Goal: Information Seeking & Learning: Learn about a topic

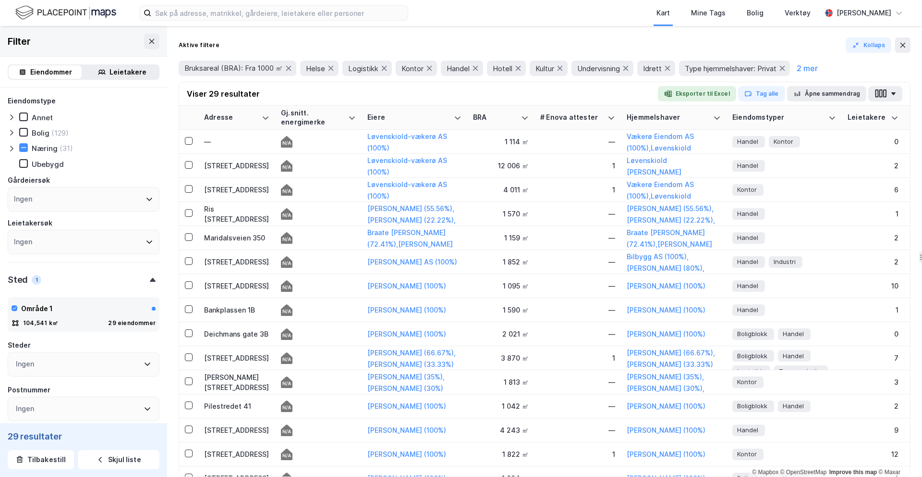
scroll to position [322, 0]
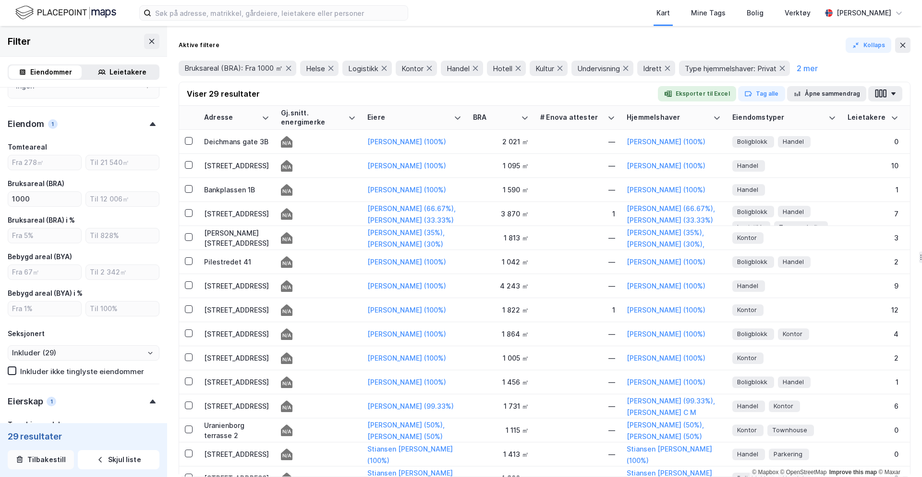
click at [56, 458] on button "Tilbakestill" at bounding box center [41, 459] width 66 height 19
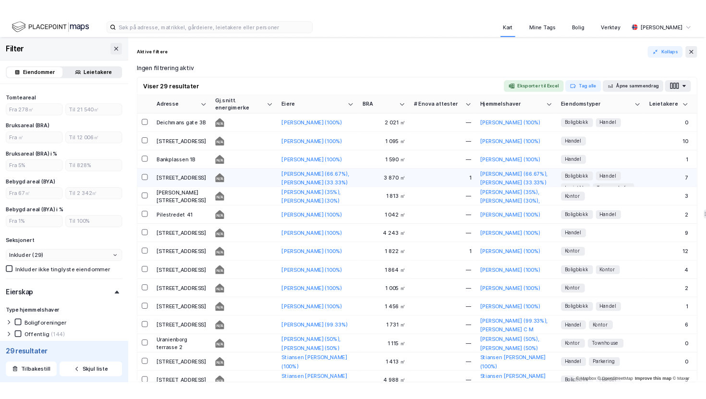
scroll to position [280, 0]
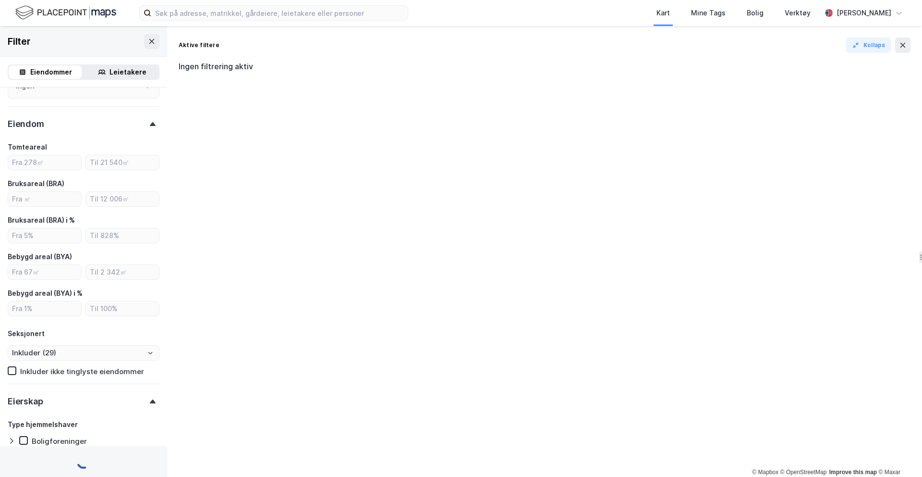
type input "Inkluder (2 590 249)"
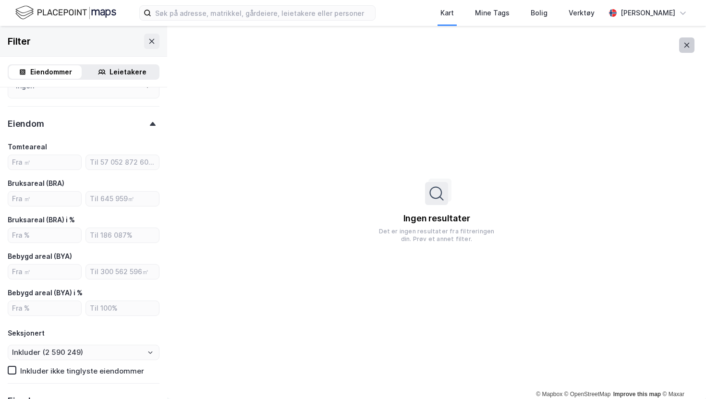
click at [686, 44] on icon at bounding box center [687, 45] width 5 height 5
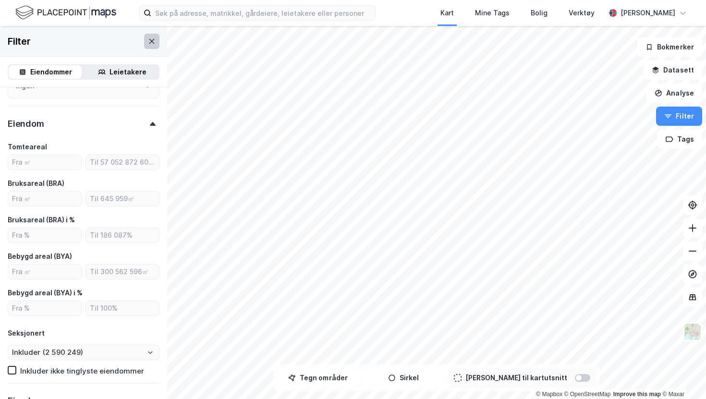
click at [152, 42] on icon at bounding box center [152, 41] width 8 height 8
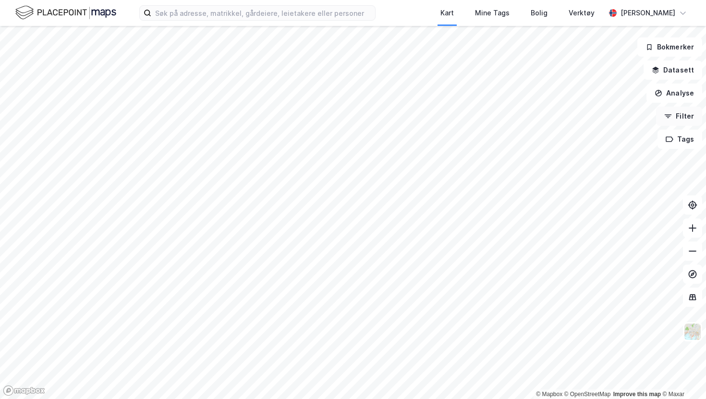
click at [676, 118] on button "Filter" at bounding box center [679, 116] width 46 height 19
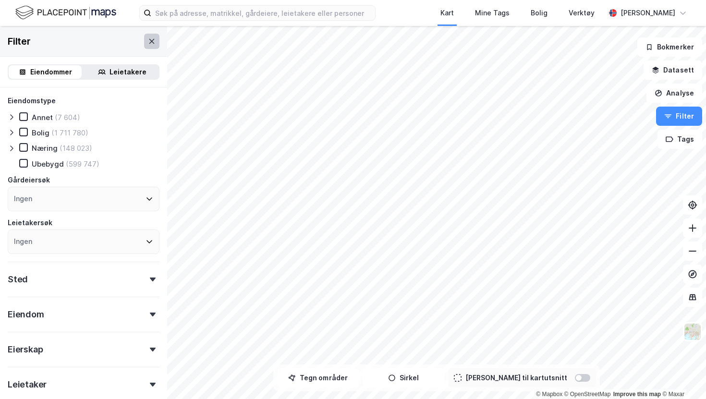
click at [150, 42] on icon at bounding box center [152, 41] width 8 height 8
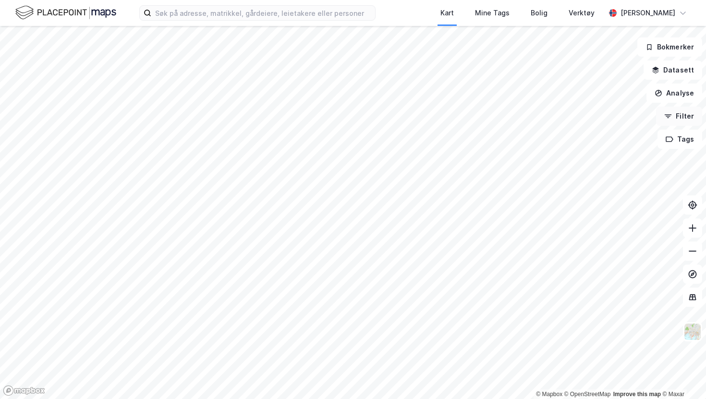
click at [672, 118] on icon "button" at bounding box center [668, 116] width 8 height 8
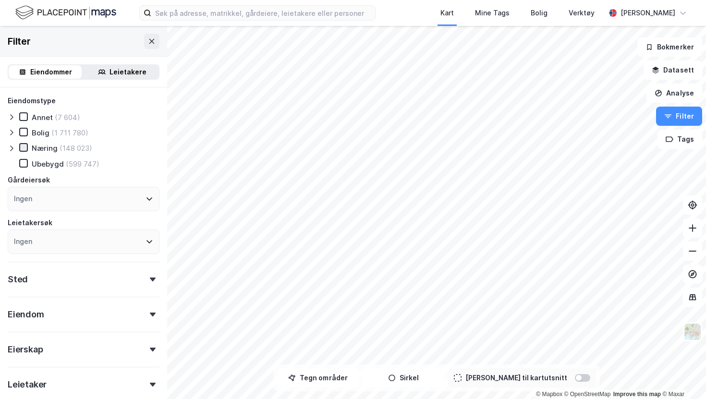
click at [26, 148] on icon at bounding box center [23, 147] width 7 height 7
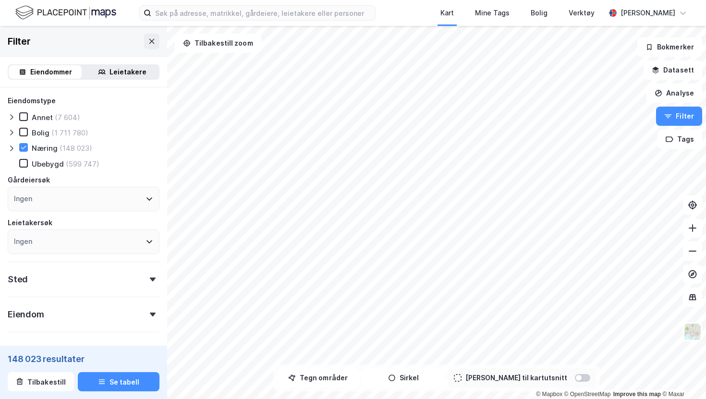
click at [12, 149] on icon at bounding box center [11, 149] width 3 height 6
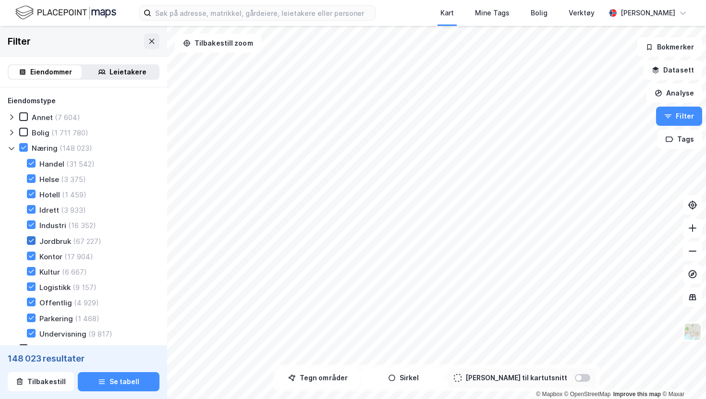
click at [31, 239] on icon at bounding box center [31, 240] width 7 height 7
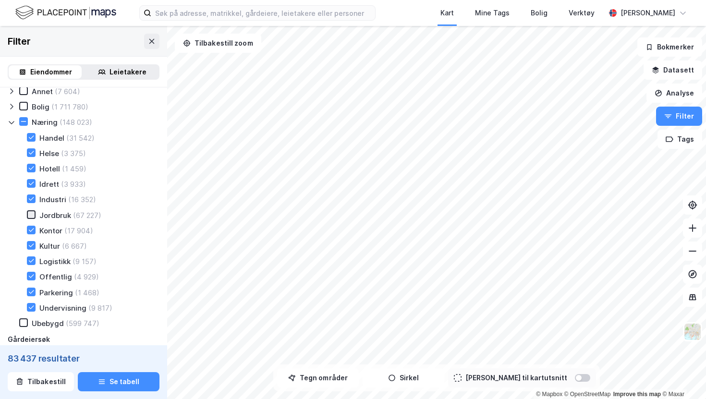
scroll to position [27, 0]
click at [33, 293] on icon at bounding box center [31, 290] width 7 height 7
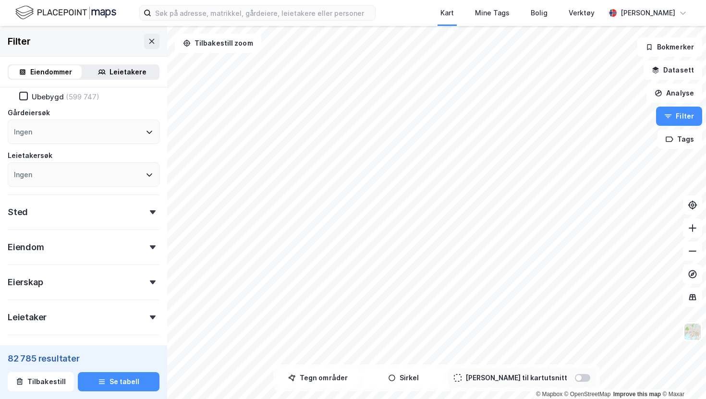
scroll to position [251, 0]
click at [86, 218] on div "Sted" at bounding box center [84, 209] width 152 height 27
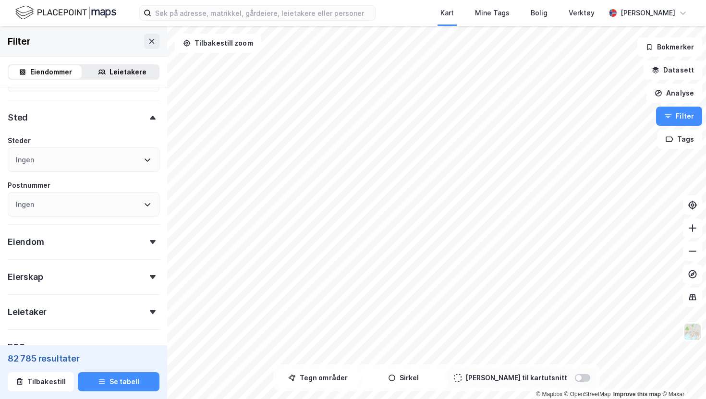
scroll to position [377, 0]
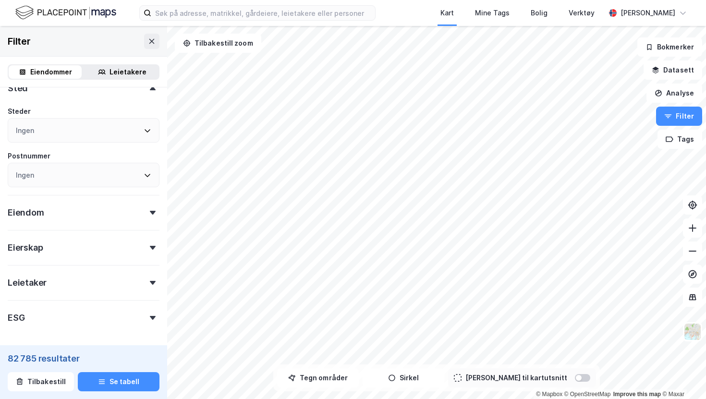
click at [111, 211] on div "Eiendom" at bounding box center [84, 208] width 152 height 27
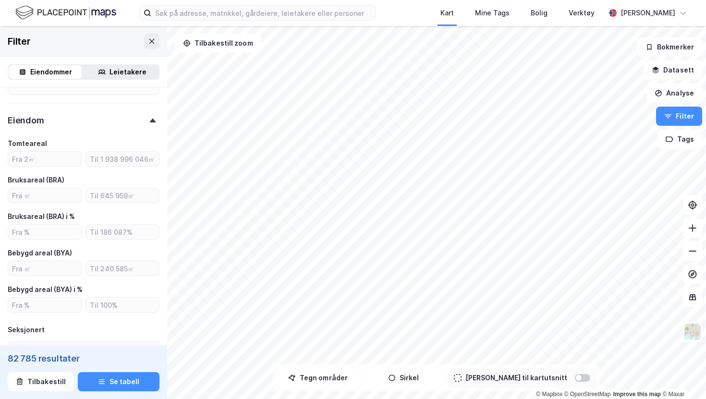
scroll to position [500, 0]
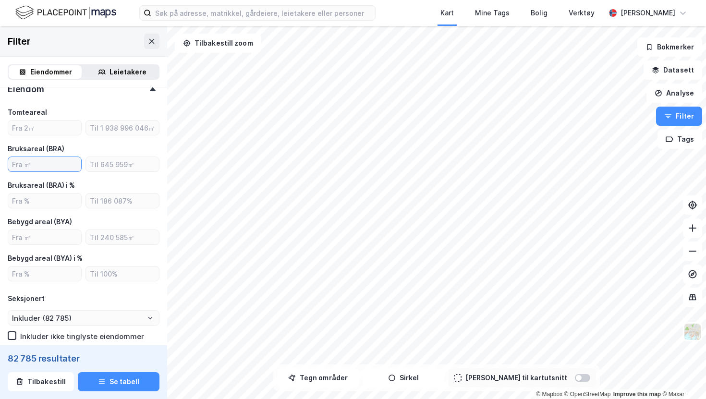
click at [49, 164] on input "number" at bounding box center [44, 164] width 73 height 14
type input "500"
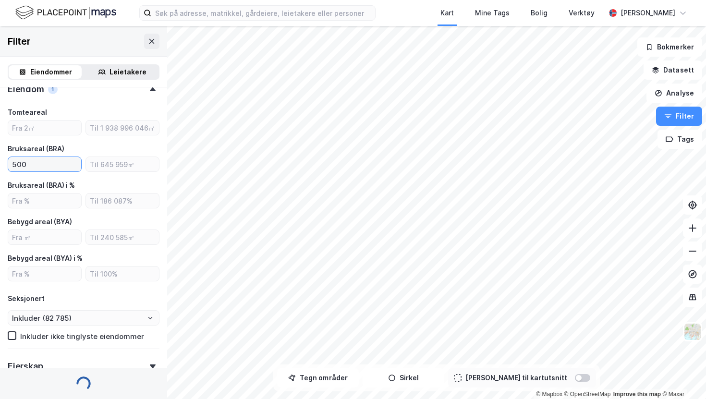
type input "Inkluder (55 503)"
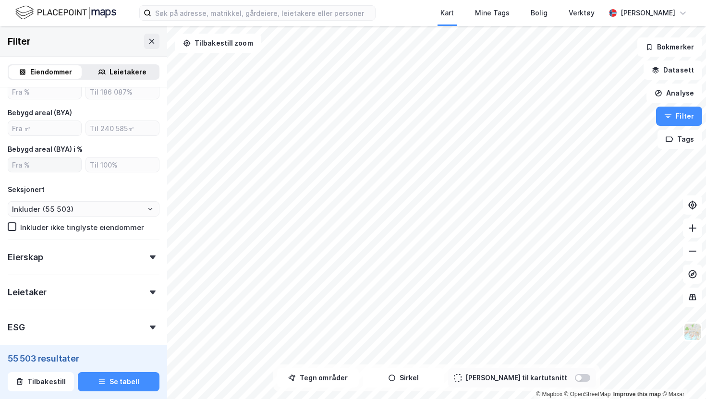
scroll to position [610, 0]
type input "500"
click at [80, 260] on div "Eierskap" at bounding box center [84, 252] width 152 height 27
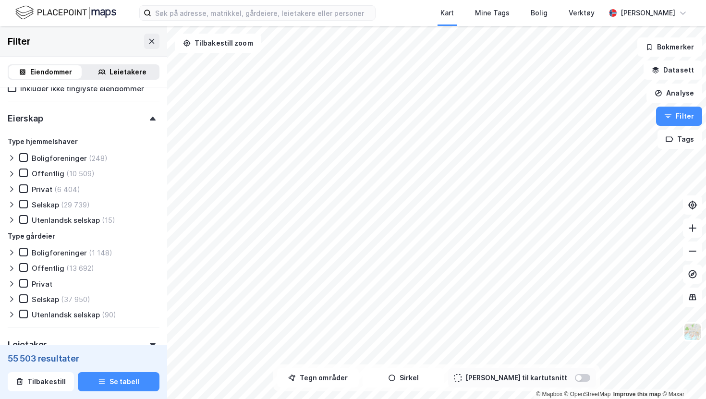
scroll to position [748, 0]
click at [49, 170] on div "Offentlig" at bounding box center [48, 174] width 33 height 9
click at [44, 205] on div "Selskap" at bounding box center [45, 205] width 27 height 9
click at [10, 205] on icon at bounding box center [12, 205] width 8 height 8
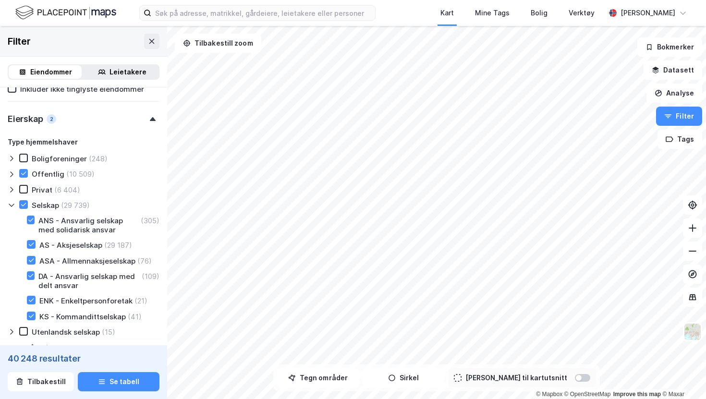
click at [10, 205] on icon at bounding box center [12, 205] width 8 height 8
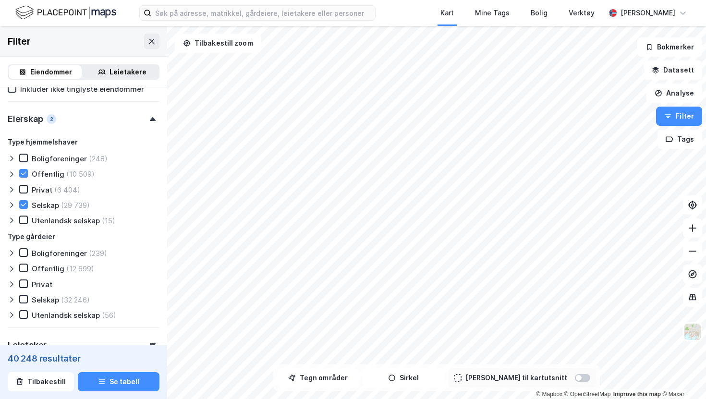
click at [12, 171] on icon at bounding box center [12, 175] width 8 height 8
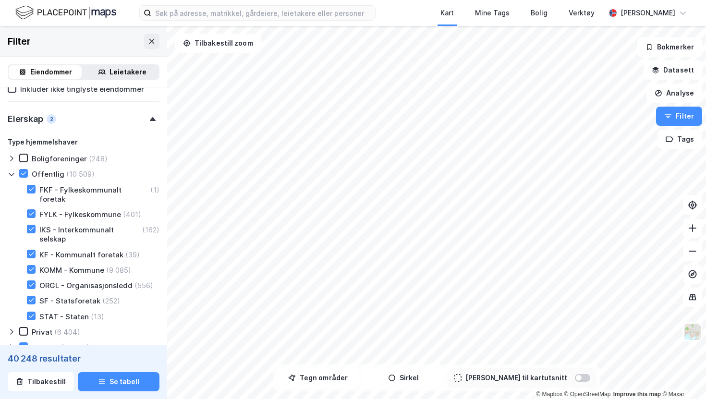
click at [12, 171] on icon at bounding box center [12, 175] width 8 height 8
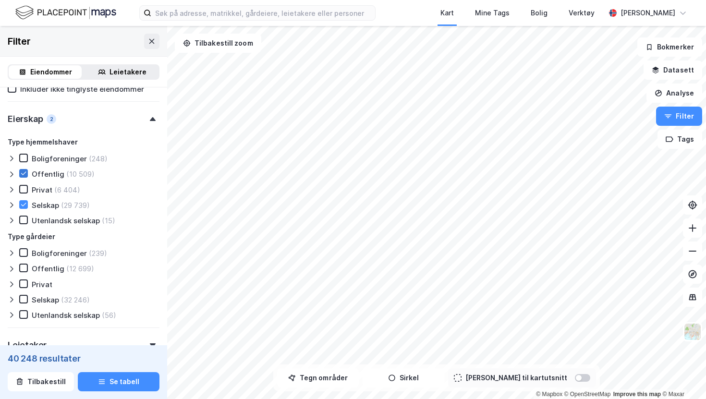
click at [24, 173] on icon at bounding box center [23, 173] width 7 height 7
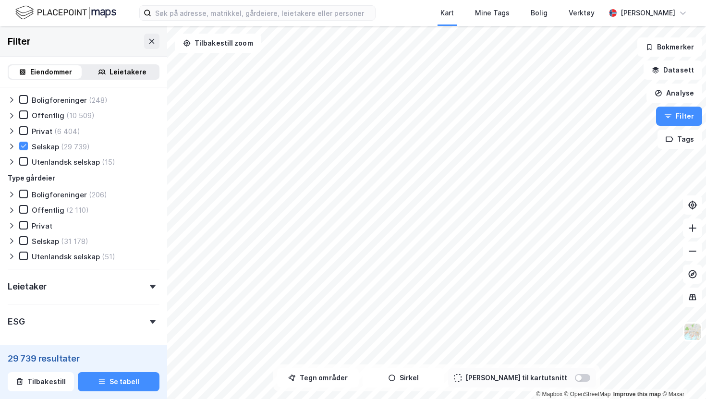
scroll to position [841, 0]
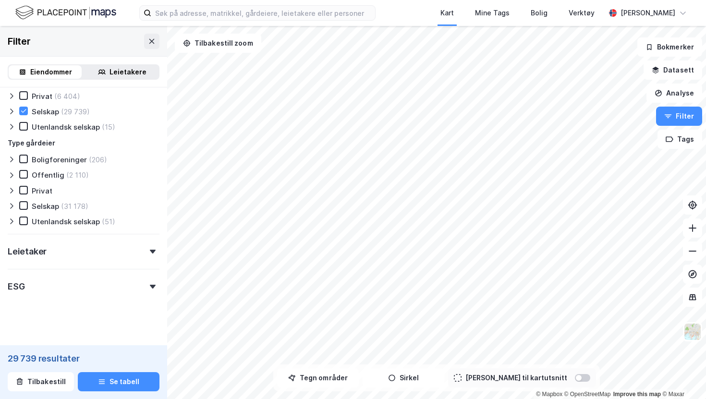
click at [102, 254] on div "Leietaker" at bounding box center [84, 247] width 152 height 27
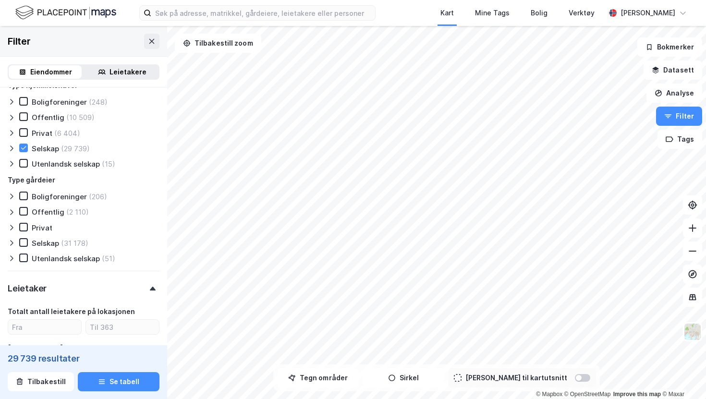
scroll to position [797, 0]
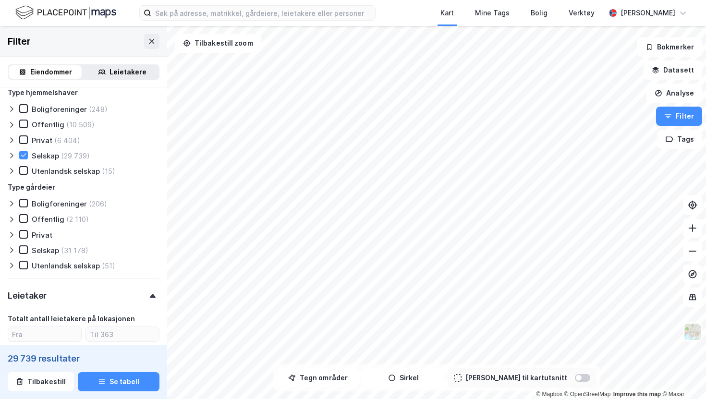
click at [12, 155] on icon at bounding box center [11, 156] width 3 height 6
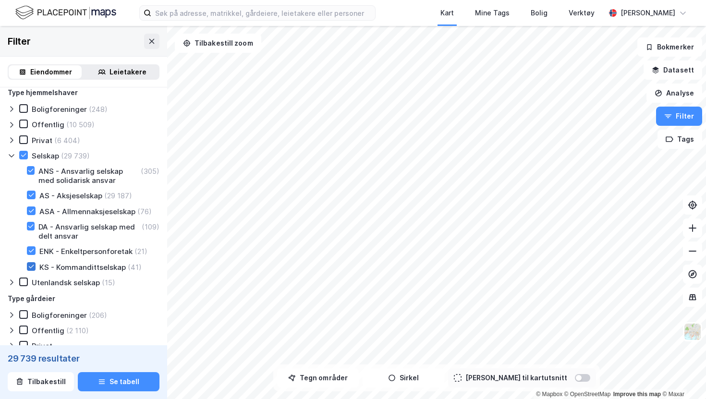
click at [30, 268] on icon at bounding box center [31, 266] width 7 height 7
click at [32, 251] on icon at bounding box center [31, 250] width 5 height 3
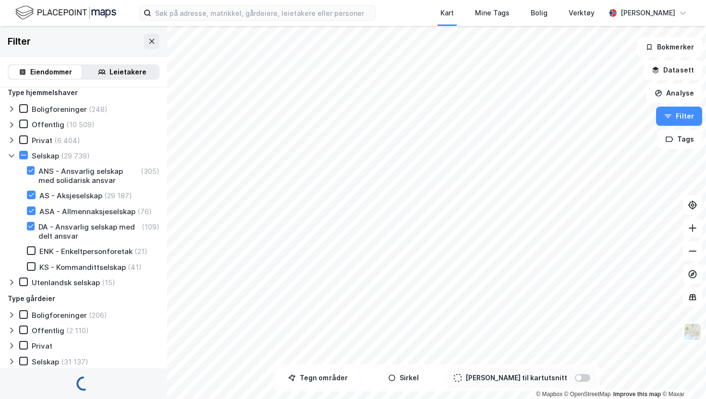
type input "Inkluder (29 677)"
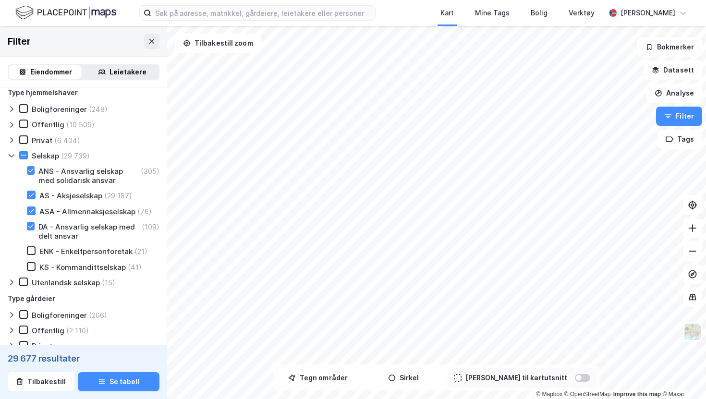
click at [12, 153] on icon at bounding box center [12, 156] width 8 height 8
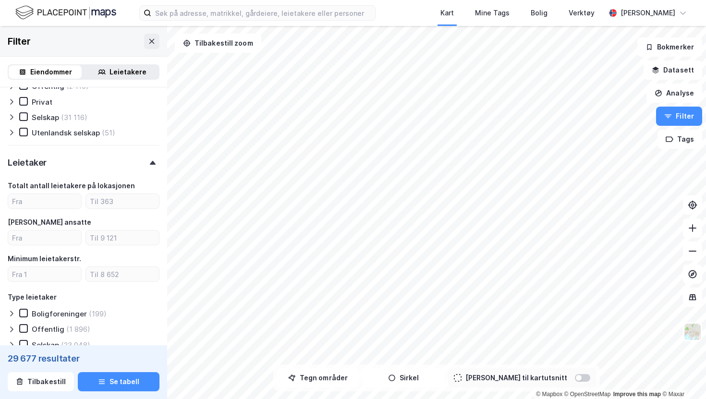
scroll to position [928, 0]
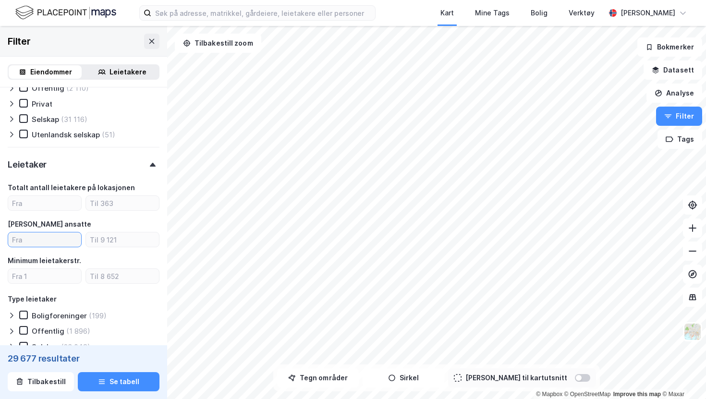
click at [53, 241] on input "number" at bounding box center [44, 240] width 73 height 14
type input "1"
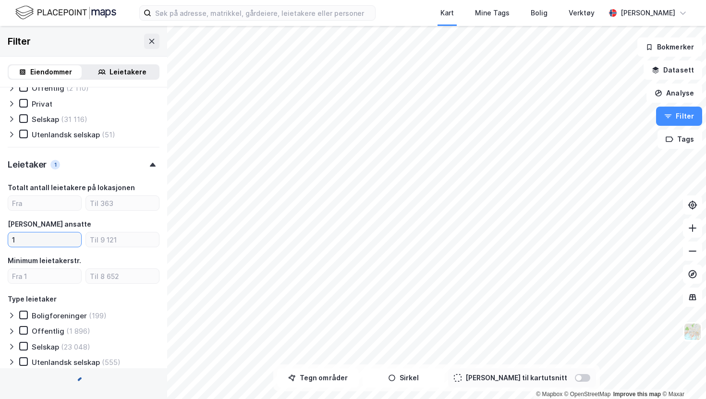
type input "Inkluder (22 407)"
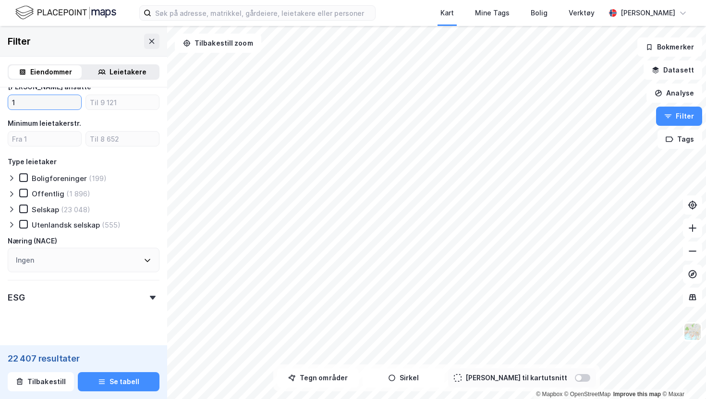
scroll to position [1083, 0]
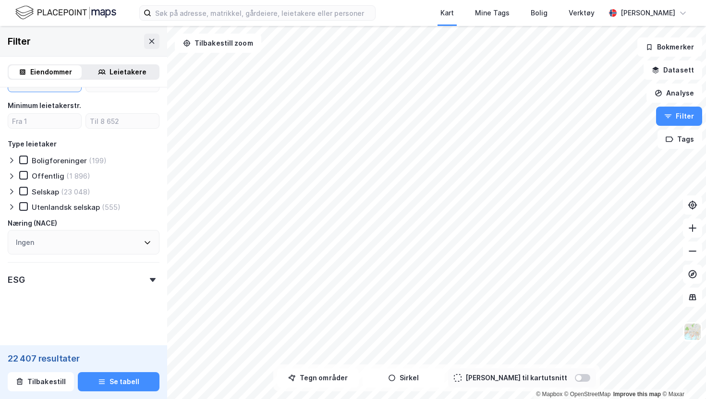
type input "1"
click at [73, 237] on div "Ingen" at bounding box center [84, 242] width 152 height 25
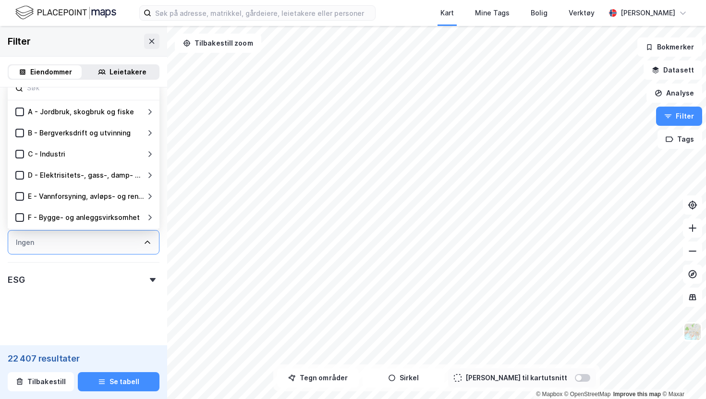
click at [73, 237] on div "Ingen" at bounding box center [84, 242] width 152 height 25
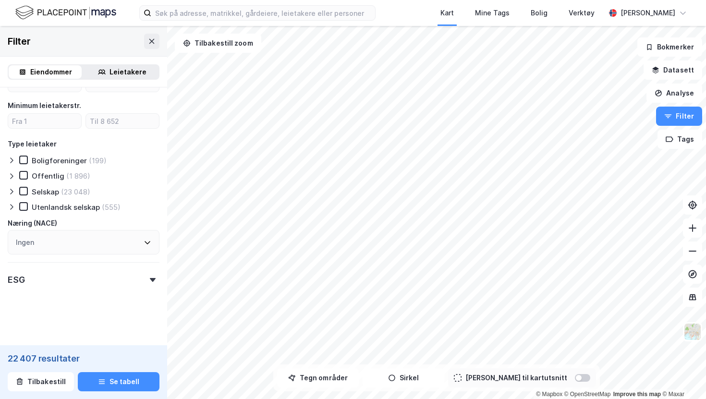
click at [54, 281] on div "ESG" at bounding box center [84, 275] width 152 height 27
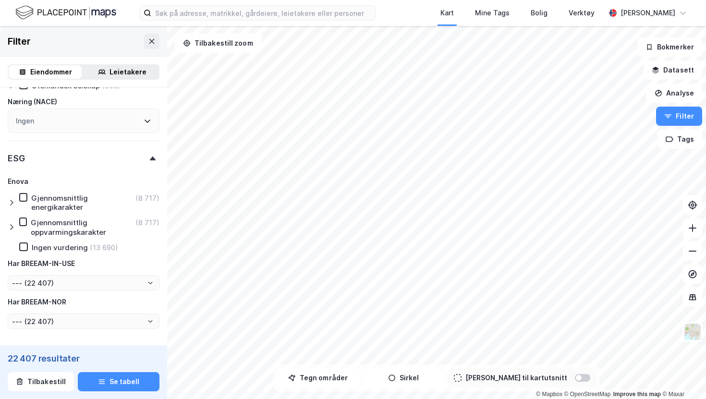
scroll to position [1203, 0]
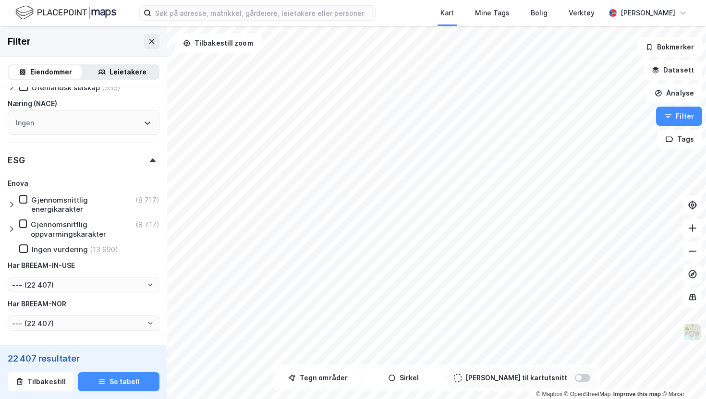
click at [10, 204] on icon at bounding box center [12, 205] width 8 height 8
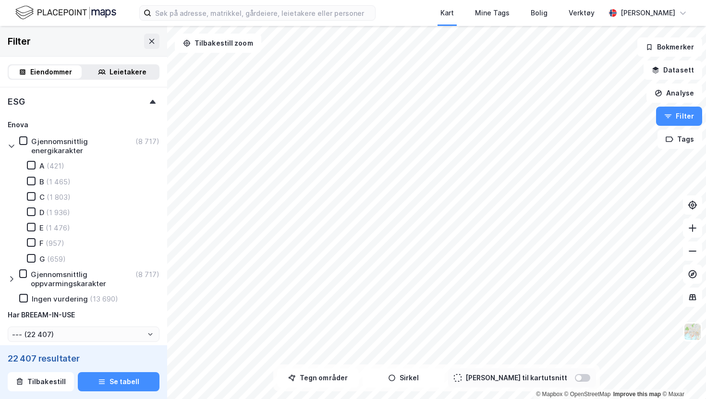
scroll to position [1258, 0]
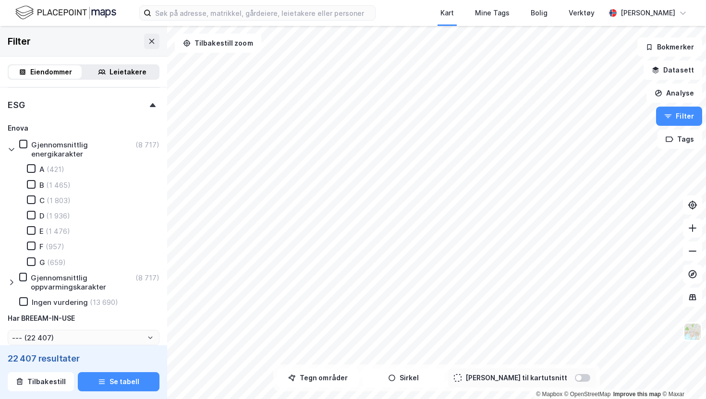
click at [11, 147] on icon at bounding box center [12, 150] width 8 height 8
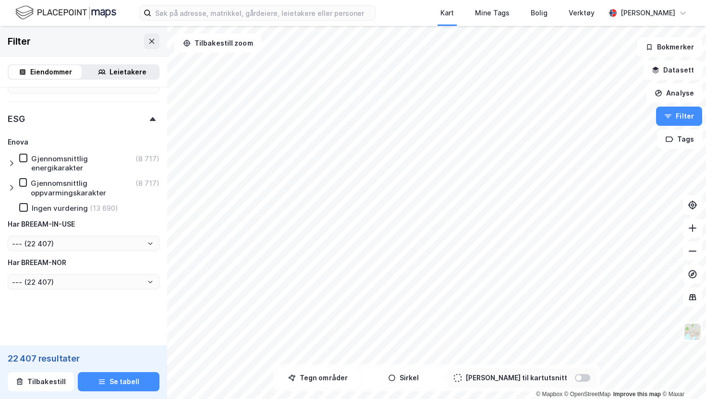
click at [13, 188] on icon at bounding box center [12, 188] width 8 height 8
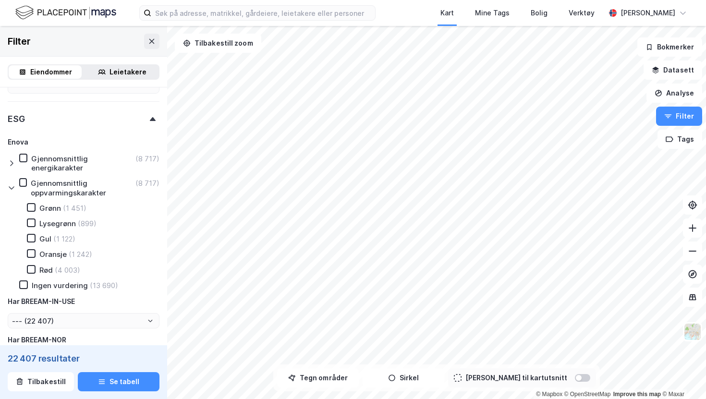
scroll to position [1258, 0]
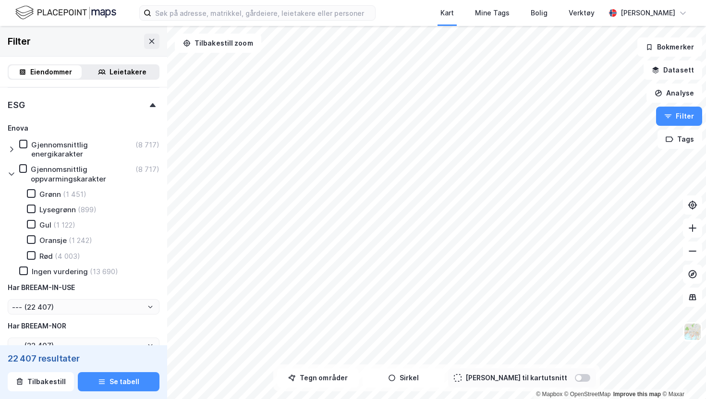
click at [13, 174] on icon at bounding box center [12, 174] width 8 height 8
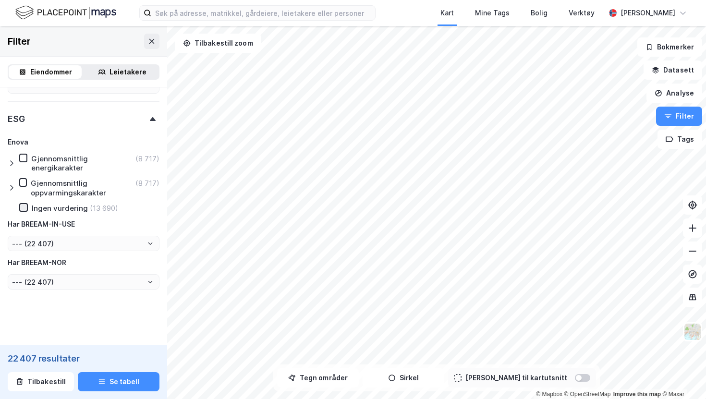
click at [22, 209] on icon at bounding box center [23, 207] width 7 height 7
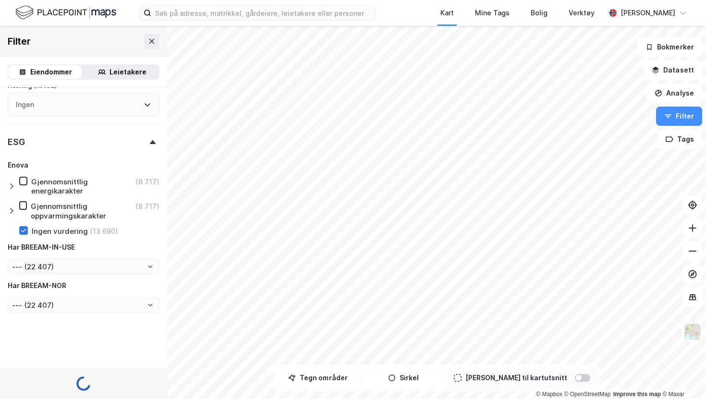
type input "Inkluder (13 690)"
type input "--- (13 690)"
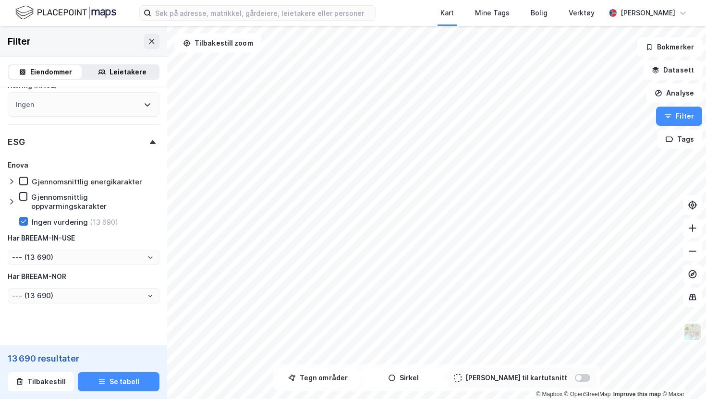
scroll to position [1235, 0]
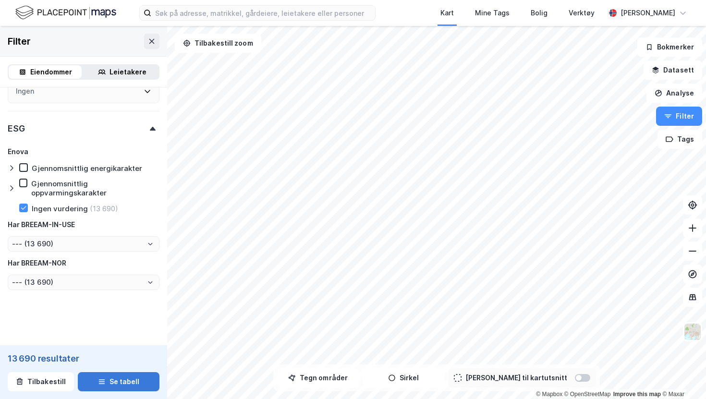
click at [132, 381] on button "Se tabell" at bounding box center [119, 381] width 82 height 19
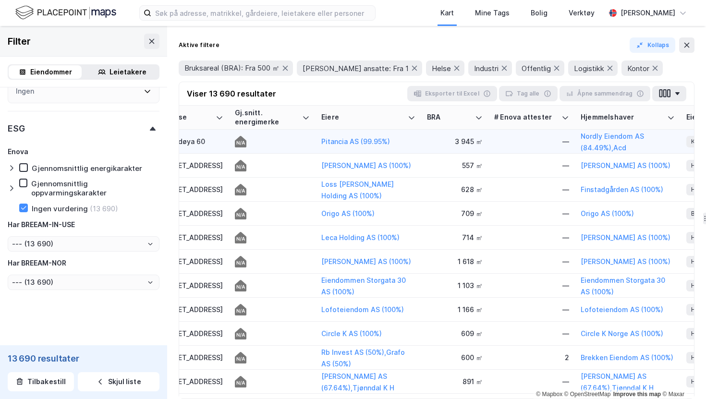
scroll to position [0, 45]
click at [260, 139] on div at bounding box center [273, 142] width 75 height 12
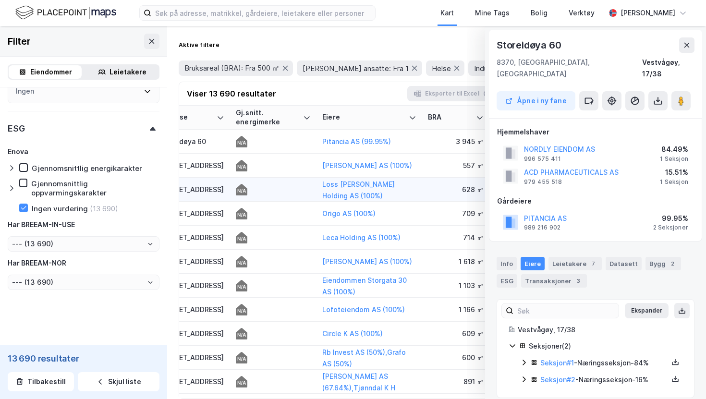
scroll to position [0, 6]
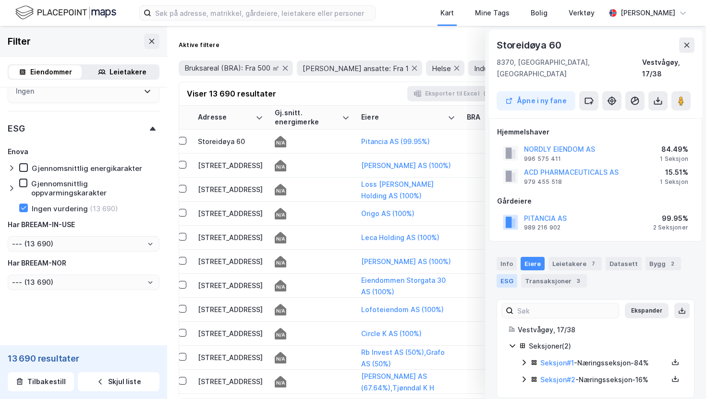
click at [513, 274] on div "ESG" at bounding box center [507, 280] width 21 height 13
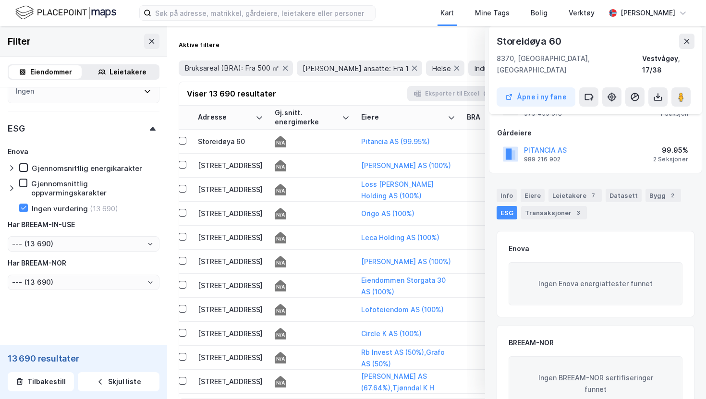
scroll to position [65, 0]
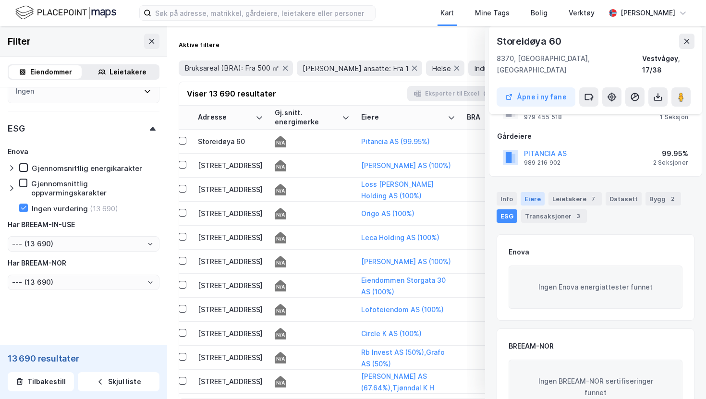
click at [534, 192] on div "Eiere" at bounding box center [533, 198] width 24 height 13
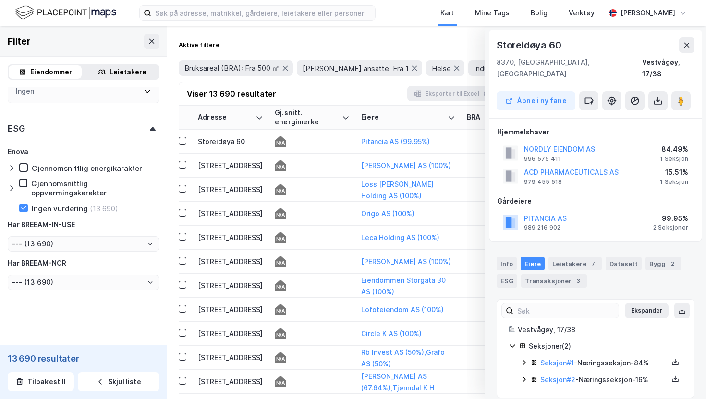
click at [596, 357] on div "Seksjon # 1 - Næringsseksjon - 84%" at bounding box center [605, 363] width 128 height 12
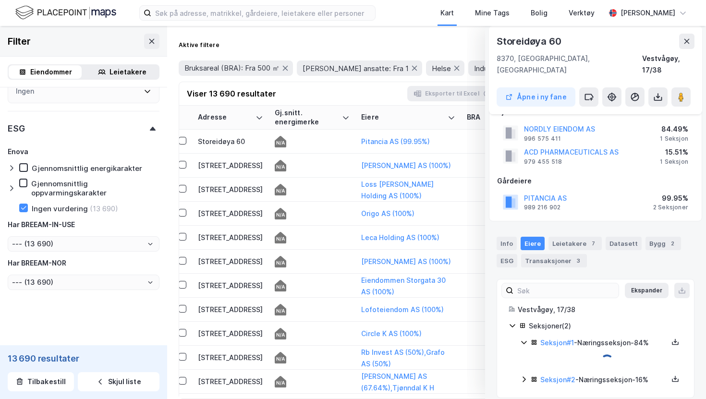
scroll to position [49, 0]
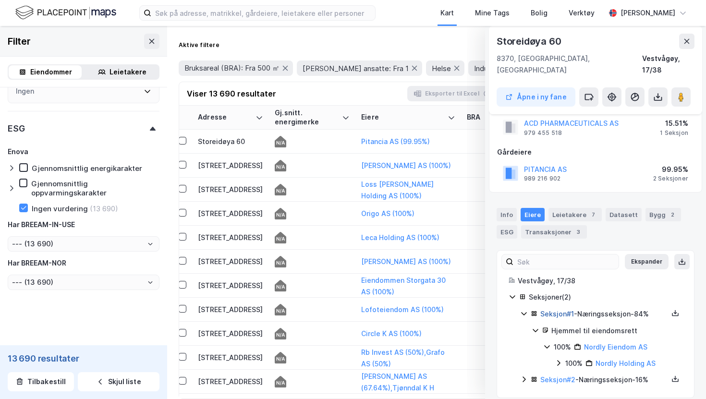
click at [554, 310] on link "Seksjon # 1" at bounding box center [558, 314] width 34 height 8
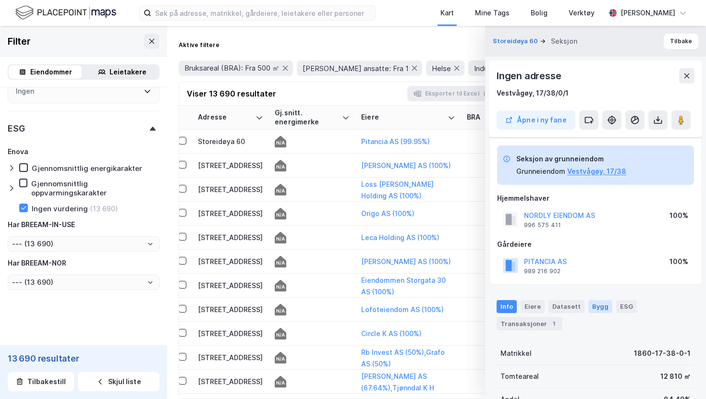
scroll to position [74, 0]
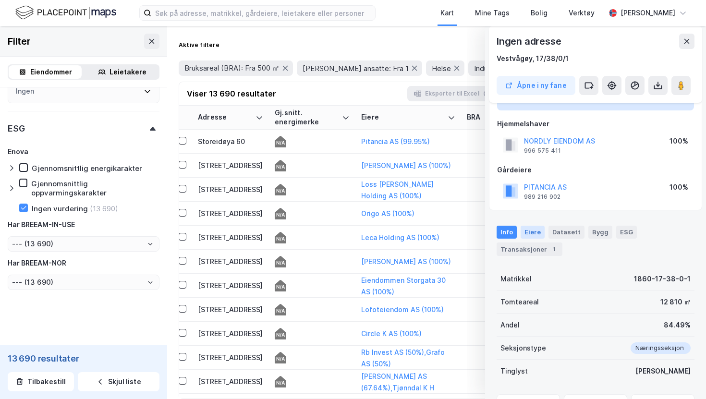
click at [534, 229] on div "Eiere" at bounding box center [533, 232] width 24 height 12
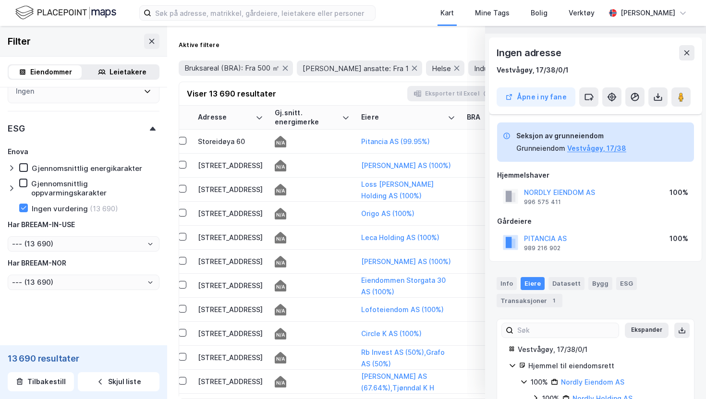
scroll to position [52, 0]
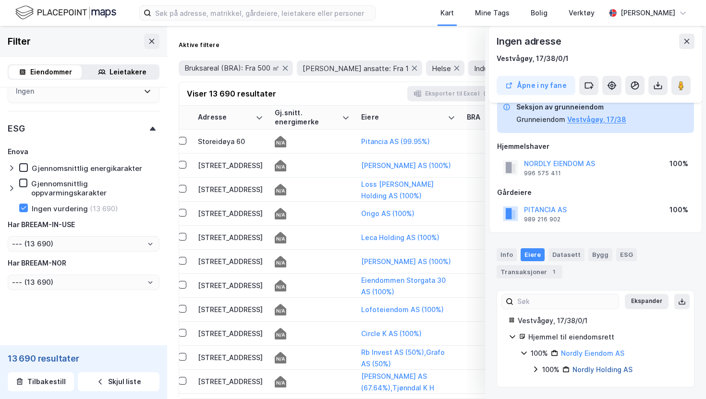
click at [589, 372] on link "Nordly Holding AS" at bounding box center [603, 370] width 60 height 8
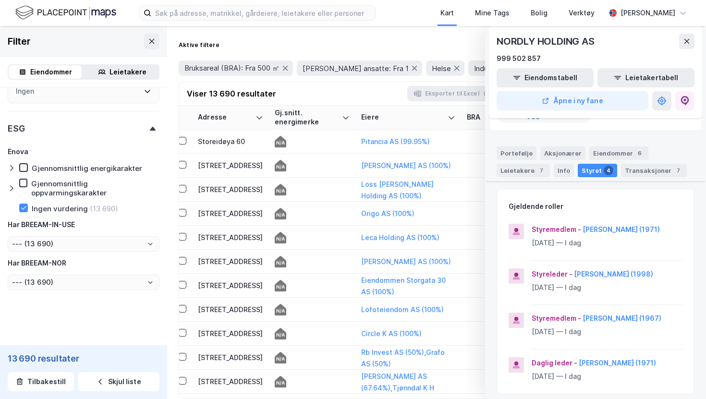
scroll to position [92, 0]
click at [687, 44] on icon at bounding box center [687, 41] width 8 height 8
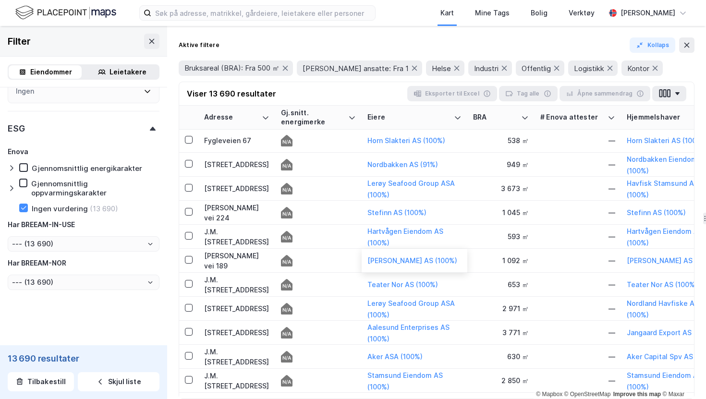
scroll to position [336, 0]
click at [670, 97] on icon "button" at bounding box center [668, 93] width 3 height 8
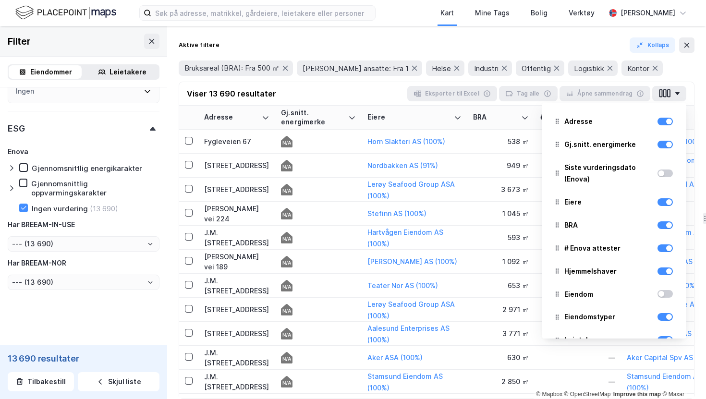
click at [666, 175] on div at bounding box center [665, 174] width 15 height 8
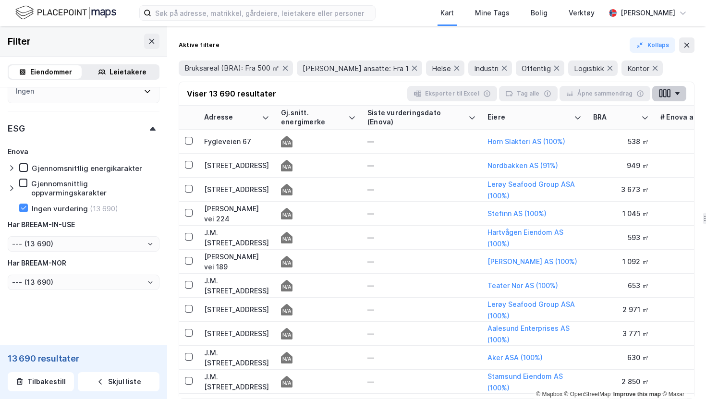
click at [675, 94] on icon "button" at bounding box center [677, 93] width 5 height 3
click at [435, 116] on div "Siste vurderingsdato (Enova)" at bounding box center [416, 118] width 97 height 18
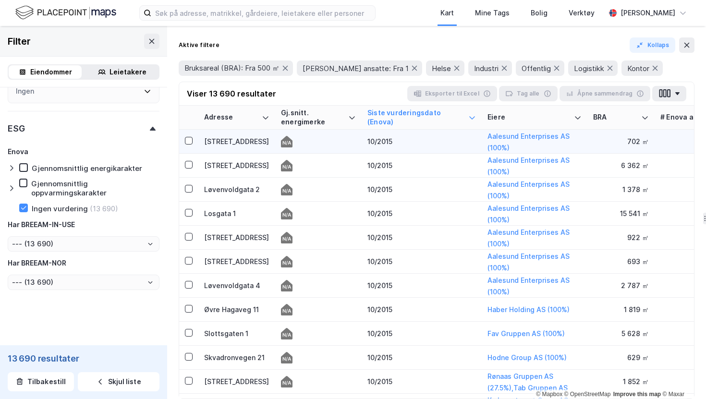
scroll to position [0, 3]
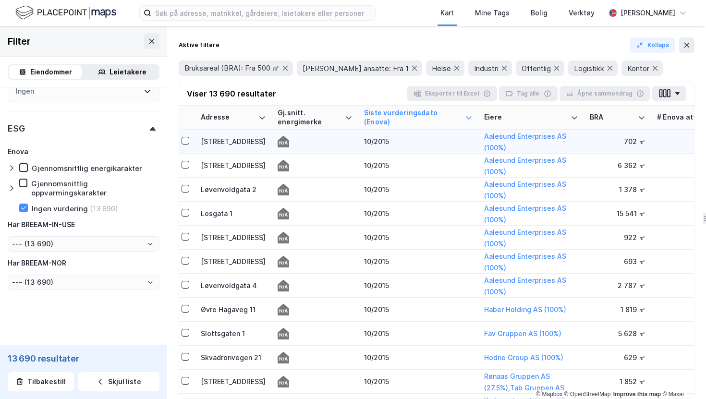
click at [400, 148] on td "10/2015" at bounding box center [418, 142] width 120 height 24
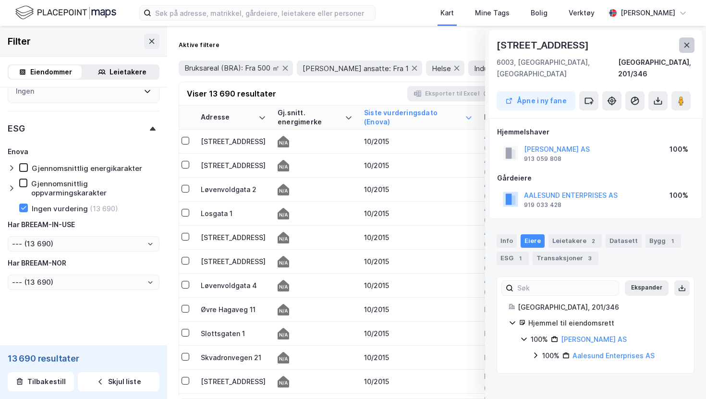
click at [688, 39] on button at bounding box center [686, 44] width 15 height 15
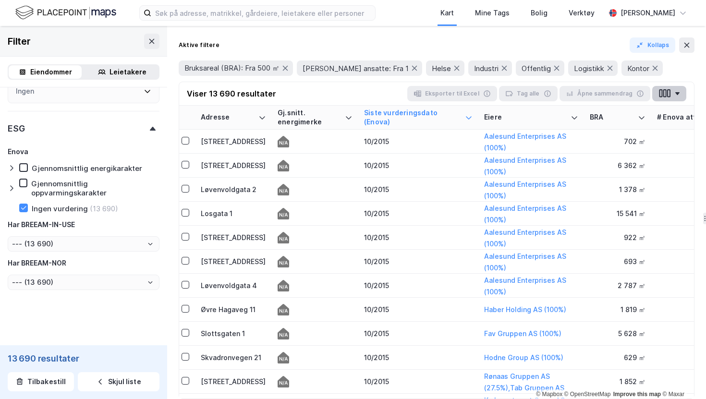
click at [672, 91] on button "button" at bounding box center [669, 93] width 34 height 15
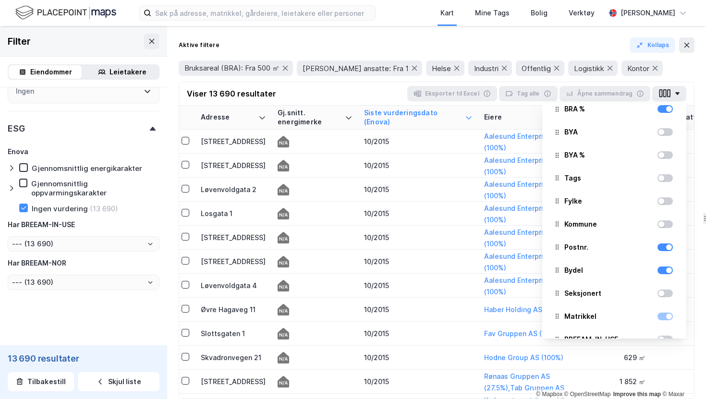
scroll to position [299, 0]
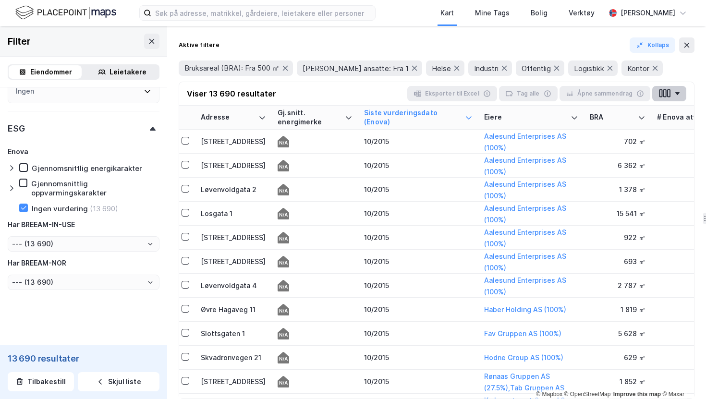
click at [677, 99] on button "button" at bounding box center [669, 93] width 34 height 15
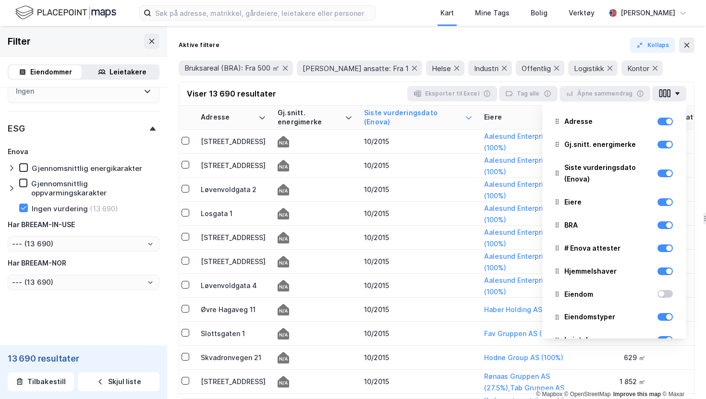
click at [509, 39] on div "Aktive filtere Kollaps" at bounding box center [437, 44] width 516 height 15
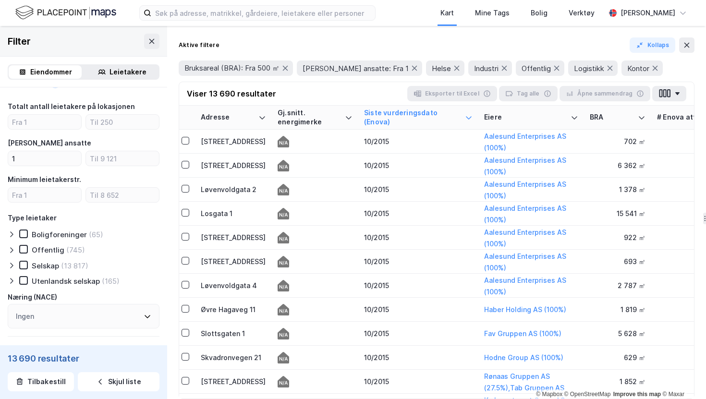
scroll to position [996, 0]
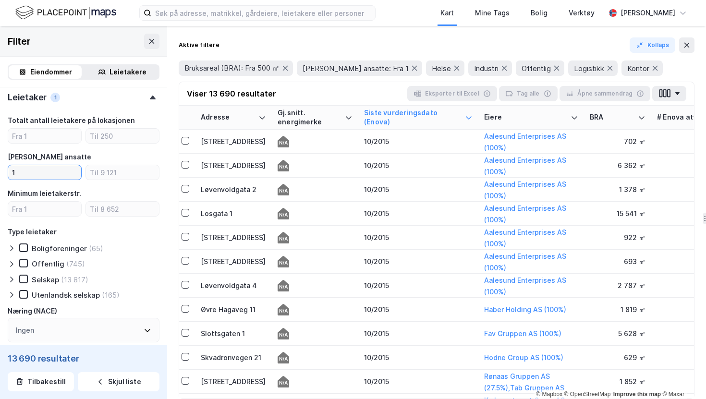
click at [32, 166] on input "1" at bounding box center [44, 172] width 73 height 14
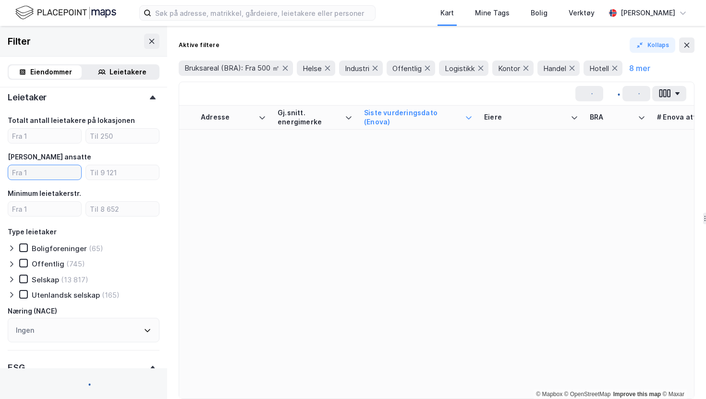
type input "2"
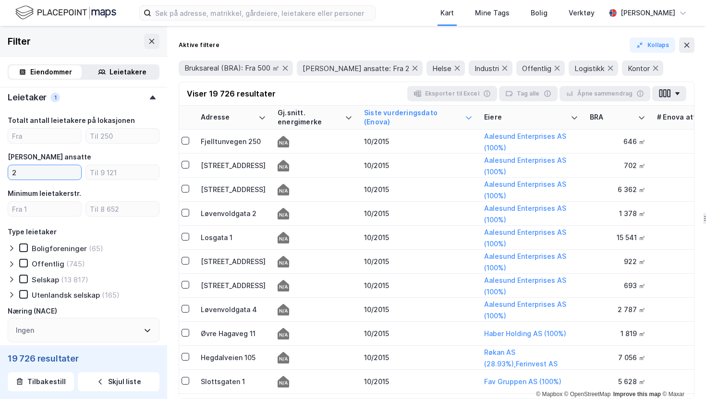
type input "Inkluder (19 726)"
type input "--- (19 726)"
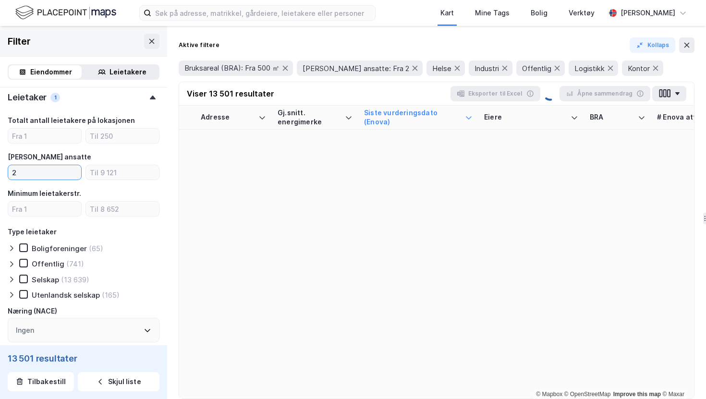
type input "Inkluder (13 501)"
type input "--- (13 501)"
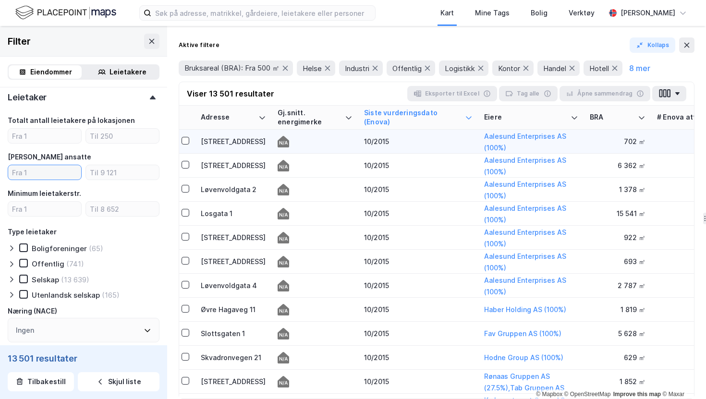
type input "Inkluder (19 726)"
type input "--- (19 726)"
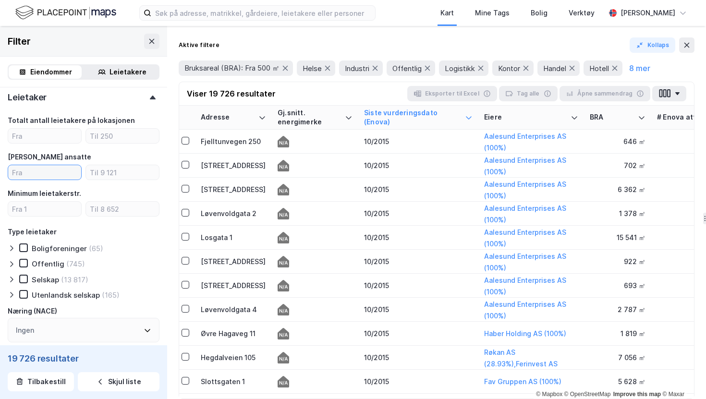
click at [60, 169] on input "number" at bounding box center [44, 172] width 73 height 14
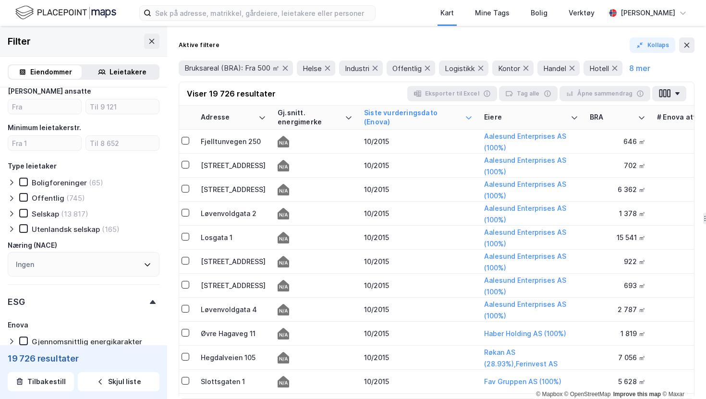
click at [12, 213] on icon at bounding box center [11, 214] width 3 height 6
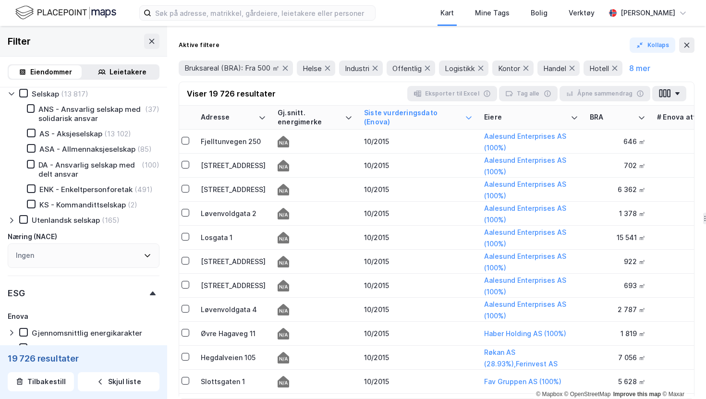
scroll to position [1139, 0]
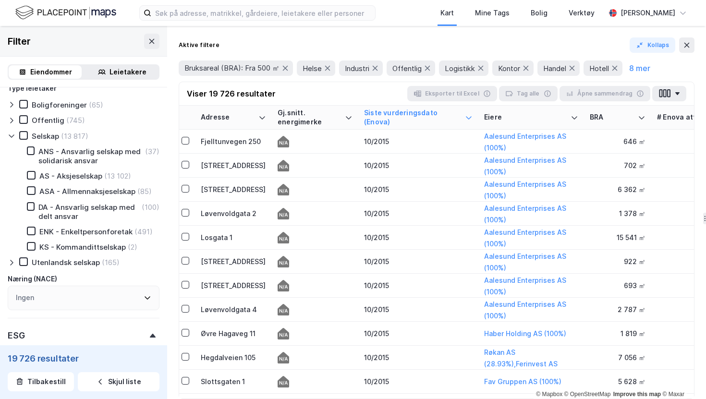
click at [13, 133] on icon at bounding box center [12, 136] width 8 height 8
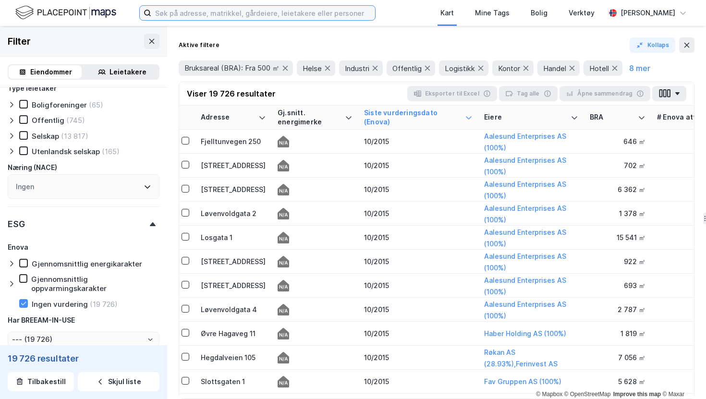
click at [212, 16] on input at bounding box center [263, 13] width 224 height 14
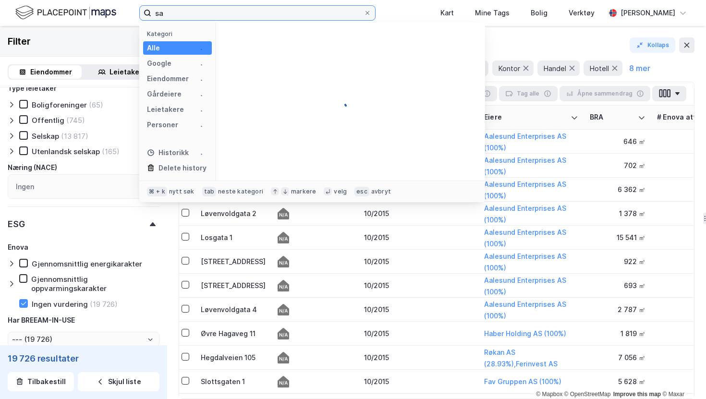
type input "s"
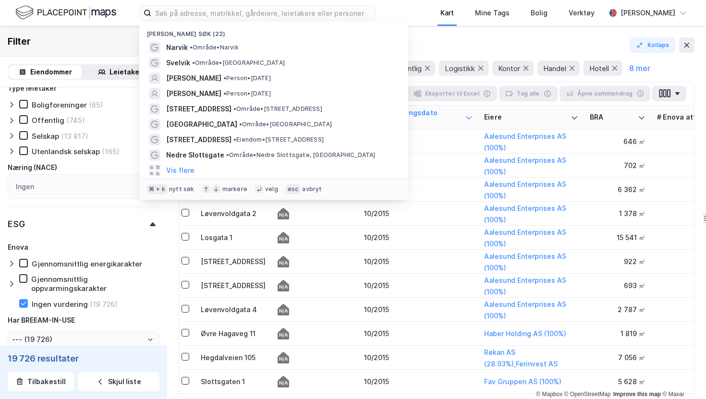
click at [433, 9] on div "Kart" at bounding box center [447, 13] width 35 height 26
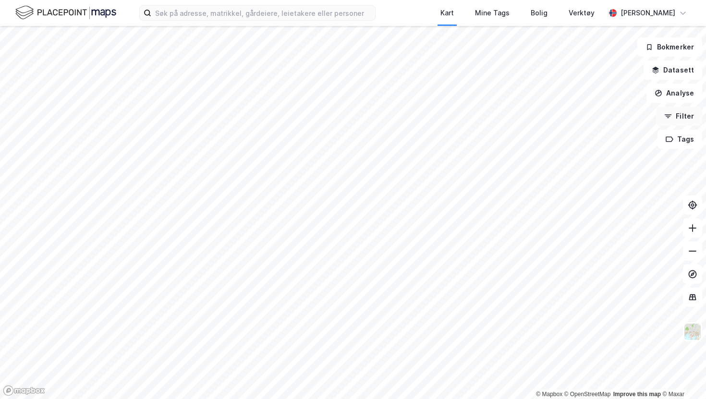
click at [678, 112] on button "Filter" at bounding box center [679, 116] width 46 height 19
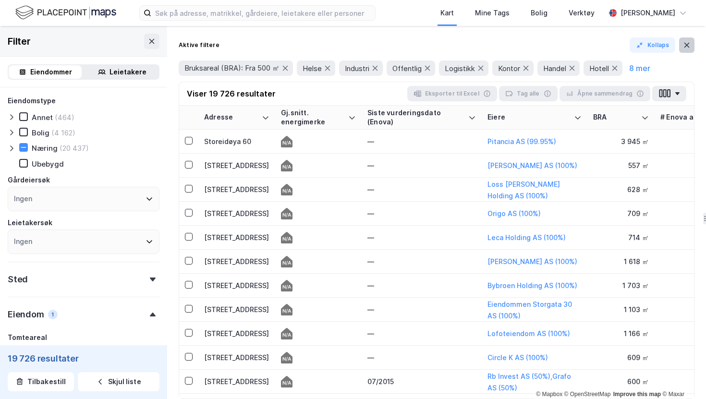
click at [685, 42] on icon at bounding box center [687, 45] width 8 height 8
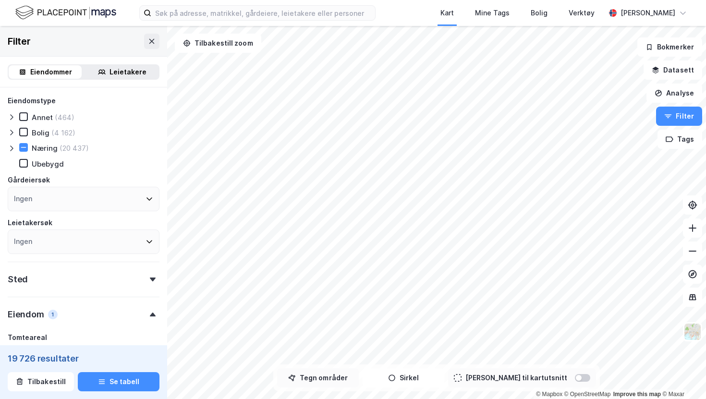
click at [330, 382] on button "Tegn områder" at bounding box center [318, 378] width 82 height 19
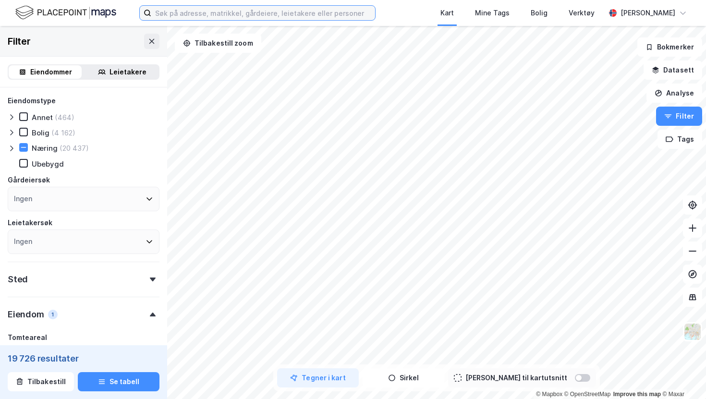
click at [329, 9] on input at bounding box center [263, 13] width 224 height 14
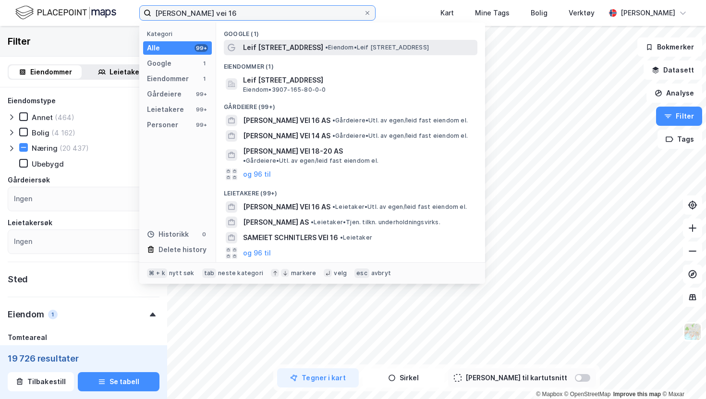
type input "[PERSON_NAME] vei 16"
click at [338, 45] on span "• Eiendom • Leif [STREET_ADDRESS]" at bounding box center [377, 48] width 104 height 8
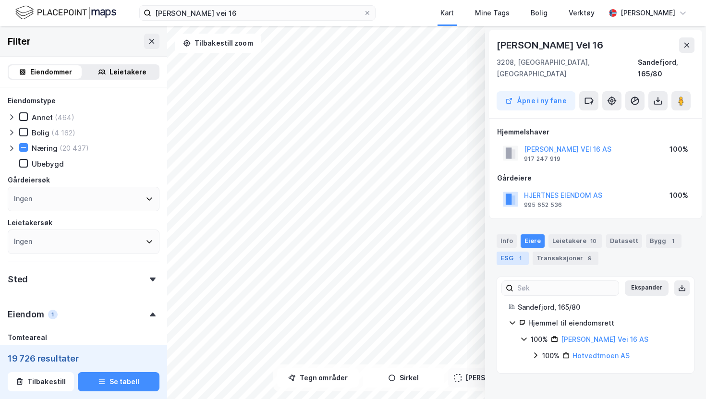
click at [519, 254] on div "1" at bounding box center [521, 259] width 10 height 10
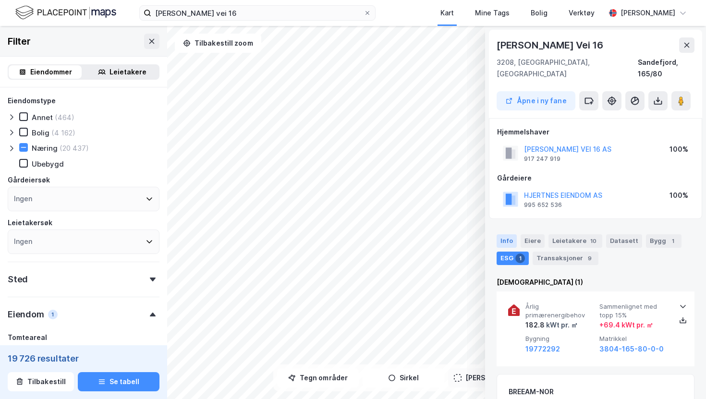
click at [512, 234] on div "Info" at bounding box center [507, 240] width 20 height 13
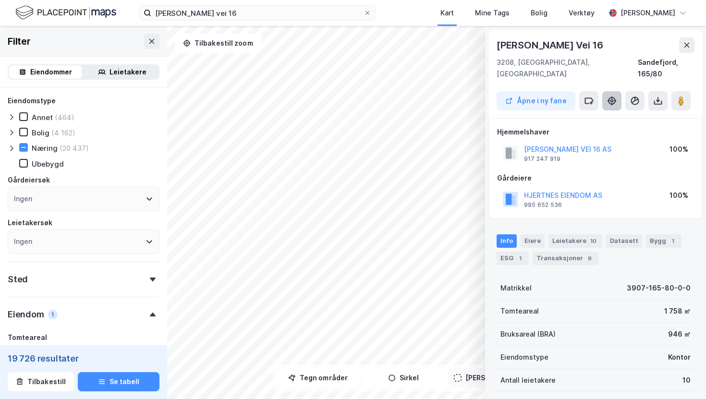
click at [616, 96] on icon at bounding box center [612, 101] width 10 height 10
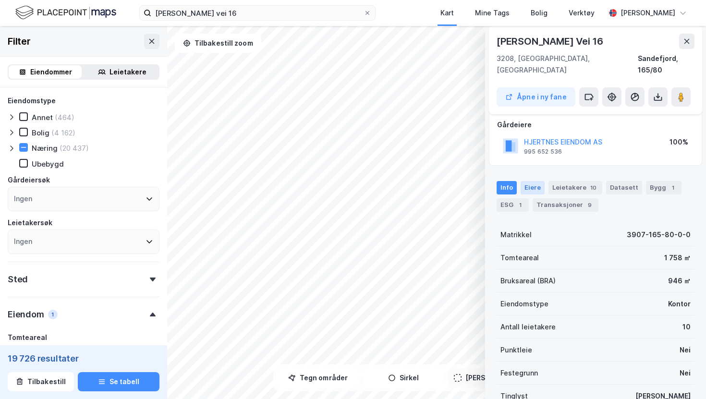
click at [535, 181] on div "Eiere" at bounding box center [533, 187] width 24 height 13
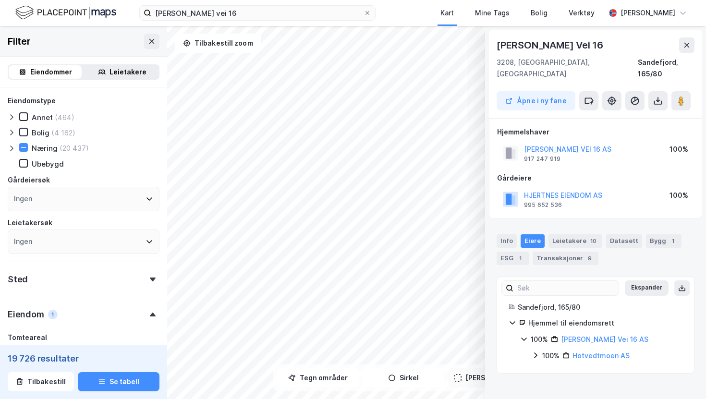
scroll to position [0, 0]
click at [516, 254] on div "1" at bounding box center [521, 259] width 10 height 10
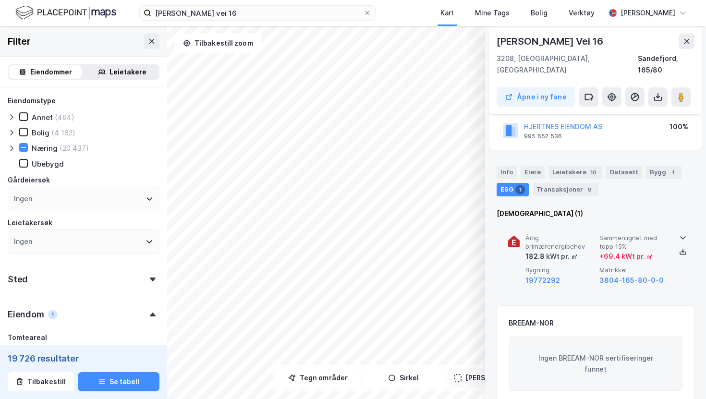
scroll to position [94, 0]
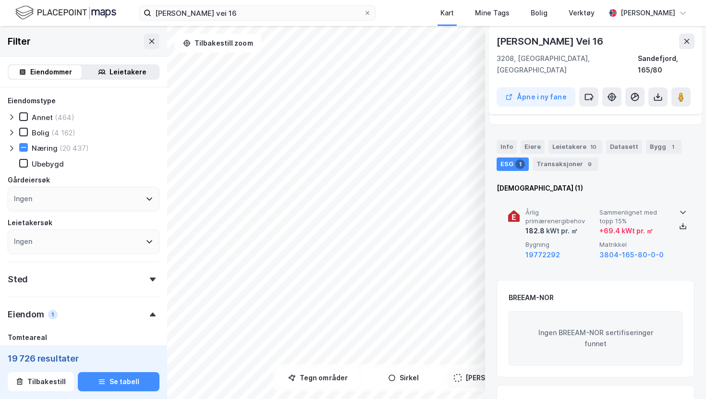
click at [656, 209] on span "Sammenlignet med topp 15%" at bounding box center [635, 217] width 70 height 17
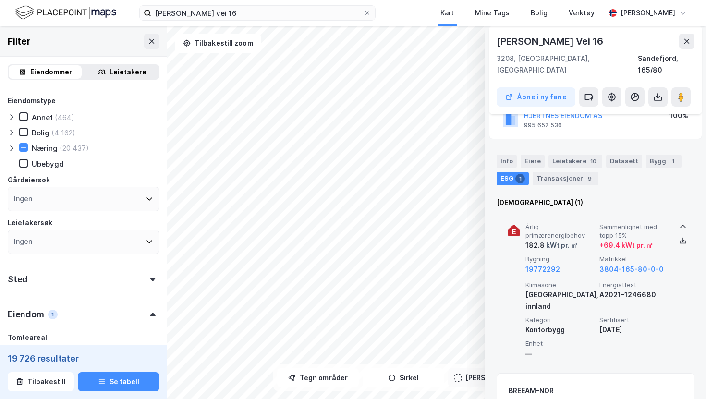
scroll to position [48, 0]
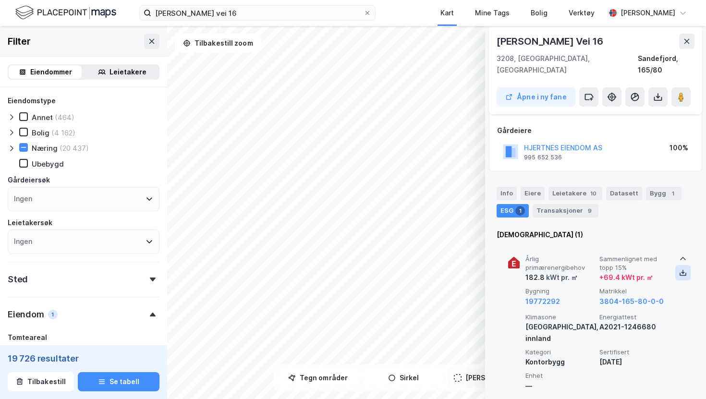
click at [685, 265] on button at bounding box center [683, 272] width 15 height 15
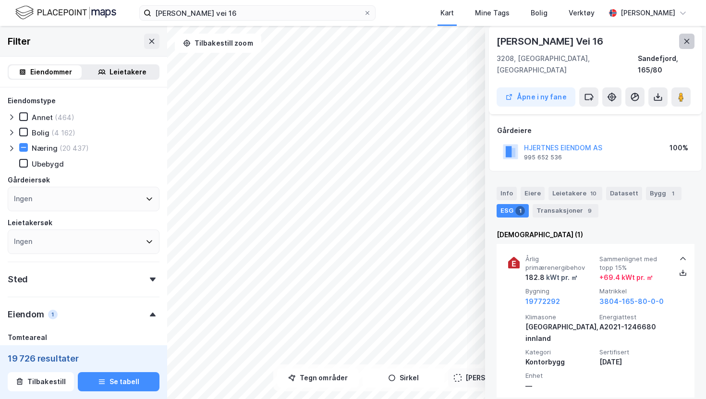
click at [684, 45] on icon at bounding box center [687, 41] width 8 height 8
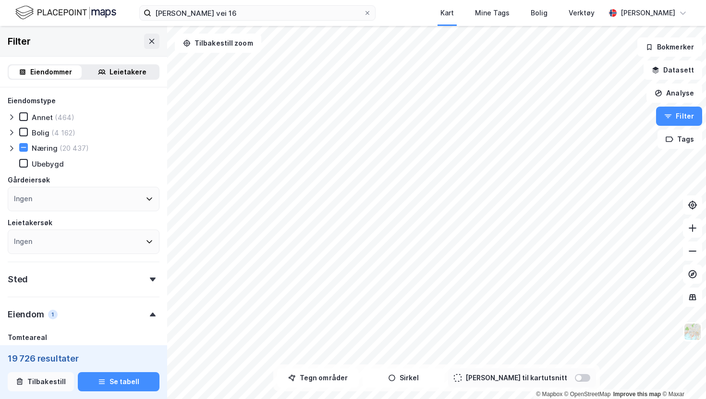
click at [36, 390] on button "Tilbakestill" at bounding box center [41, 381] width 66 height 19
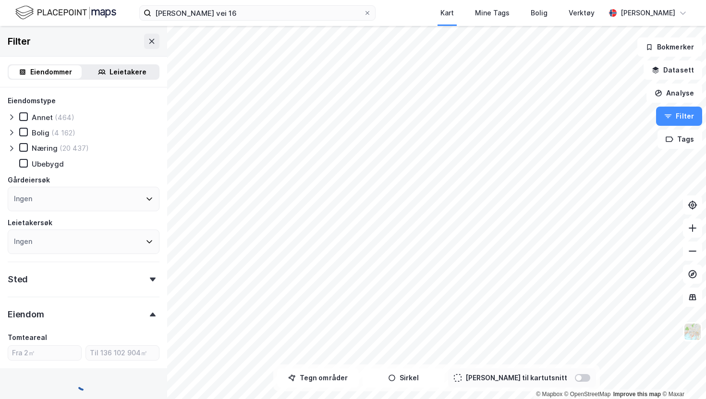
type input "Inkluder (2 590 249)"
click at [314, 379] on button "Tegn områder" at bounding box center [318, 378] width 82 height 19
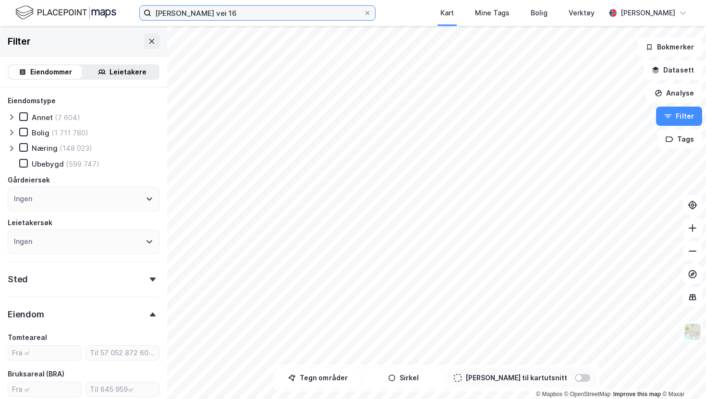
click at [236, 10] on input "[PERSON_NAME] vei 16" at bounding box center [257, 13] width 212 height 14
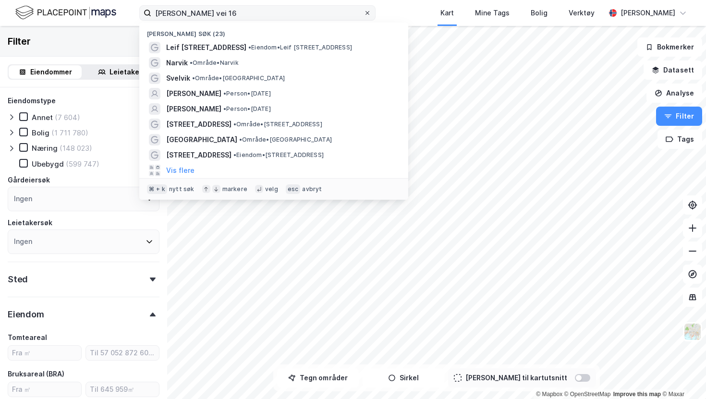
click at [368, 13] on icon at bounding box center [368, 13] width 6 height 6
click at [364, 13] on input "[PERSON_NAME] vei 16" at bounding box center [257, 13] width 212 height 14
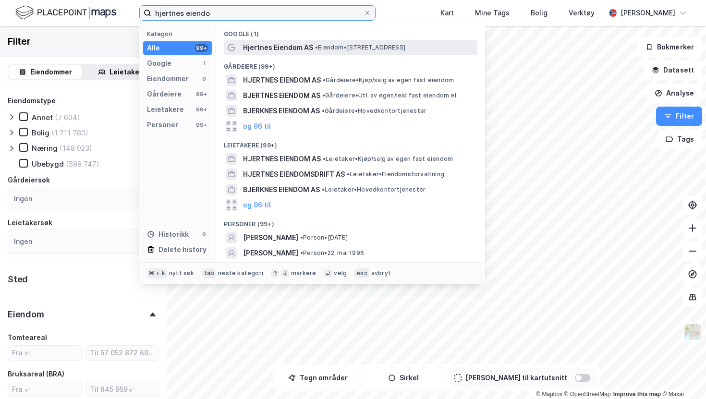
type input "hjertnes eiendo"
click at [389, 45] on span "• Eiendom • [STREET_ADDRESS]" at bounding box center [360, 48] width 90 height 8
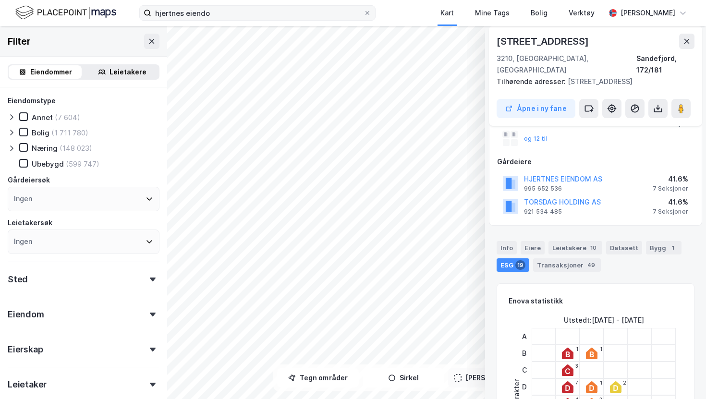
scroll to position [90, 0]
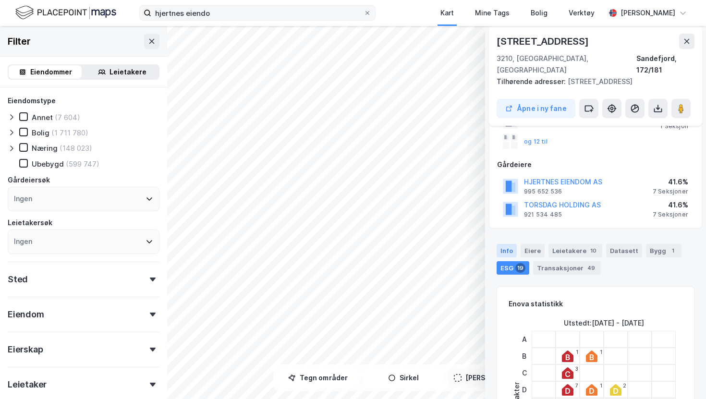
click at [507, 244] on div "Info" at bounding box center [507, 250] width 20 height 13
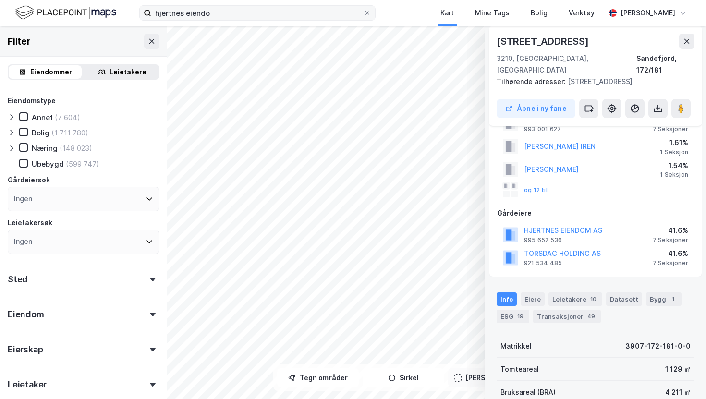
scroll to position [41, 0]
click at [147, 37] on button at bounding box center [151, 41] width 15 height 15
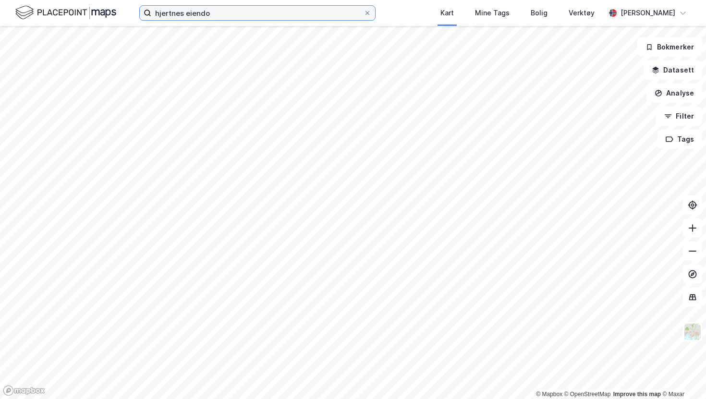
click at [277, 7] on input "hjertnes eiendo" at bounding box center [257, 13] width 212 height 14
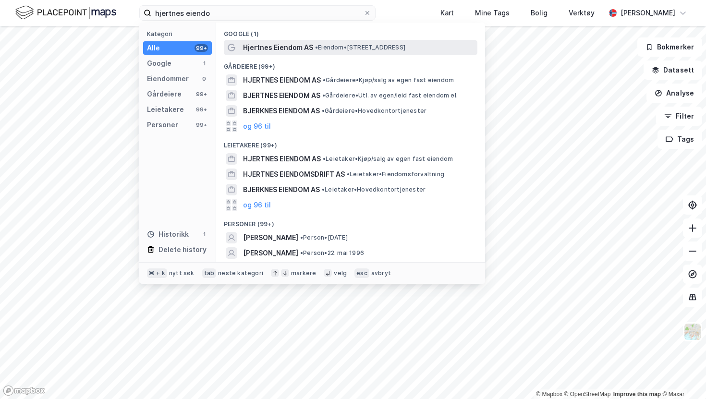
click at [270, 40] on div "Hjertnes Eiendom AS • Eiendom • [STREET_ADDRESS]" at bounding box center [351, 47] width 254 height 15
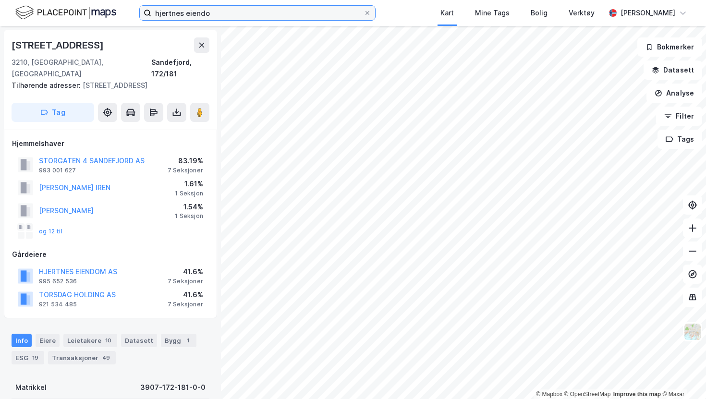
click at [222, 13] on input "hjertnes eiendo" at bounding box center [257, 13] width 212 height 14
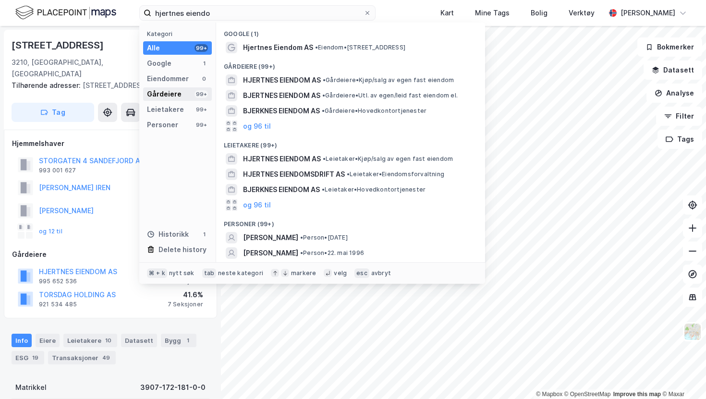
click at [181, 94] on div "Gårdeiere 99+" at bounding box center [177, 93] width 69 height 13
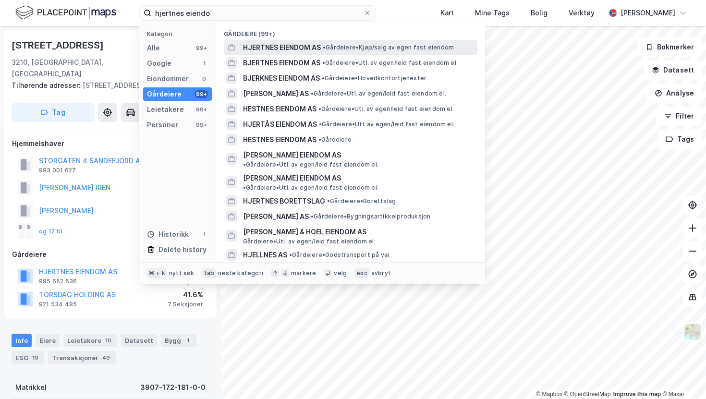
click at [326, 48] on span "•" at bounding box center [324, 47] width 3 height 7
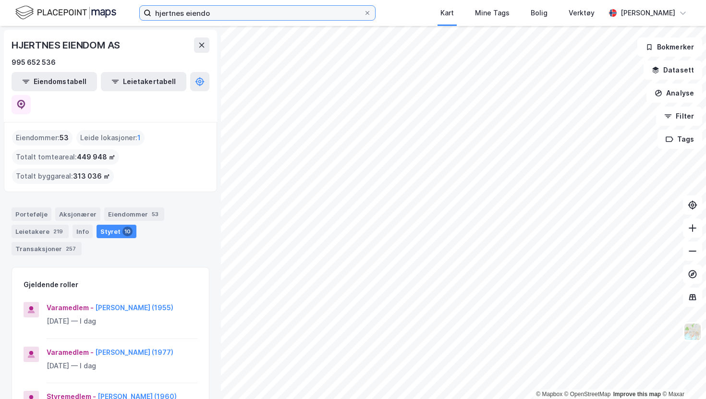
click at [258, 20] on label "hjertnes eiendo" at bounding box center [257, 12] width 236 height 15
click at [258, 20] on input "hjertnes eiendo" at bounding box center [257, 13] width 212 height 14
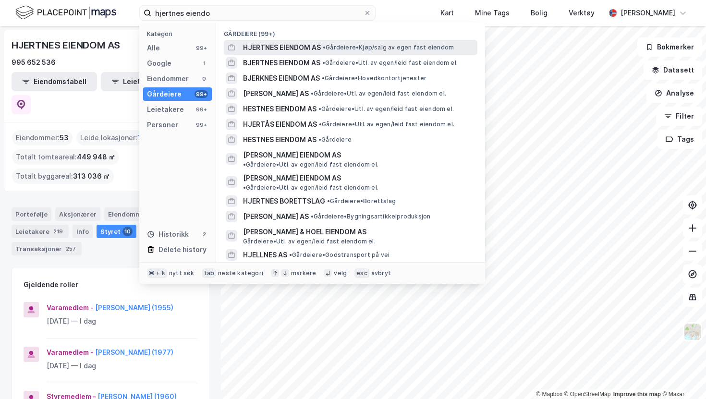
click at [266, 46] on span "HJERTNES EIENDOM AS" at bounding box center [282, 48] width 78 height 12
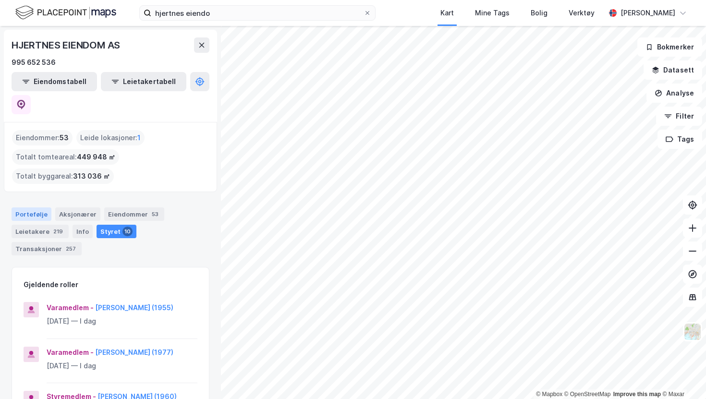
click at [42, 208] on div "Portefølje" at bounding box center [32, 214] width 40 height 13
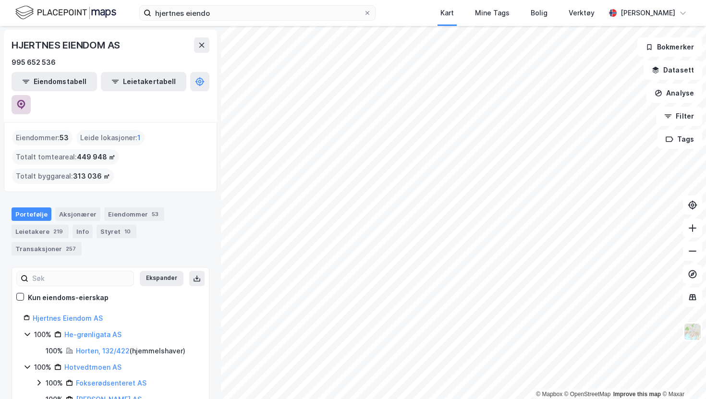
click at [26, 100] on icon at bounding box center [21, 105] width 10 height 10
click at [113, 225] on div "Styret 10" at bounding box center [117, 231] width 40 height 13
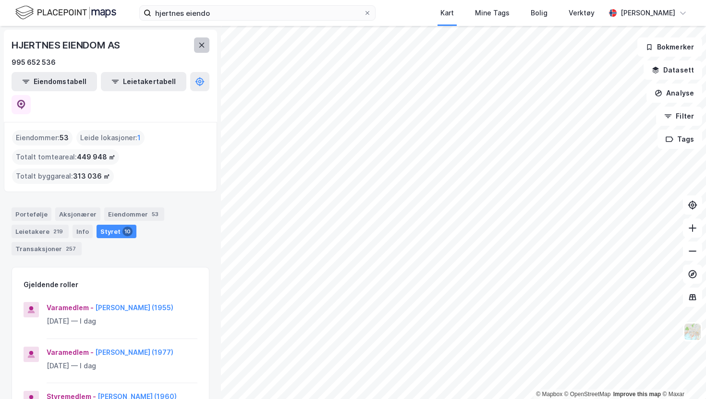
click at [198, 42] on icon at bounding box center [202, 45] width 8 height 8
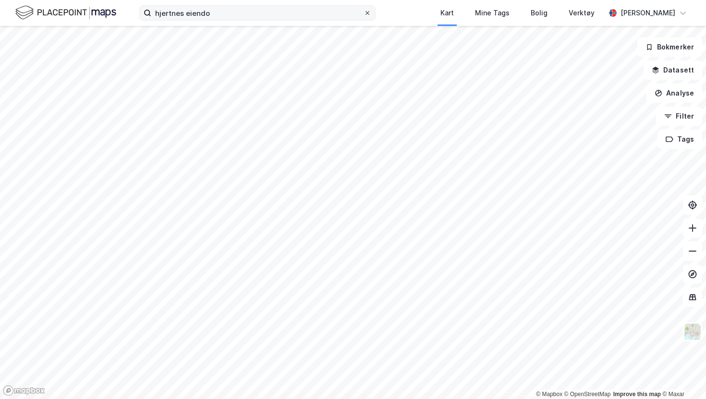
click at [371, 14] on span at bounding box center [368, 13] width 8 height 8
click at [364, 14] on input "hjertnes eiendo" at bounding box center [257, 13] width 212 height 14
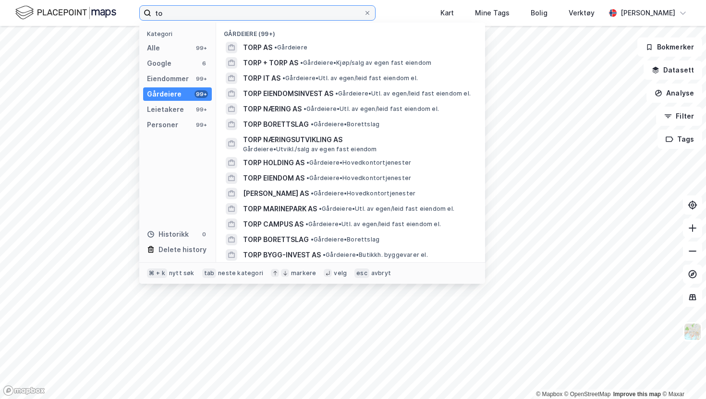
type input "t"
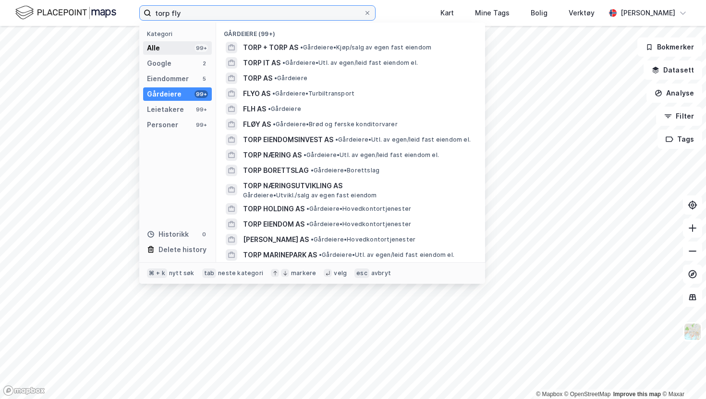
type input "torp fly"
click at [193, 49] on div "Alle 99+" at bounding box center [177, 47] width 69 height 13
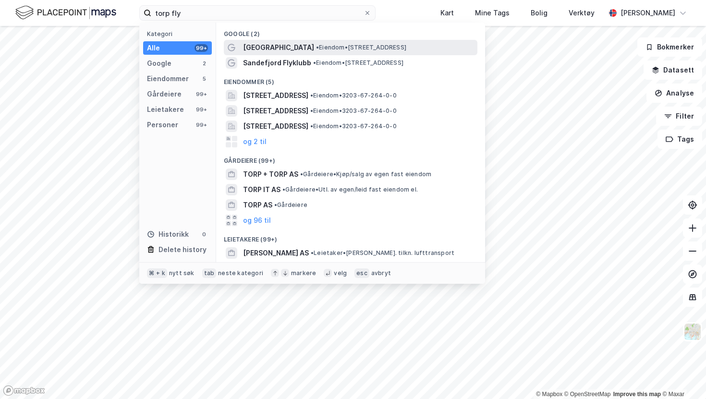
click at [304, 49] on span "[GEOGRAPHIC_DATA]" at bounding box center [278, 48] width 71 height 12
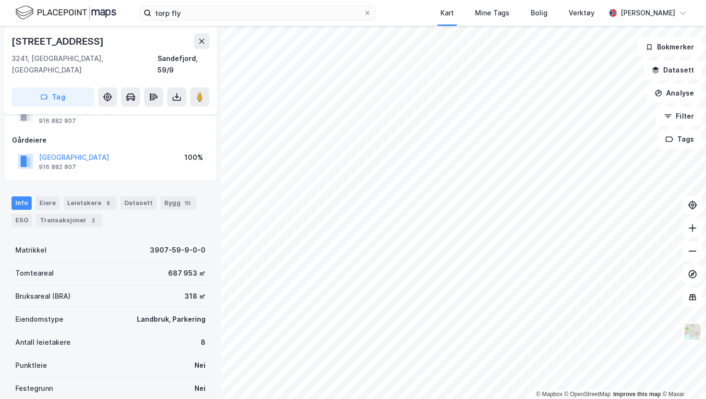
scroll to position [41, 0]
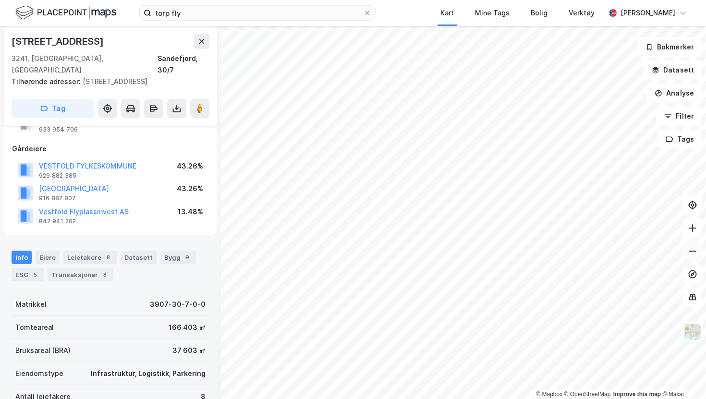
scroll to position [41, 0]
click at [22, 268] on div "ESG 5" at bounding box center [28, 274] width 32 height 13
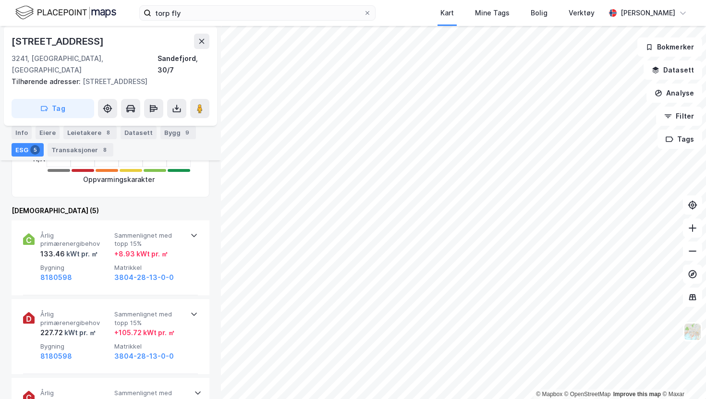
scroll to position [358, 0]
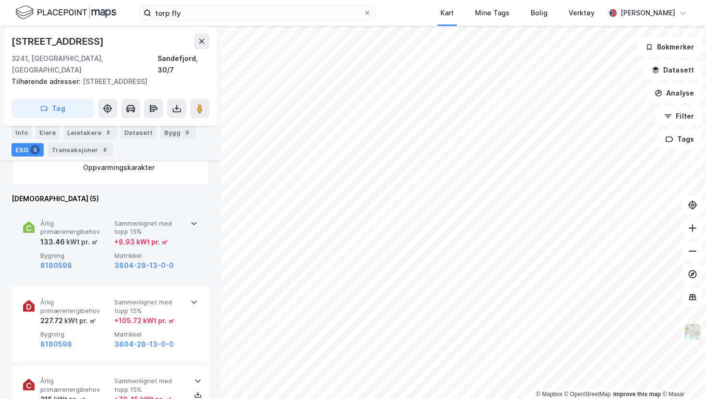
click at [186, 248] on div "Årlig primærenergibehov 133.46 kWt pr. ㎡ Sammenlignet med topp 15% + 8.93 kWt p…" at bounding box center [110, 246] width 175 height 75
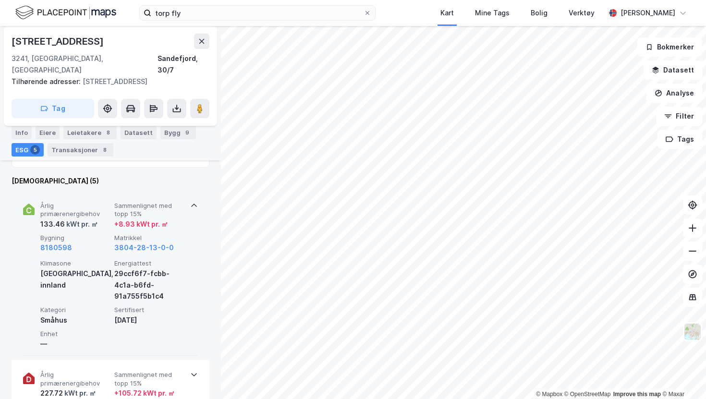
scroll to position [375, 0]
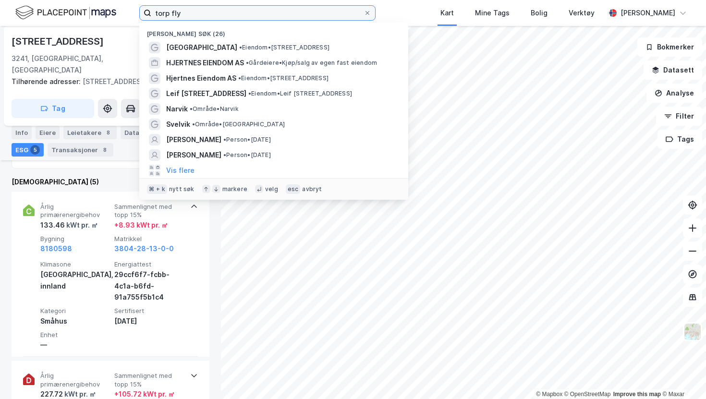
click at [222, 11] on input "torp fly" at bounding box center [257, 13] width 212 height 14
click at [107, 176] on div "[DEMOGRAPHIC_DATA] (5)" at bounding box center [111, 182] width 198 height 12
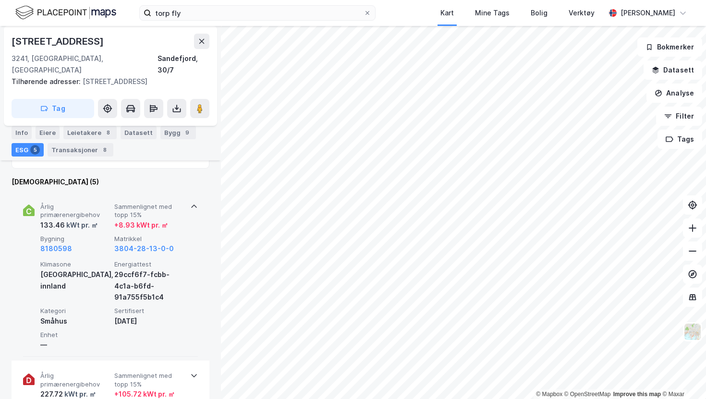
click at [126, 221] on div "Årlig primærenergibehov 133.46 kWt pr. ㎡ Sammenlignet med topp 15% + 8.93 kWt p…" at bounding box center [112, 229] width 144 height 52
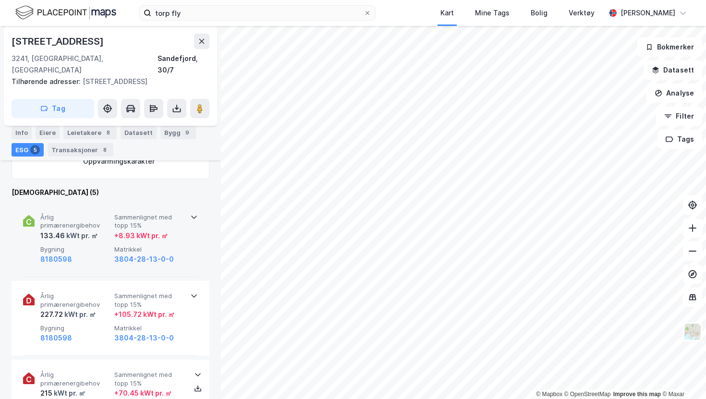
scroll to position [364, 0]
click at [126, 231] on div "+ 8.93 kWt pr. ㎡" at bounding box center [141, 237] width 54 height 12
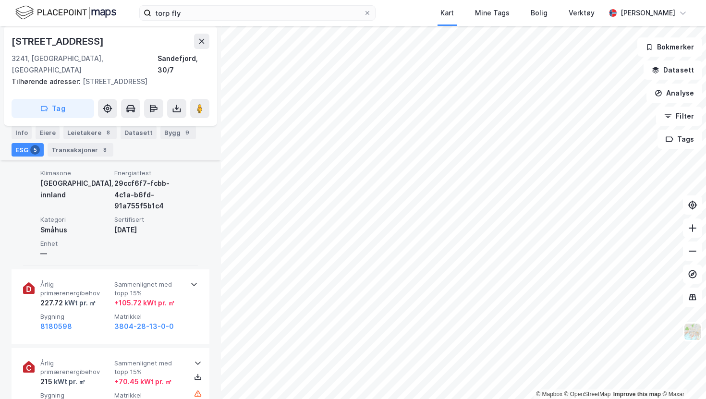
scroll to position [465, 0]
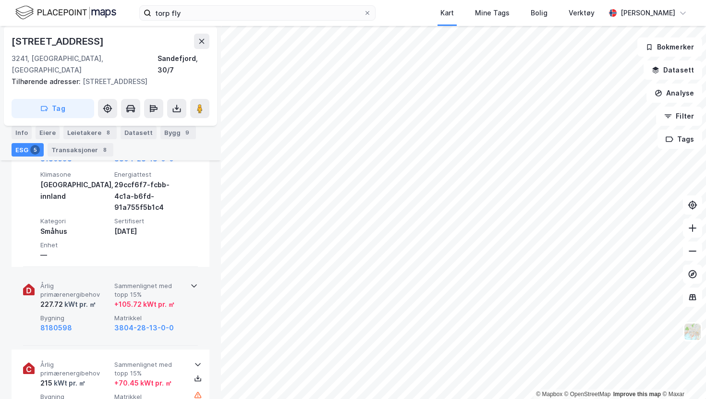
click at [86, 314] on span "Bygning" at bounding box center [75, 318] width 70 height 8
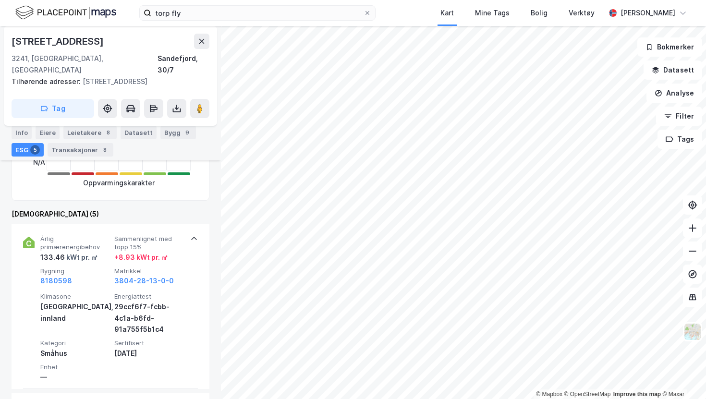
scroll to position [348, 0]
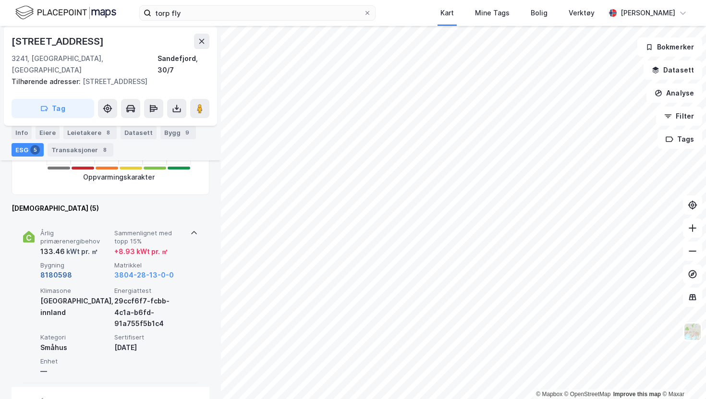
click at [53, 270] on button "8180598" at bounding box center [56, 276] width 32 height 12
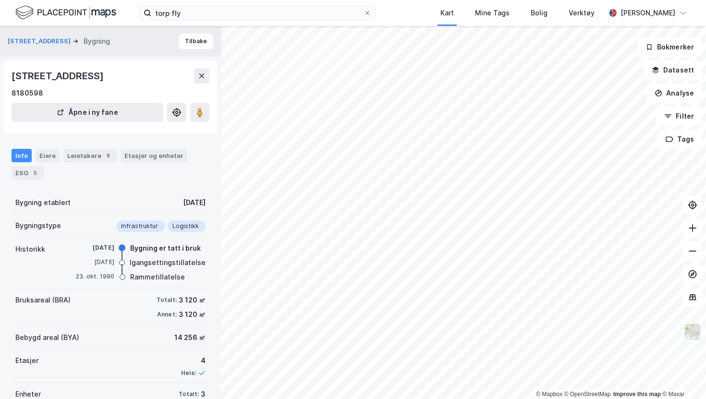
scroll to position [32, 0]
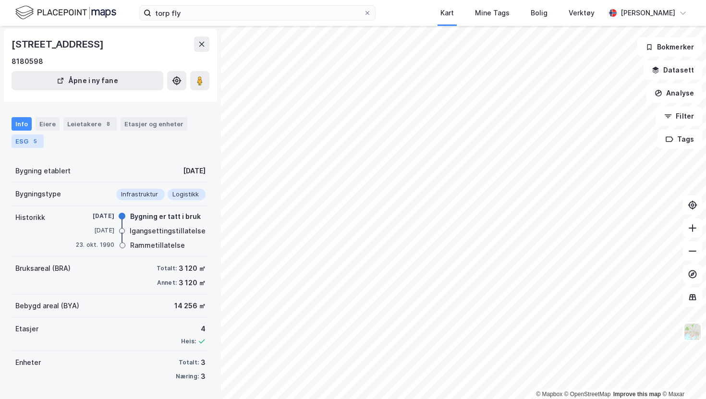
click at [29, 142] on div "ESG 5" at bounding box center [28, 141] width 32 height 13
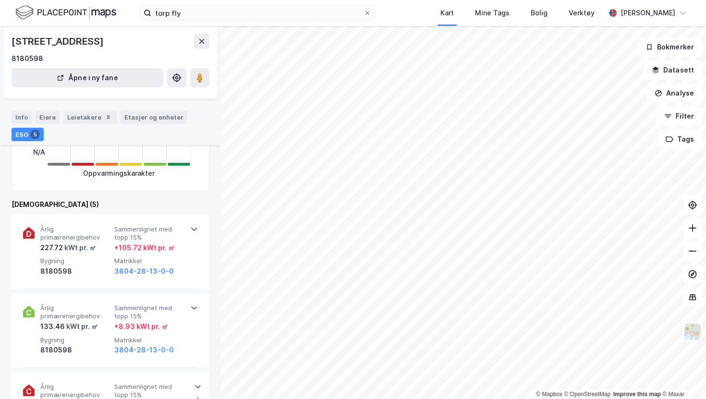
scroll to position [213, 0]
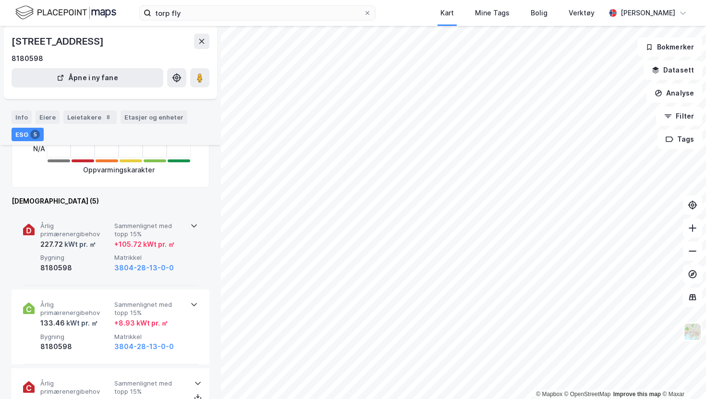
click at [104, 247] on div "227.72 kWt pr. ㎡" at bounding box center [75, 245] width 70 height 12
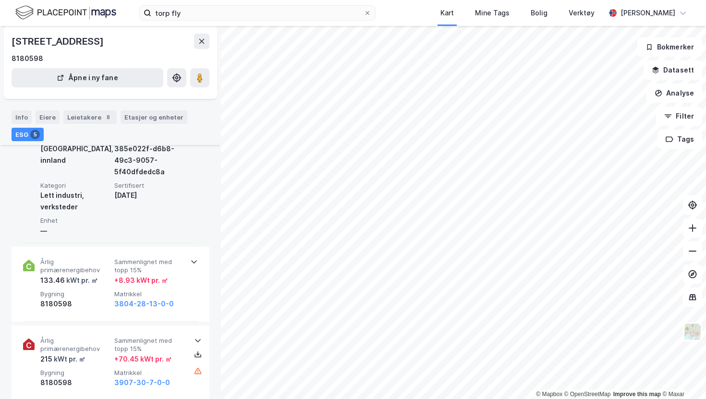
scroll to position [358, 0]
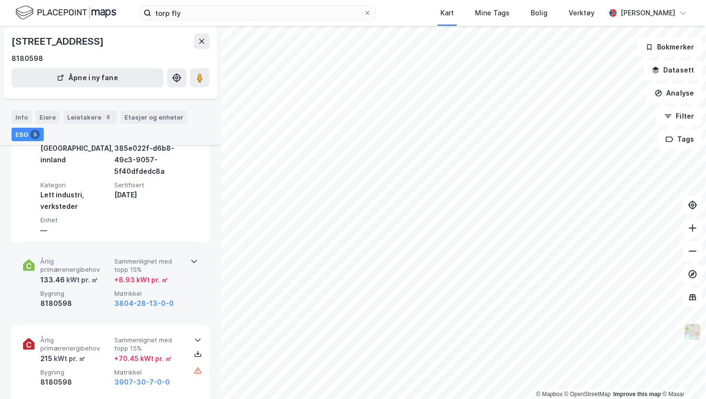
click at [195, 287] on div "Årlig primærenergibehov 133.46 kWt pr. ㎡ Sammenlignet med topp 15% + 8.93 kWt p…" at bounding box center [110, 283] width 175 height 75
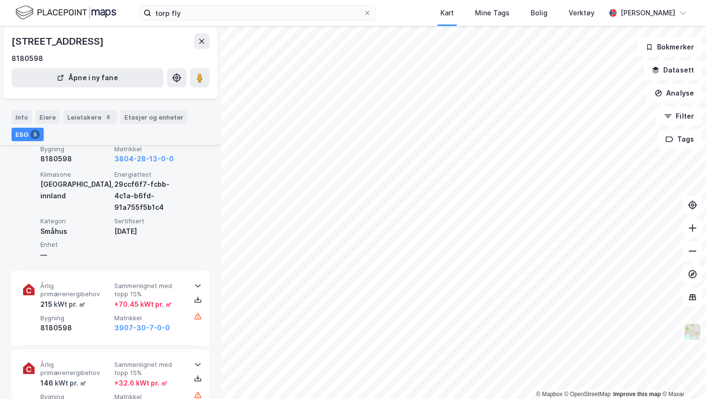
scroll to position [512, 0]
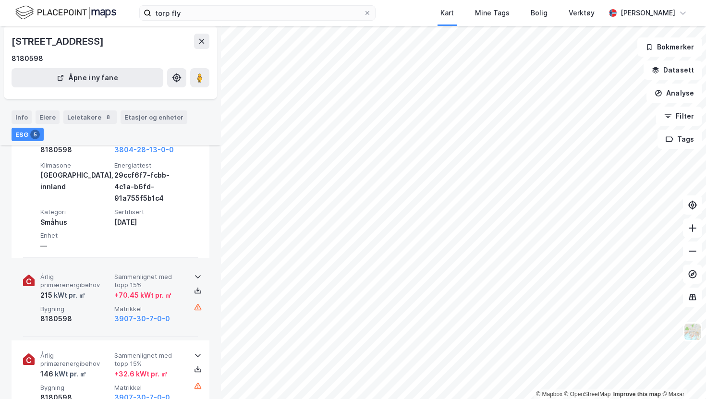
click at [179, 313] on div "3907-30-7-0-0" at bounding box center [149, 319] width 70 height 12
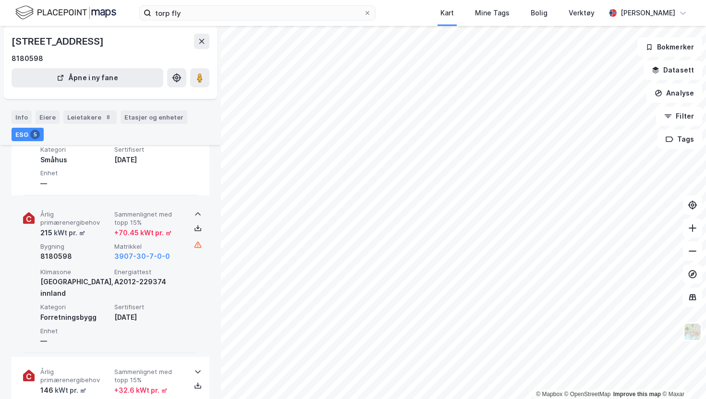
scroll to position [582, 0]
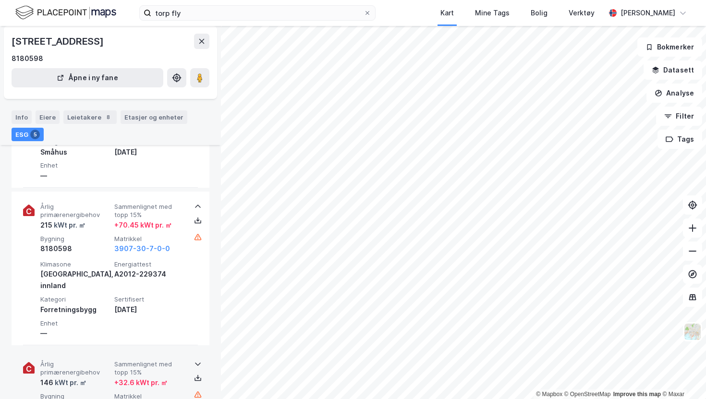
click at [164, 360] on span "Sammenlignet med topp 15%" at bounding box center [149, 368] width 70 height 17
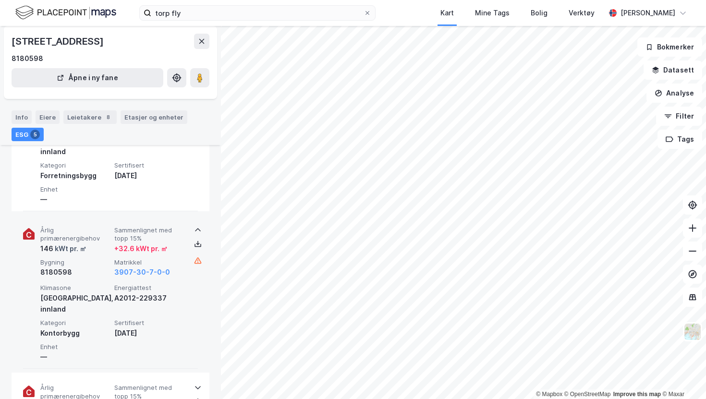
scroll to position [750, 0]
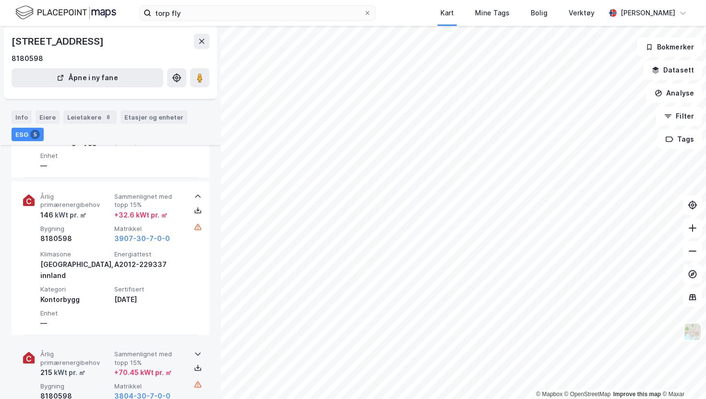
click at [174, 350] on span "Sammenlignet med topp 15%" at bounding box center [149, 358] width 70 height 17
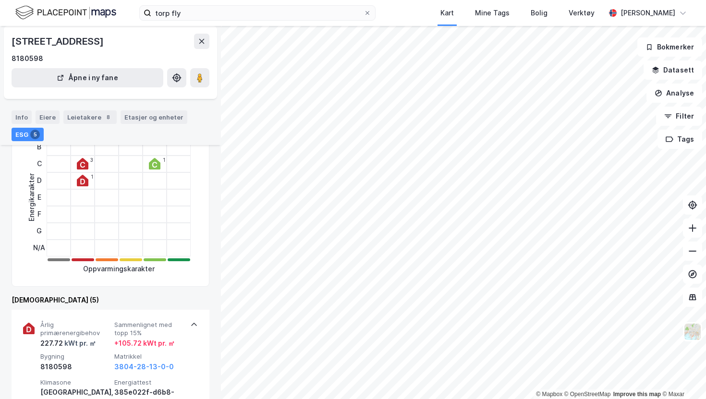
scroll to position [0, 0]
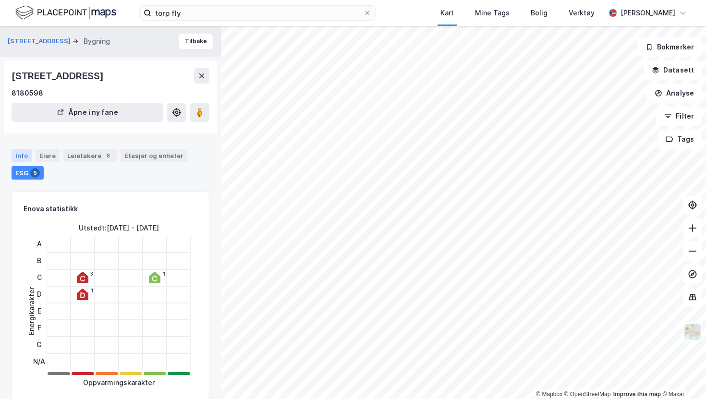
click at [21, 154] on div "Info" at bounding box center [22, 155] width 20 height 13
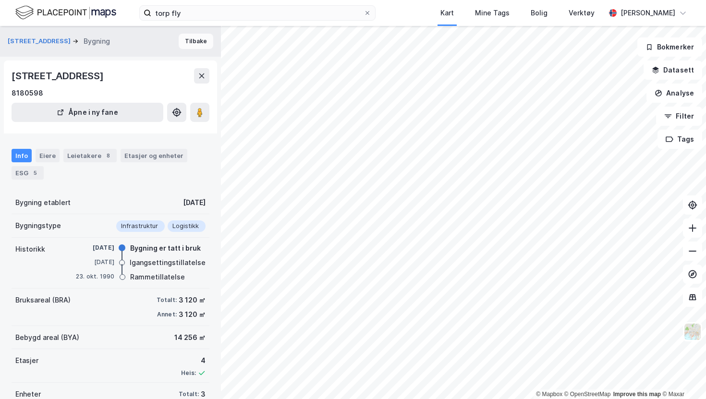
click at [195, 44] on button "Tilbake" at bounding box center [196, 41] width 35 height 15
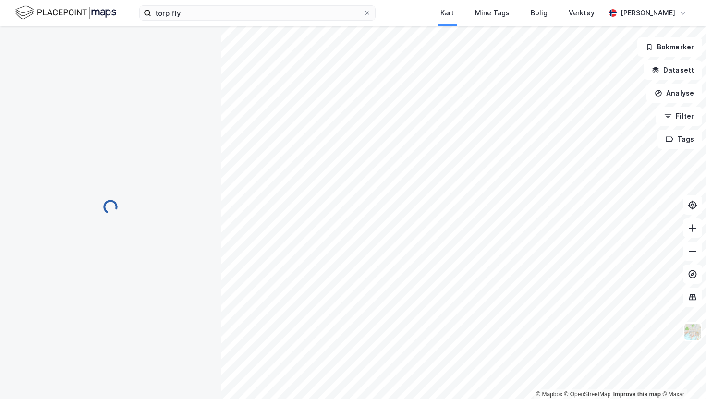
scroll to position [6, 0]
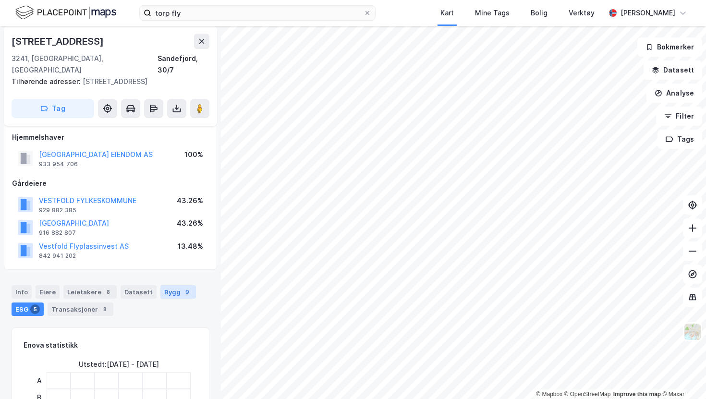
click at [171, 285] on div "Bygg 9" at bounding box center [178, 291] width 36 height 13
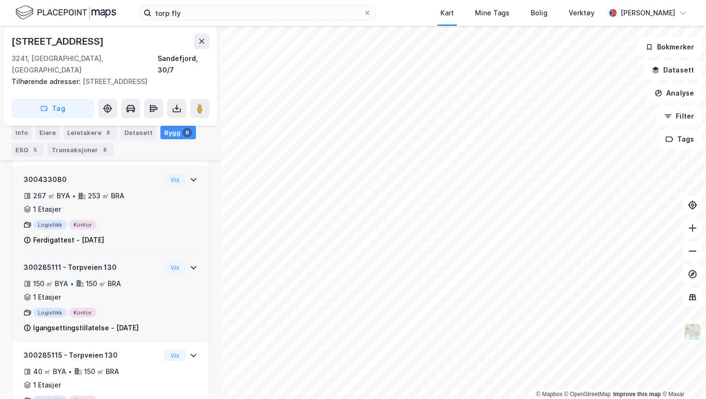
scroll to position [548, 0]
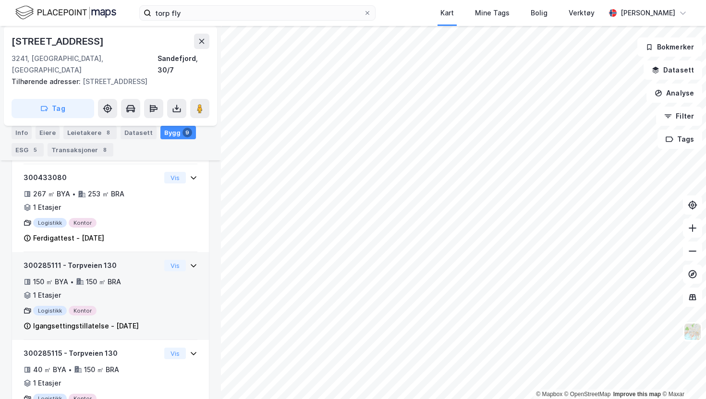
click at [167, 280] on div "300285111 - Torpveien 130 150 ㎡ BYA • 150 ㎡ BRA • 1 Etasjer Logistikk Kontor Ig…" at bounding box center [111, 300] width 174 height 80
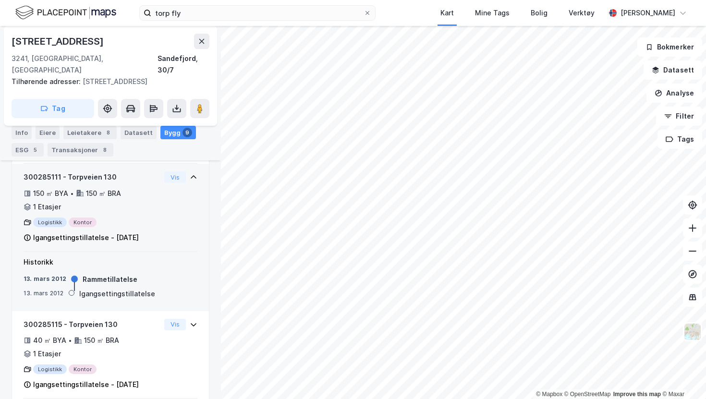
scroll to position [641, 0]
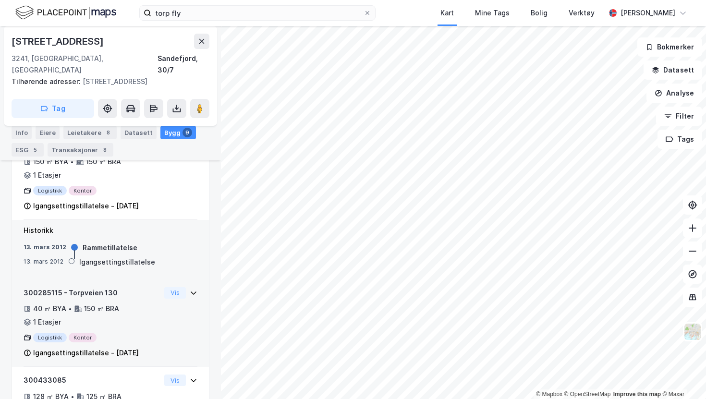
click at [141, 321] on div "300285115 - Torpveien 130 40 ㎡ BYA • 150 ㎡ BRA • 1 Etasjer Logistikk Kontor Iga…" at bounding box center [92, 323] width 137 height 72
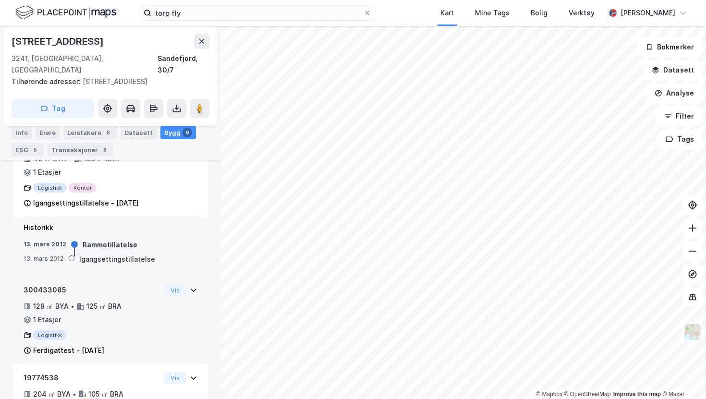
scroll to position [839, 0]
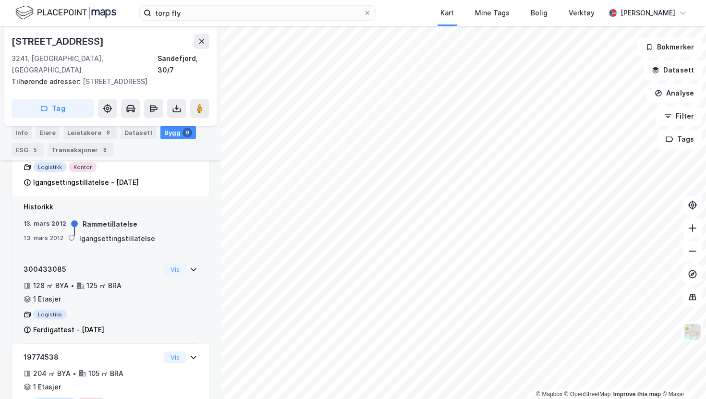
click at [149, 292] on div "128 ㎡ BYA • 125 ㎡ BRA • 1 Etasjer" at bounding box center [92, 292] width 137 height 25
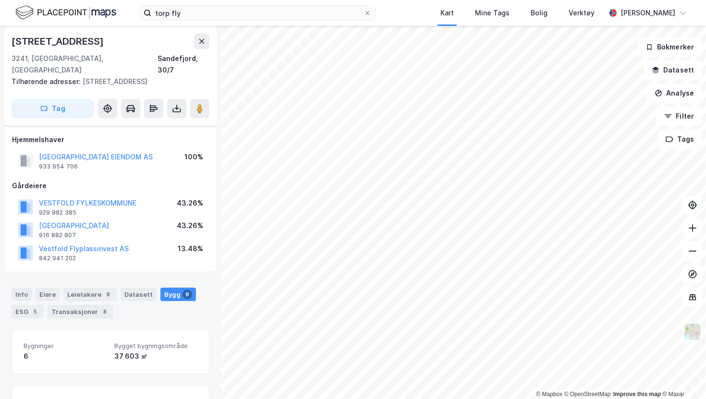
scroll to position [0, 0]
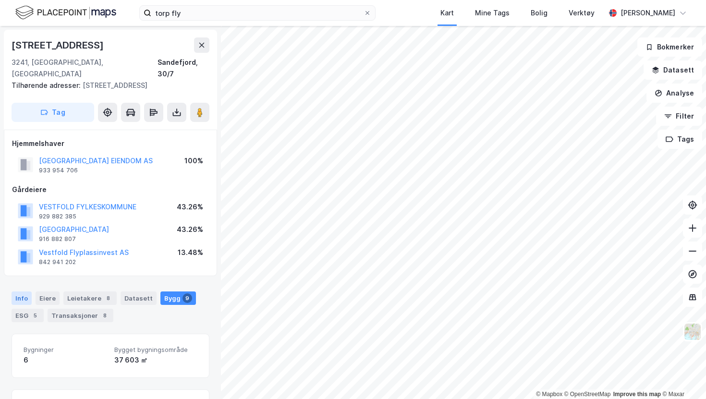
click at [21, 292] on div "Info" at bounding box center [22, 298] width 20 height 13
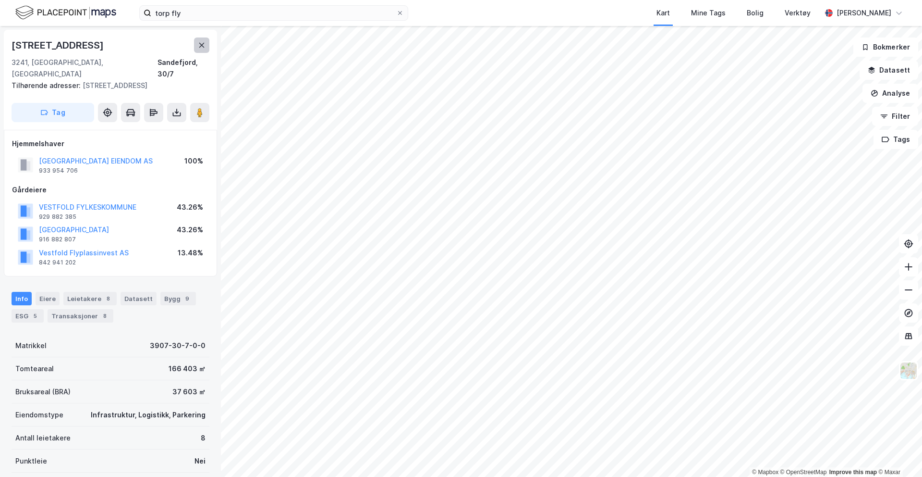
click at [199, 41] on icon at bounding box center [202, 45] width 8 height 8
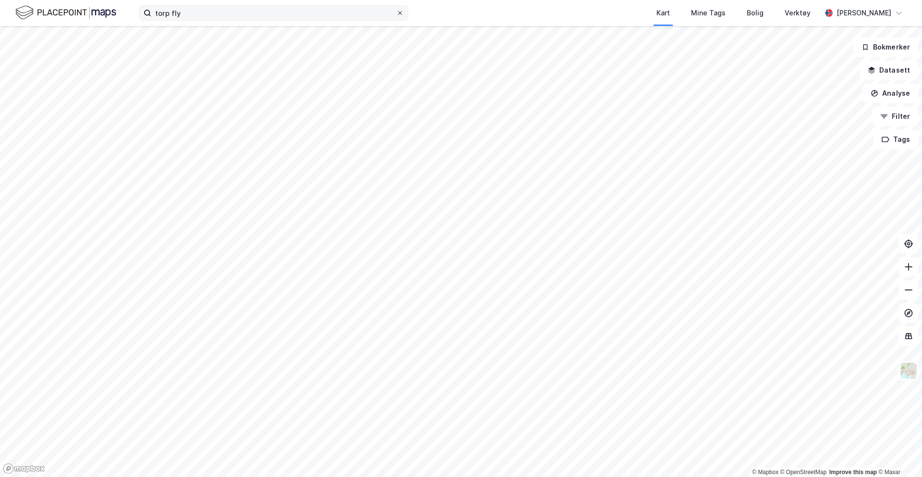
click at [401, 14] on icon at bounding box center [400, 13] width 4 height 4
click at [396, 14] on input "torp fly" at bounding box center [273, 13] width 245 height 14
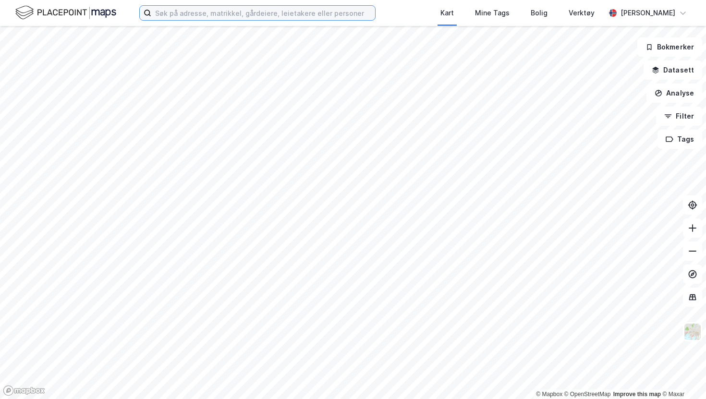
click at [223, 11] on input at bounding box center [263, 13] width 224 height 14
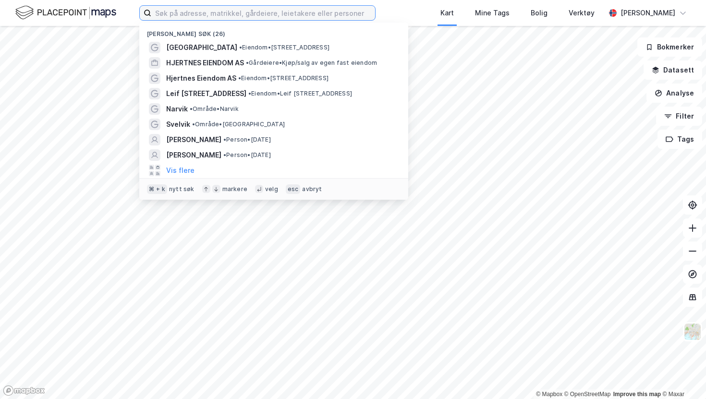
click at [344, 16] on input at bounding box center [263, 13] width 224 height 14
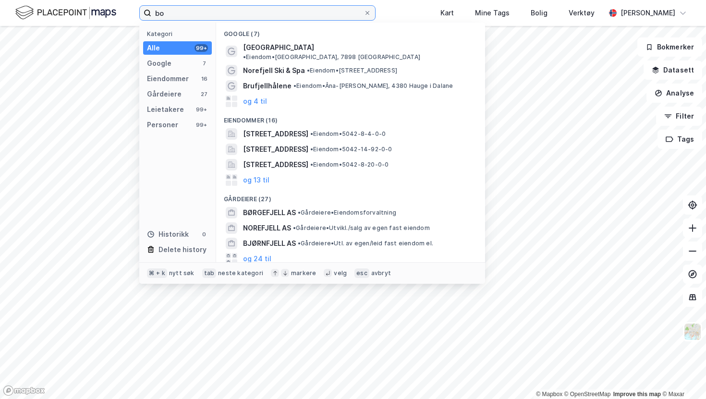
type input "b"
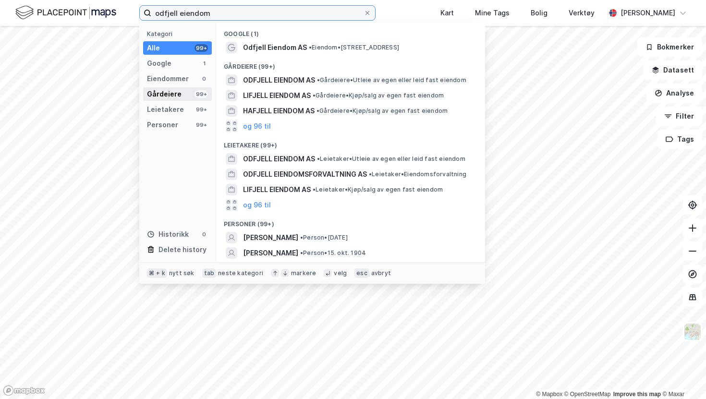
type input "odfjell eiendom"
click at [167, 96] on div "Gårdeiere" at bounding box center [164, 94] width 35 height 12
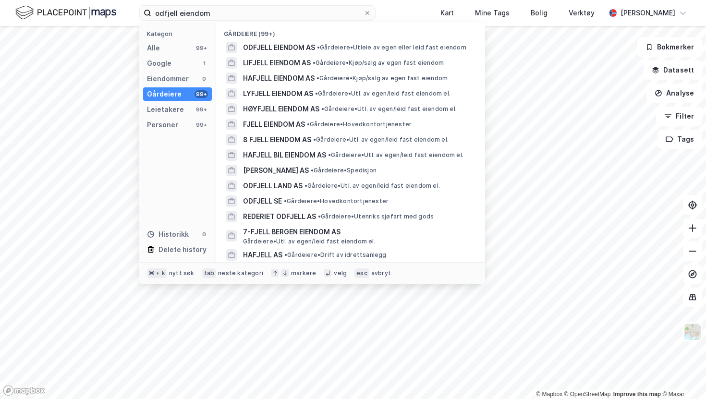
click at [170, 97] on div "Gårdeiere" at bounding box center [164, 94] width 35 height 12
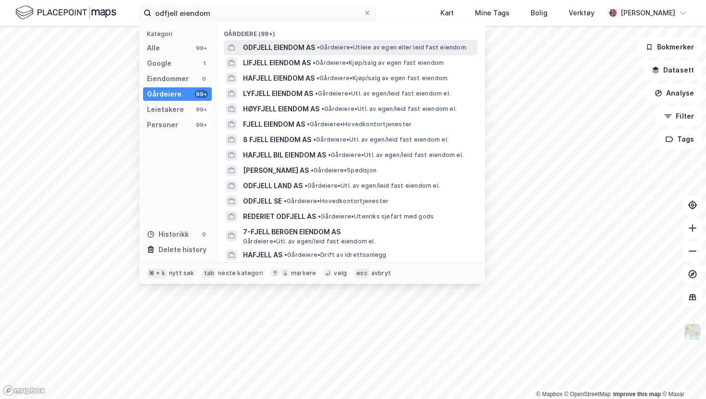
click at [337, 44] on span "• Gårdeiere • Utleie av egen eller leid fast eiendom" at bounding box center [391, 48] width 149 height 8
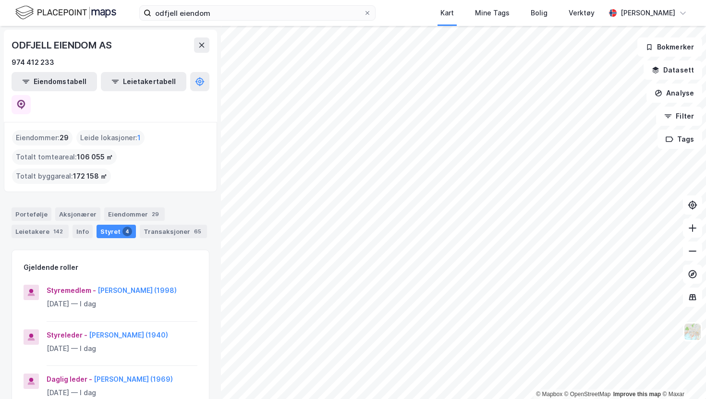
drag, startPoint x: 17, startPoint y: 113, endPoint x: 73, endPoint y: 115, distance: 55.3
click at [73, 130] on div "Eiendommer : 29 Leide lokasjoner : 1 Totalt tomteareal : 106 055 ㎡ Totalt bygga…" at bounding box center [110, 157] width 197 height 54
click at [33, 208] on div "Portefølje" at bounding box center [32, 214] width 40 height 13
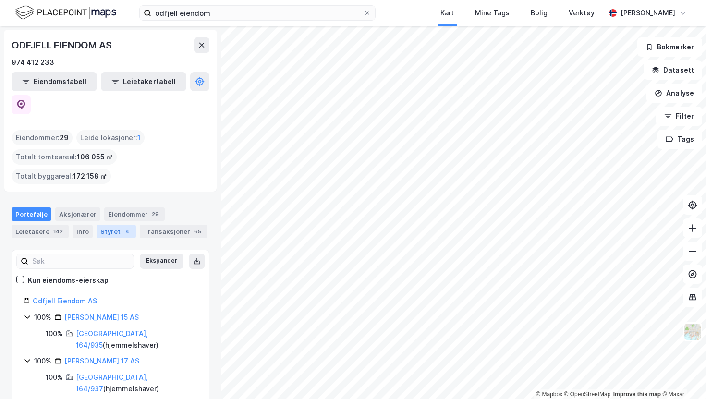
click at [117, 225] on div "Styret 4" at bounding box center [116, 231] width 39 height 13
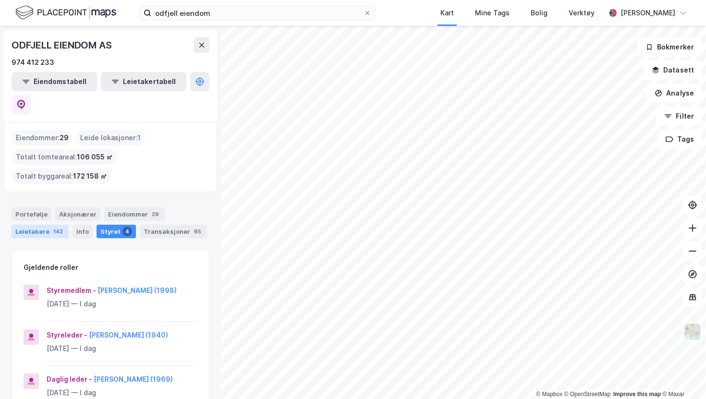
click at [45, 225] on div "Leietakere 142" at bounding box center [40, 231] width 57 height 13
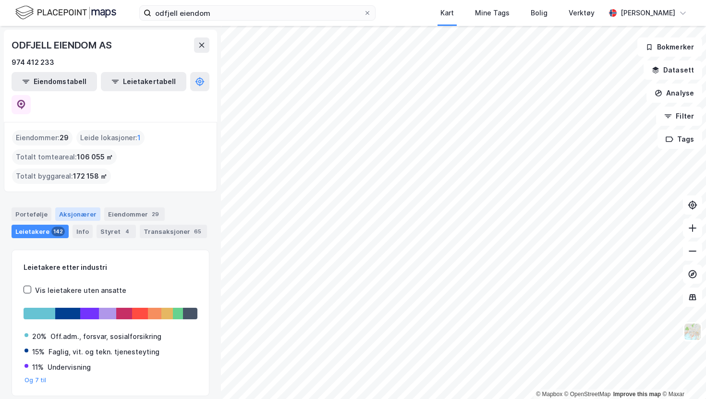
click at [76, 208] on div "Aksjonærer" at bounding box center [77, 214] width 45 height 13
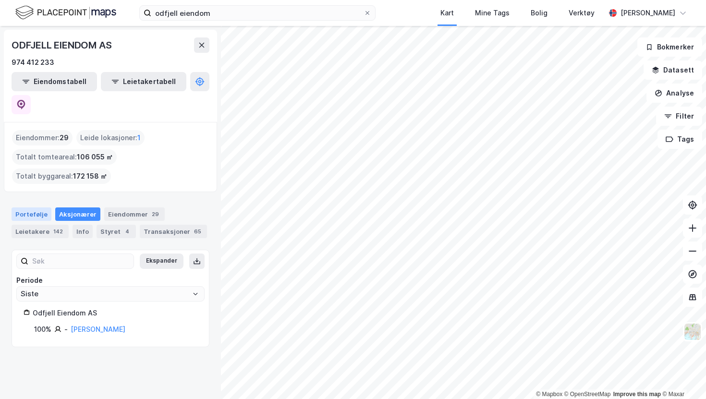
click at [24, 208] on div "Portefølje" at bounding box center [32, 214] width 40 height 13
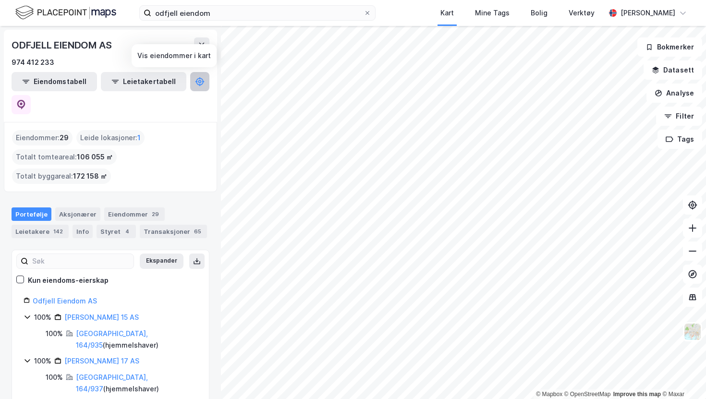
click at [195, 83] on icon at bounding box center [200, 82] width 10 height 10
click at [70, 75] on button "Eiendomstabell" at bounding box center [55, 81] width 86 height 19
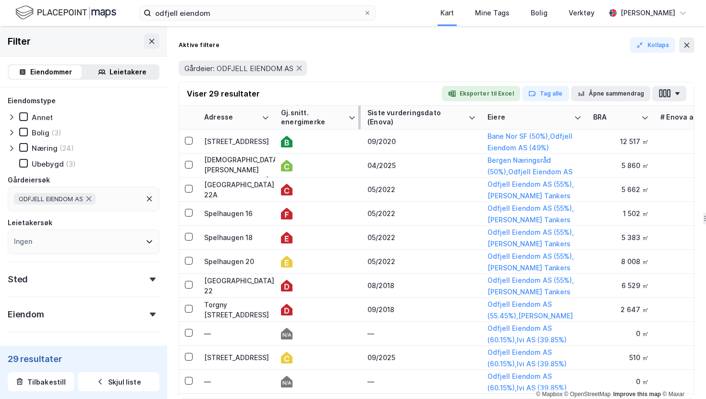
click at [314, 121] on div "Gj.snitt. energimerke" at bounding box center [312, 118] width 63 height 18
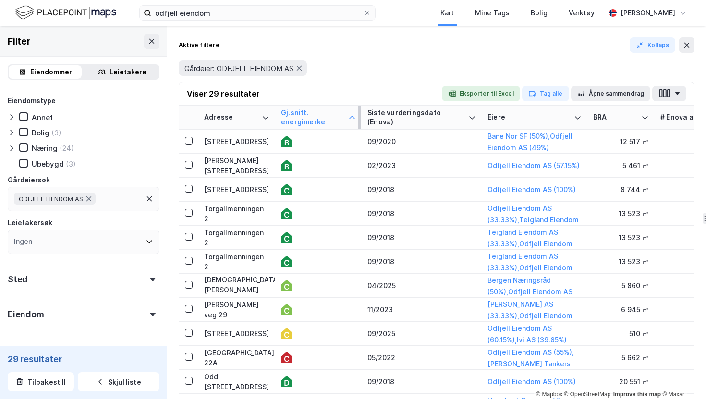
click at [321, 122] on div "Gj.snitt. energimerke" at bounding box center [312, 118] width 63 height 18
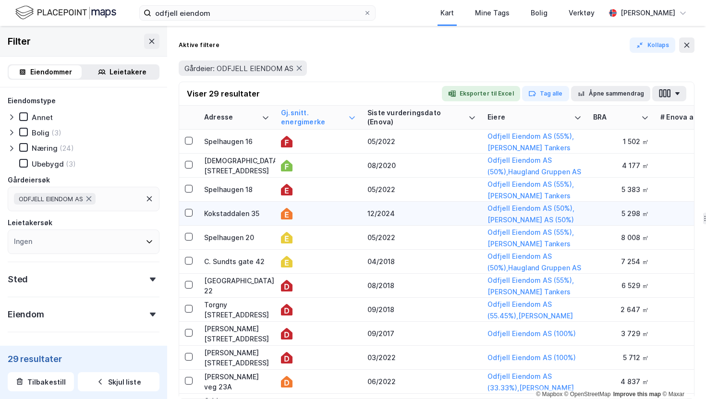
scroll to position [428, 0]
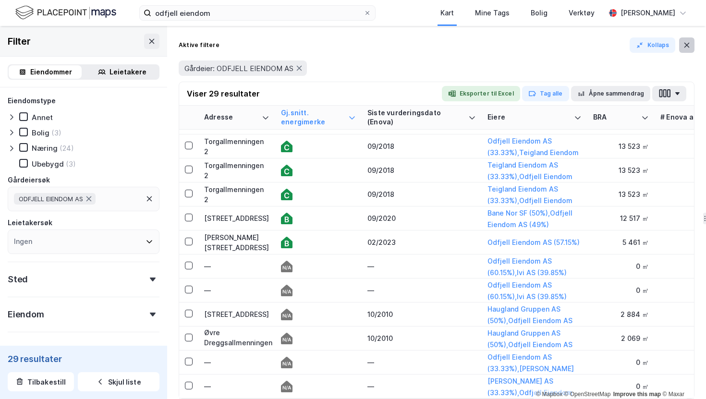
click at [691, 41] on button at bounding box center [686, 44] width 15 height 15
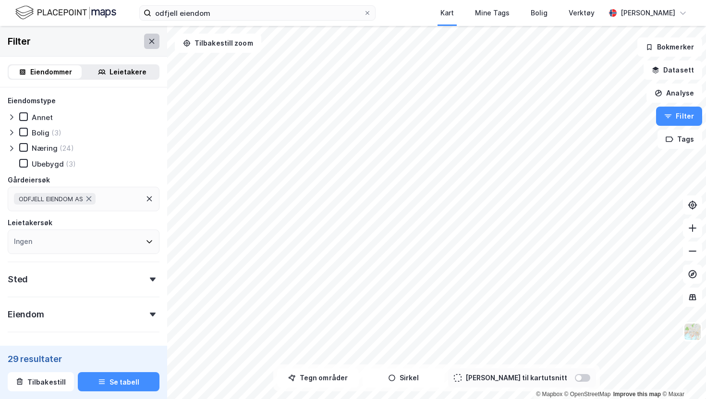
click at [154, 43] on icon at bounding box center [151, 40] width 5 height 5
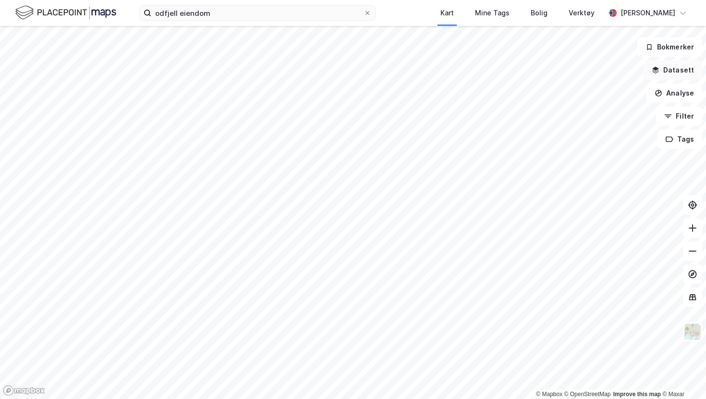
click at [688, 69] on button "Datasett" at bounding box center [673, 70] width 59 height 19
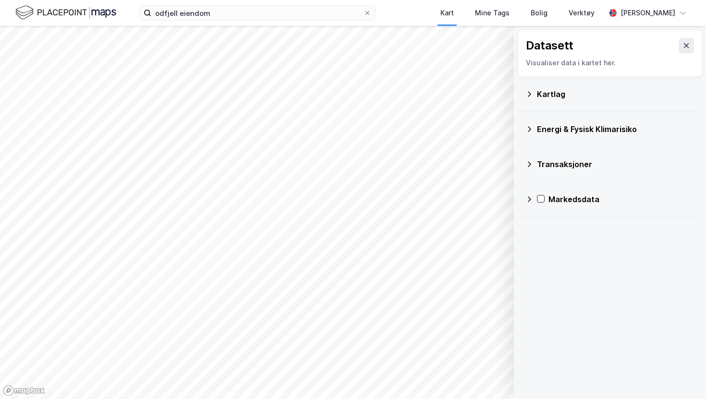
click at [237, 0] on html "odfjell eiendom Kart Mine Tags Bolig Verktøy [PERSON_NAME] © Mapbox © OpenStree…" at bounding box center [353, 199] width 706 height 399
click at [683, 41] on button at bounding box center [686, 45] width 15 height 15
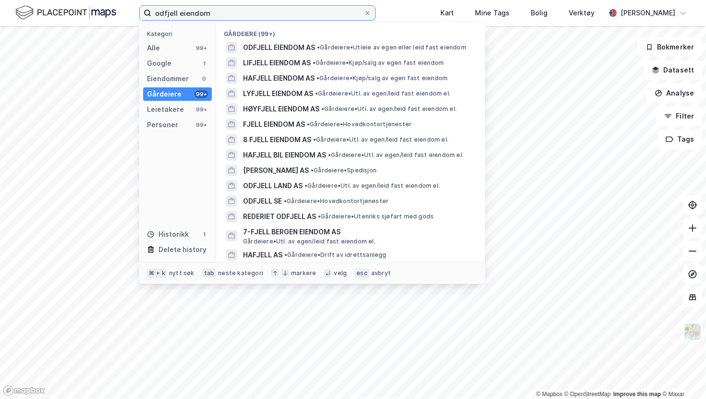
click at [262, 9] on input "odfjell eiendom" at bounding box center [257, 13] width 212 height 14
click at [369, 12] on icon at bounding box center [368, 13] width 4 height 4
click at [364, 12] on input "odfjell eiendom" at bounding box center [257, 13] width 212 height 14
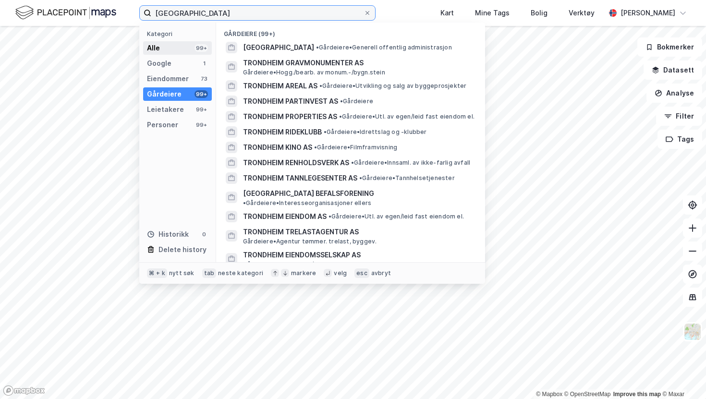
type input "[GEOGRAPHIC_DATA]"
click at [170, 49] on div "Alle 99+" at bounding box center [177, 47] width 69 height 13
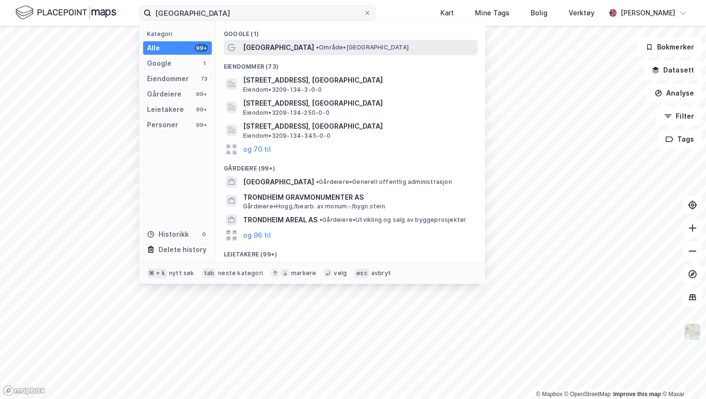
click at [251, 44] on span "[GEOGRAPHIC_DATA]" at bounding box center [278, 48] width 71 height 12
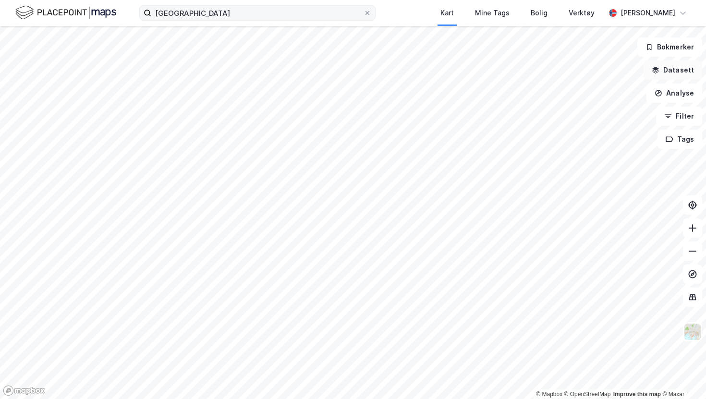
click at [679, 70] on button "Datasett" at bounding box center [673, 70] width 59 height 19
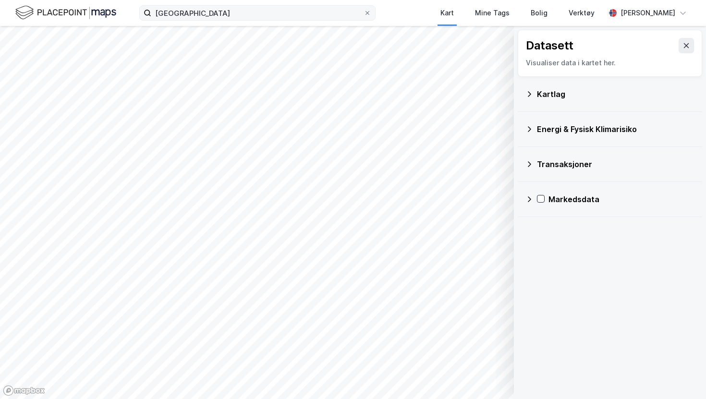
click at [571, 95] on div "Kartlag" at bounding box center [616, 94] width 158 height 12
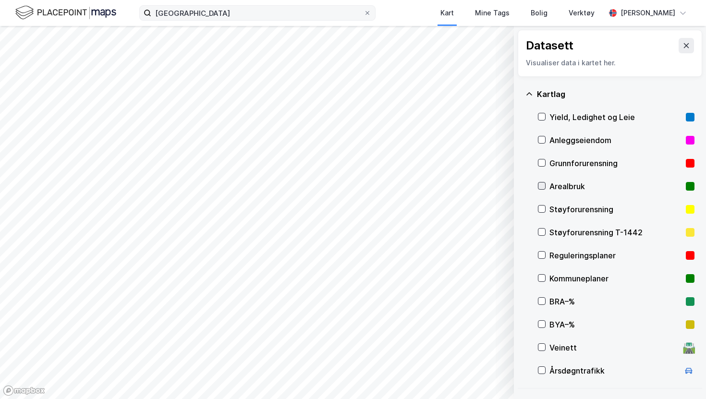
click at [545, 186] on icon at bounding box center [542, 186] width 7 height 7
click at [685, 47] on icon at bounding box center [686, 45] width 5 height 5
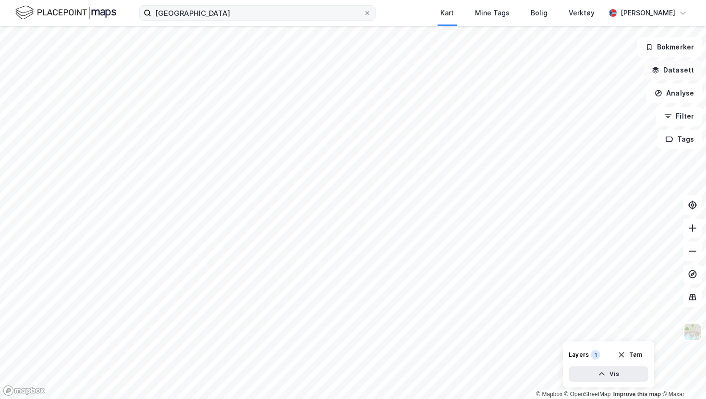
click at [676, 71] on button "Datasett" at bounding box center [673, 70] width 59 height 19
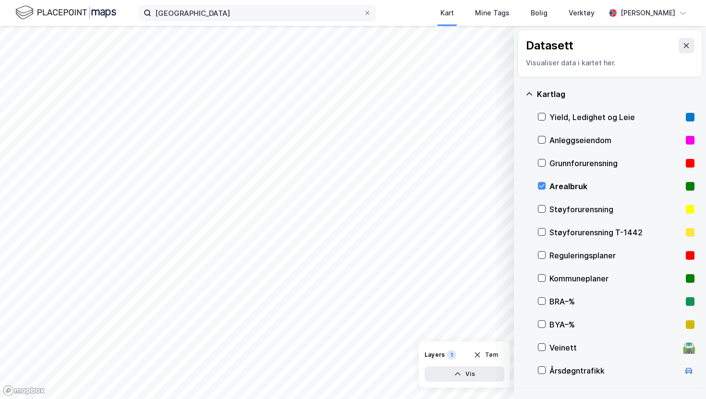
click at [538, 92] on div "Kartlag" at bounding box center [616, 94] width 158 height 12
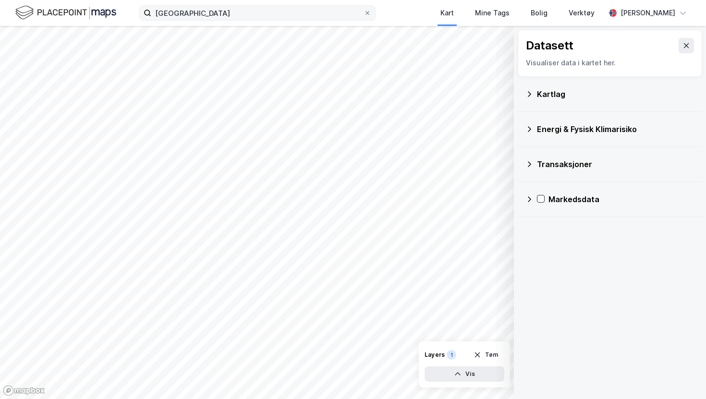
click at [535, 127] on div "Energi & Fysisk Klimarisiko" at bounding box center [610, 129] width 169 height 23
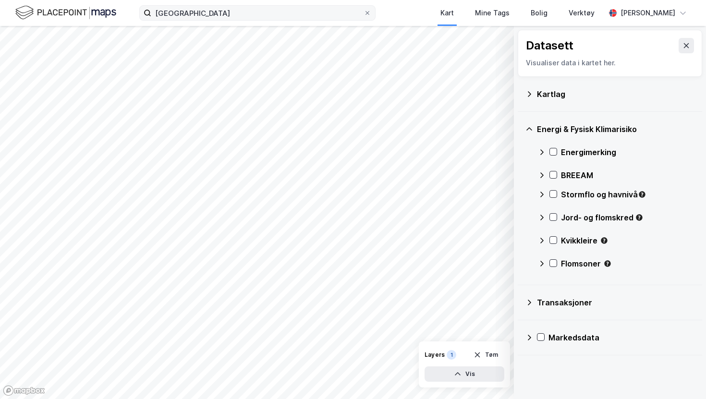
click at [540, 150] on icon at bounding box center [542, 152] width 8 height 8
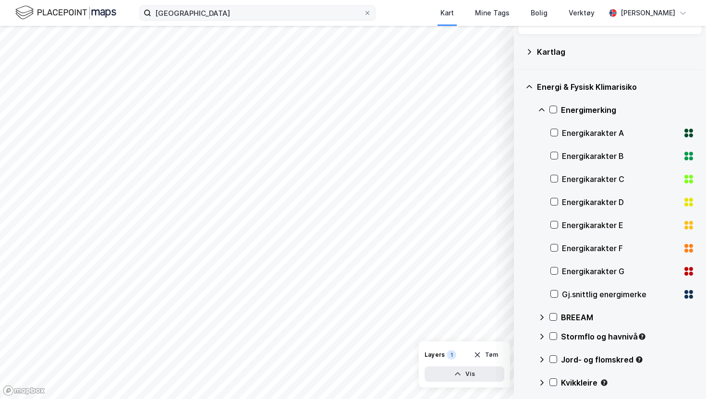
scroll to position [49, 0]
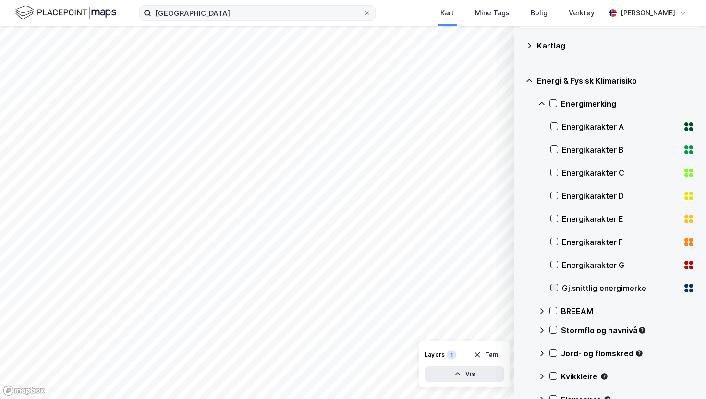
click at [555, 284] on div at bounding box center [555, 288] width 8 height 8
click at [560, 81] on div "Energi & Fysisk Klimarisiko" at bounding box center [616, 81] width 158 height 12
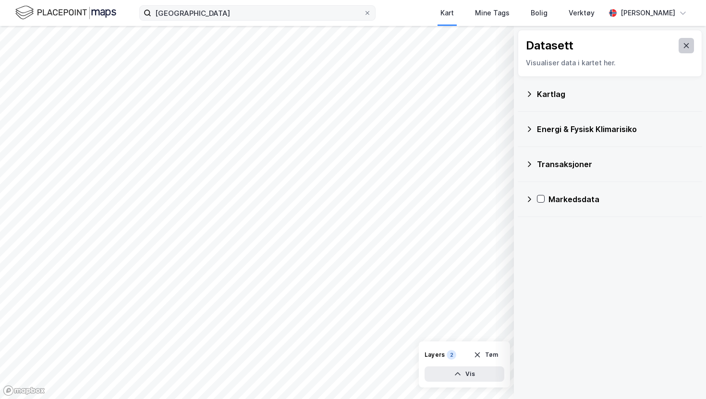
click at [687, 47] on icon at bounding box center [687, 46] width 8 height 8
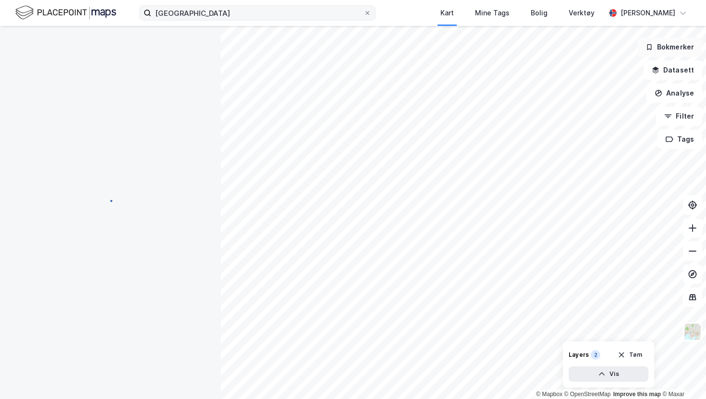
scroll to position [1, 0]
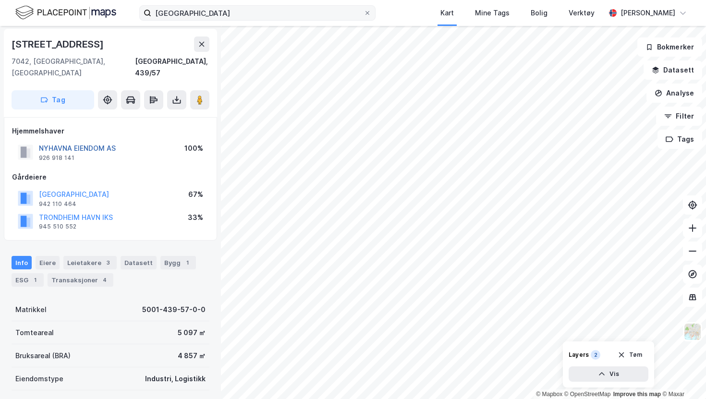
click at [0, 0] on button "NYHAVNA EIENDOM AS" at bounding box center [0, 0] width 0 height 0
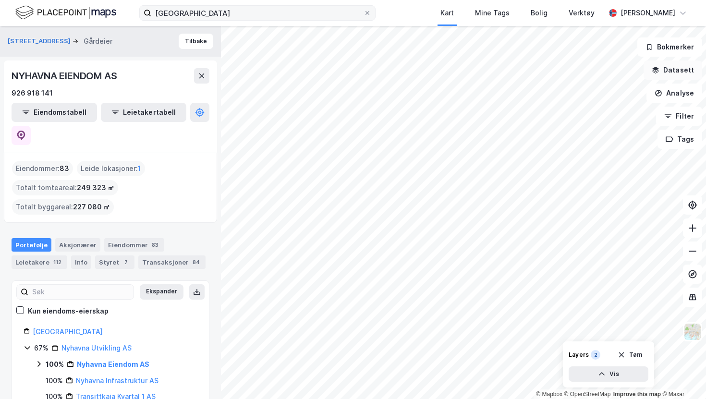
click at [684, 70] on button "Datasett" at bounding box center [673, 70] width 59 height 19
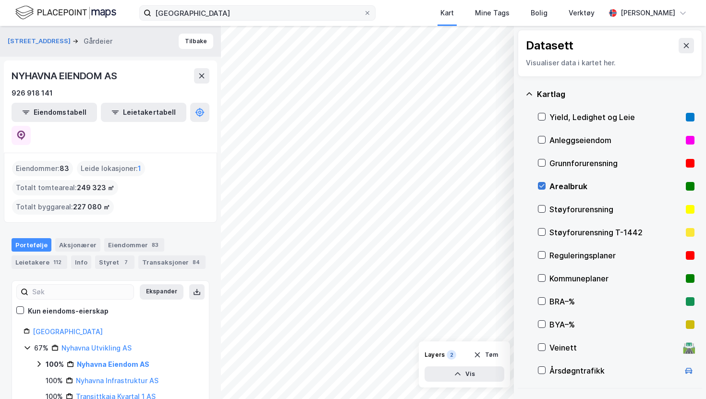
click at [542, 184] on icon at bounding box center [542, 186] width 7 height 7
click at [690, 46] on icon at bounding box center [687, 46] width 8 height 8
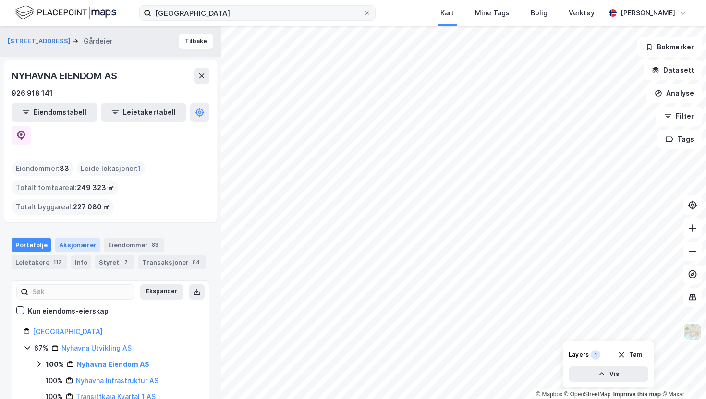
click at [75, 238] on div "Aksjonærer" at bounding box center [77, 244] width 45 height 13
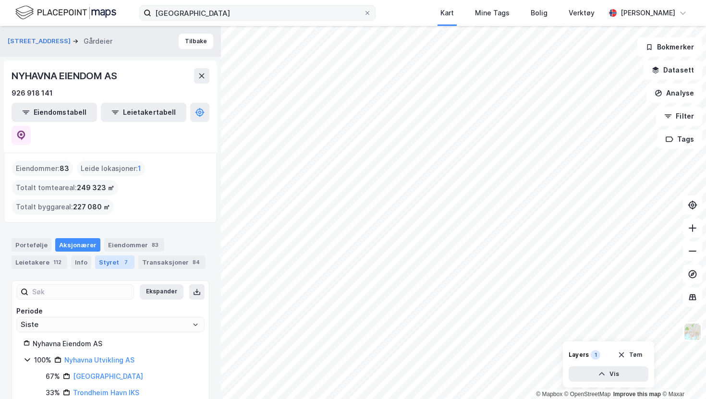
click at [109, 256] on div "Styret 7" at bounding box center [114, 262] width 39 height 13
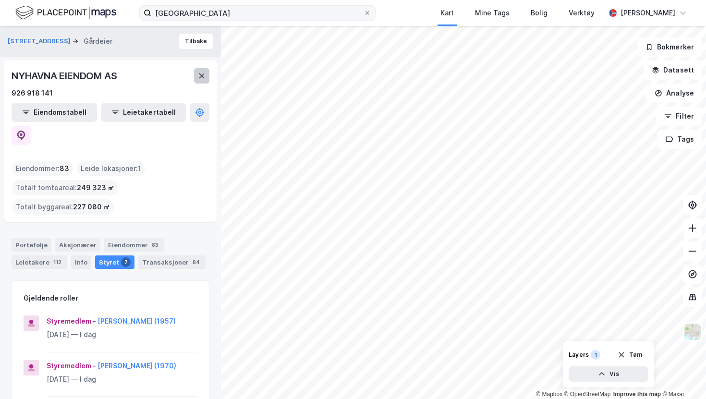
click at [204, 79] on icon at bounding box center [202, 76] width 8 height 8
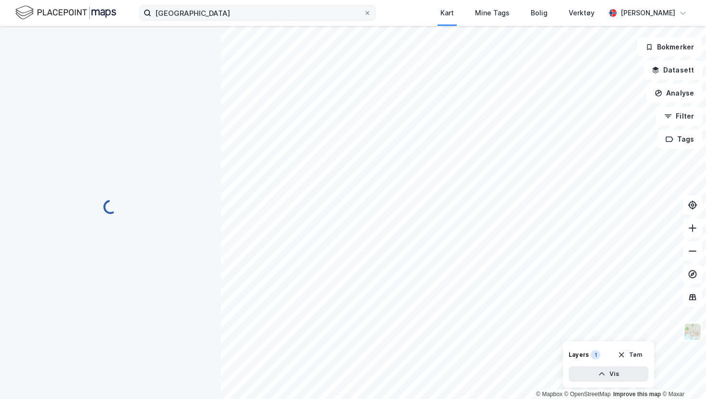
scroll to position [1, 0]
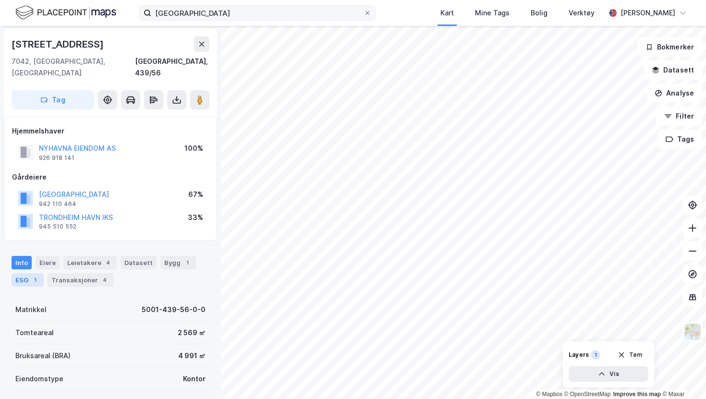
click at [30, 273] on div "ESG 1" at bounding box center [28, 279] width 32 height 13
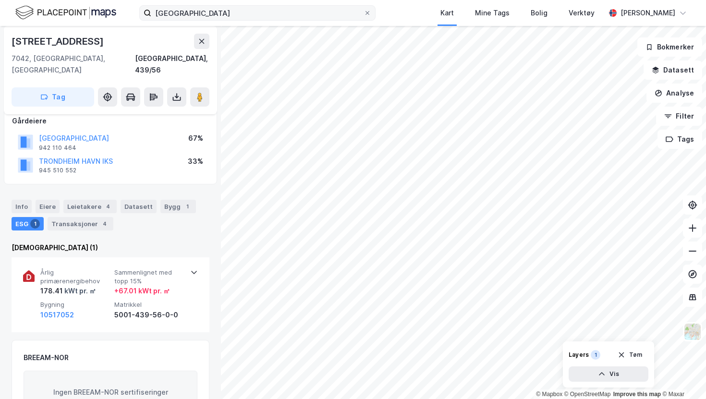
scroll to position [64, 0]
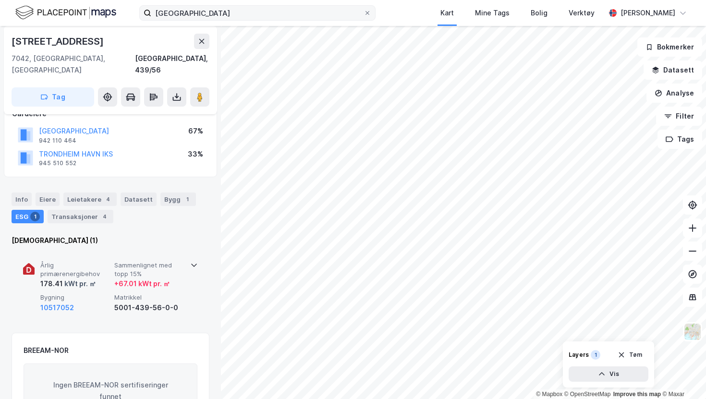
click at [196, 259] on div "Årlig primærenergibehov 178.41 kWt pr. ㎡ Sammenlignet med topp 15% + 67.01 kWt …" at bounding box center [110, 287] width 175 height 74
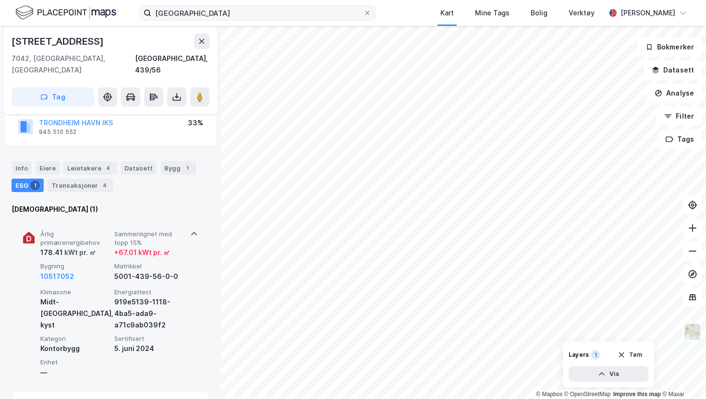
scroll to position [100, 0]
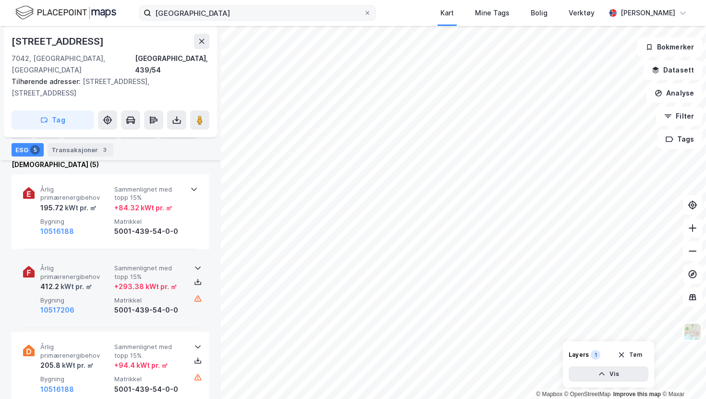
scroll to position [383, 0]
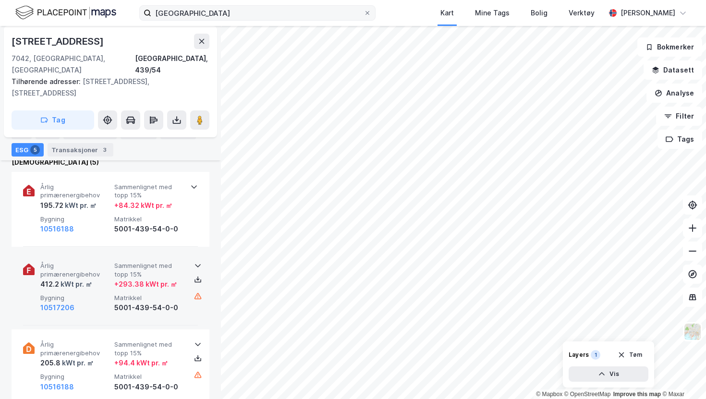
click at [159, 294] on span "Matrikkel" at bounding box center [149, 298] width 70 height 8
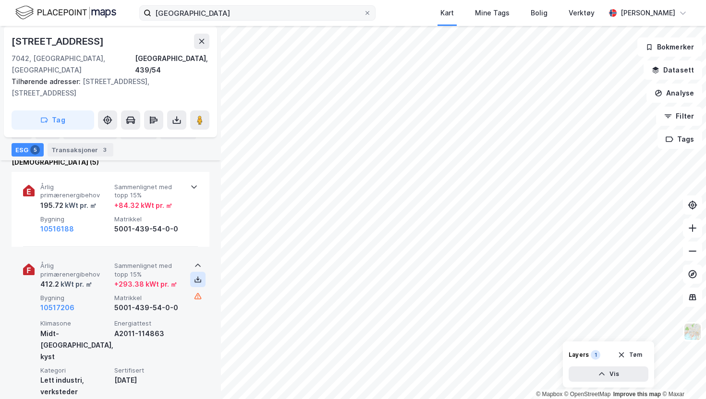
click at [199, 276] on icon at bounding box center [198, 280] width 8 height 8
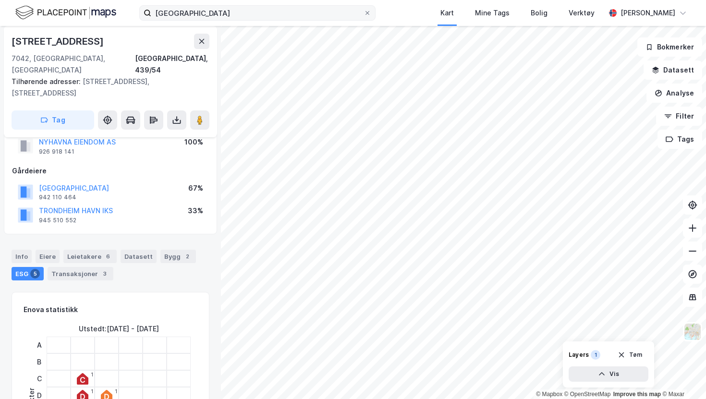
scroll to position [0, 0]
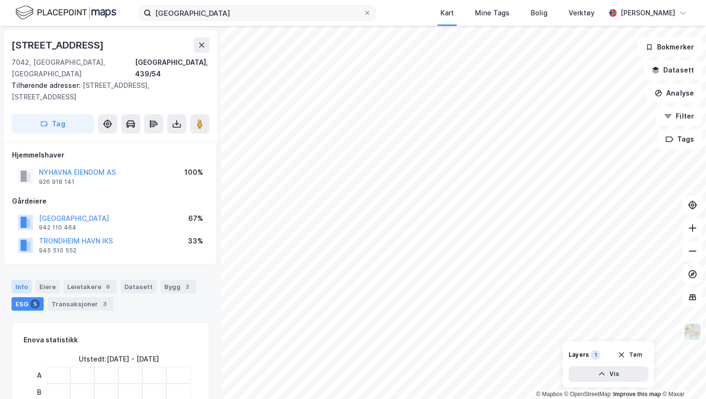
click at [22, 280] on div "Info" at bounding box center [22, 286] width 20 height 13
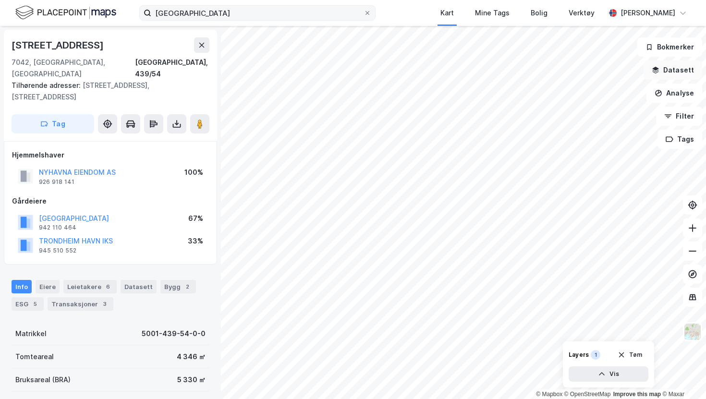
click at [683, 71] on button "Datasett" at bounding box center [673, 70] width 59 height 19
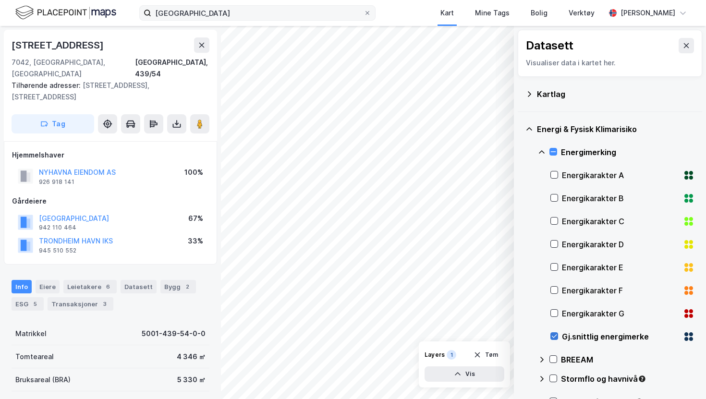
click at [557, 338] on icon at bounding box center [554, 336] width 7 height 7
click at [689, 44] on icon at bounding box center [687, 46] width 8 height 8
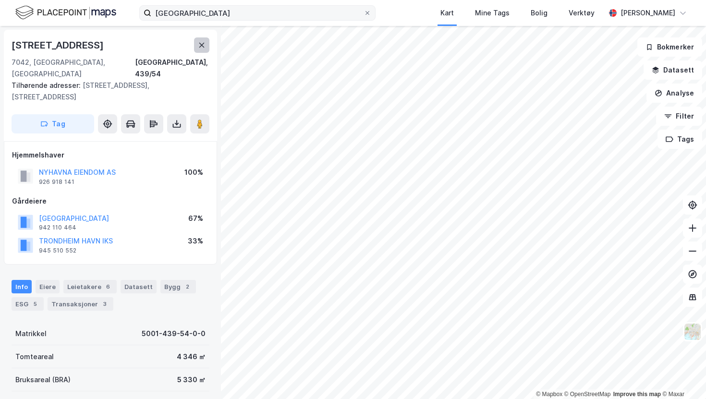
click at [204, 45] on icon at bounding box center [202, 45] width 8 height 8
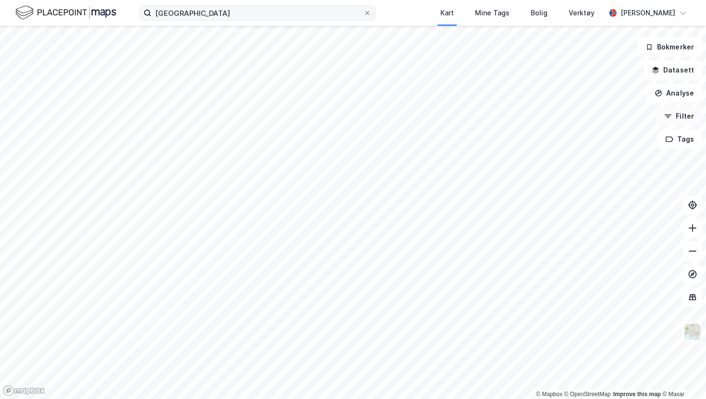
click at [684, 117] on button "Filter" at bounding box center [679, 116] width 46 height 19
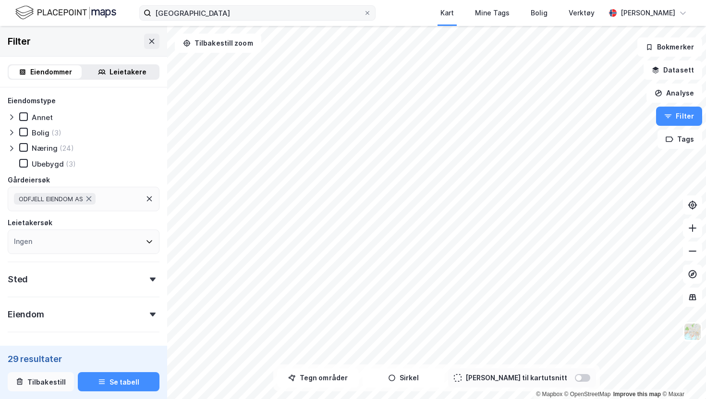
click at [47, 377] on button "Tilbakestill" at bounding box center [41, 381] width 66 height 19
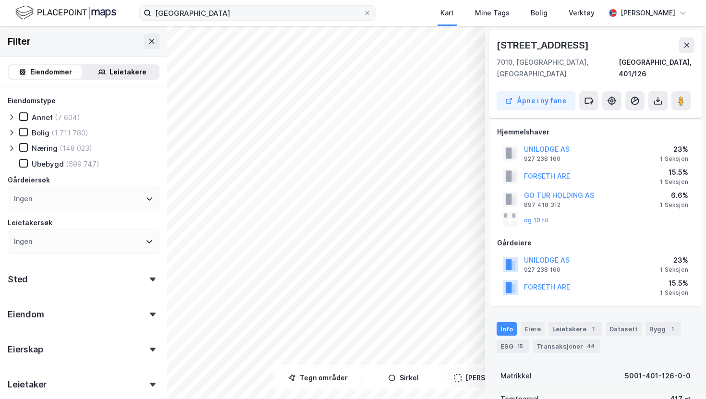
scroll to position [4, 0]
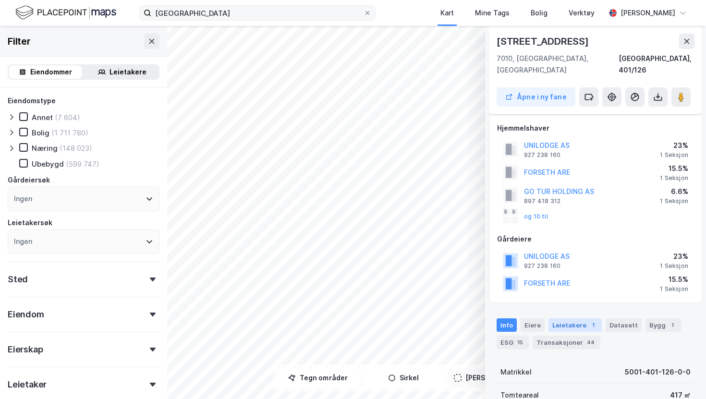
click at [570, 319] on div "Leietakere 1" at bounding box center [575, 325] width 53 height 13
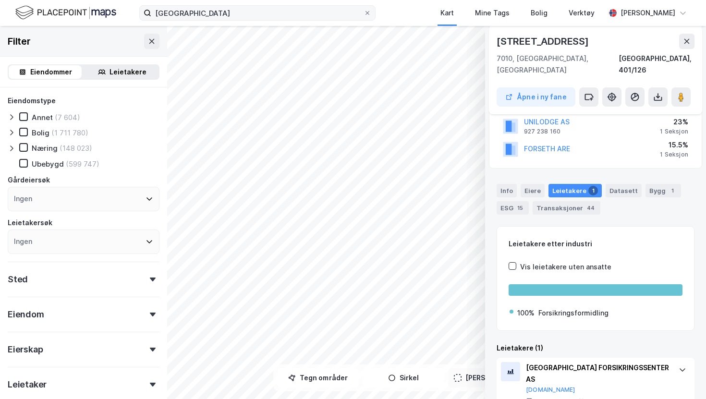
scroll to position [149, 0]
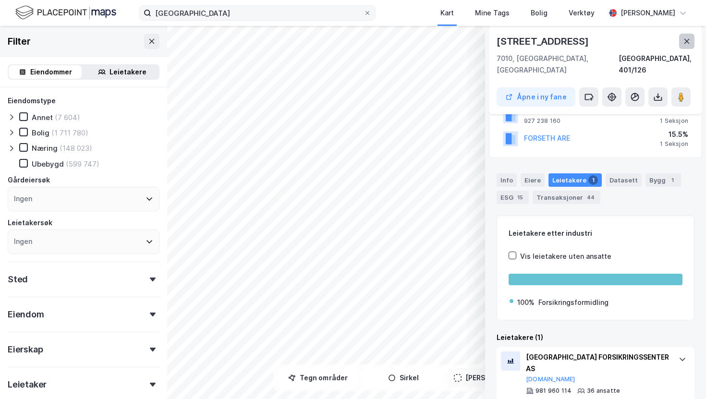
click at [686, 44] on icon at bounding box center [687, 41] width 8 height 8
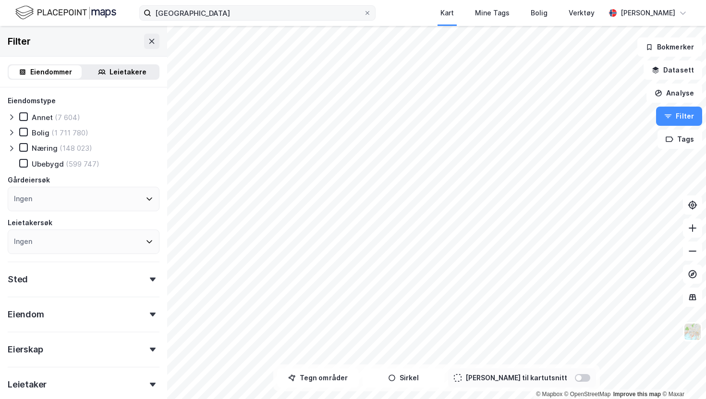
click at [11, 150] on icon at bounding box center [11, 149] width 3 height 6
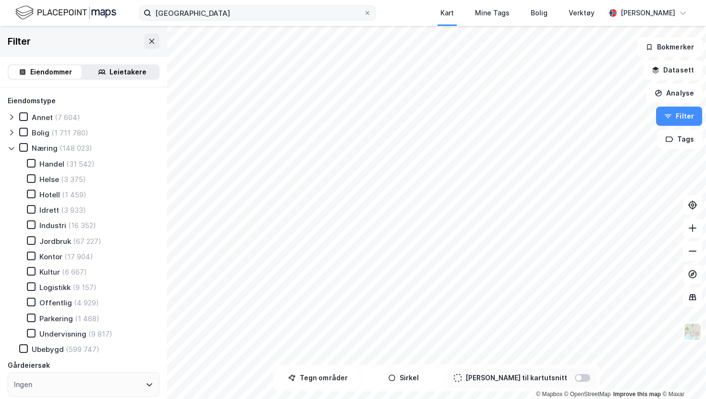
click at [41, 254] on div "Kontor" at bounding box center [50, 256] width 23 height 9
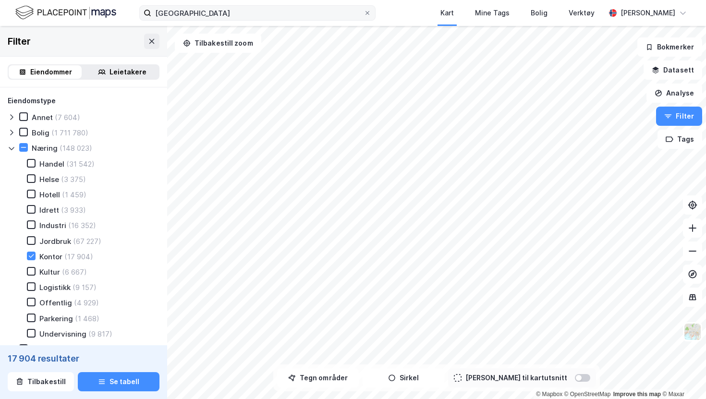
click at [49, 289] on div "Logistikk" at bounding box center [54, 287] width 31 height 9
click at [49, 227] on div "Industri" at bounding box center [52, 225] width 27 height 9
click at [48, 191] on div "Hotell" at bounding box center [49, 194] width 21 height 9
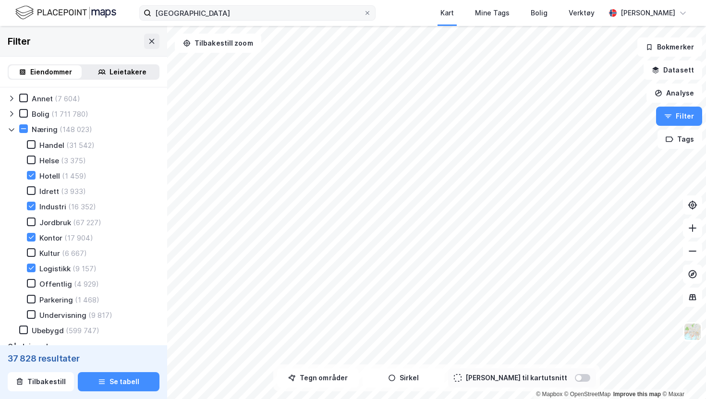
scroll to position [22, 0]
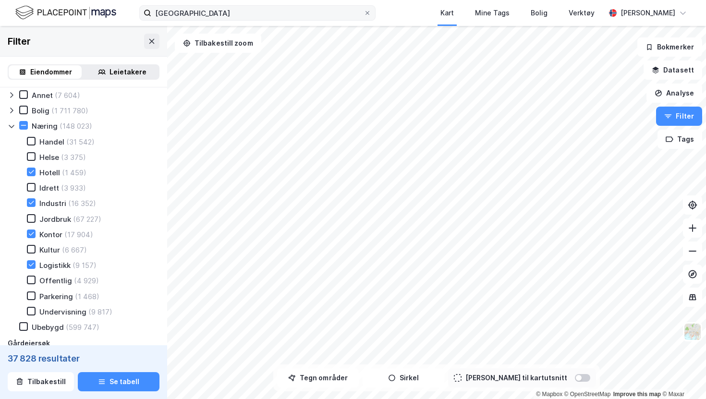
click at [11, 126] on icon at bounding box center [12, 127] width 8 height 8
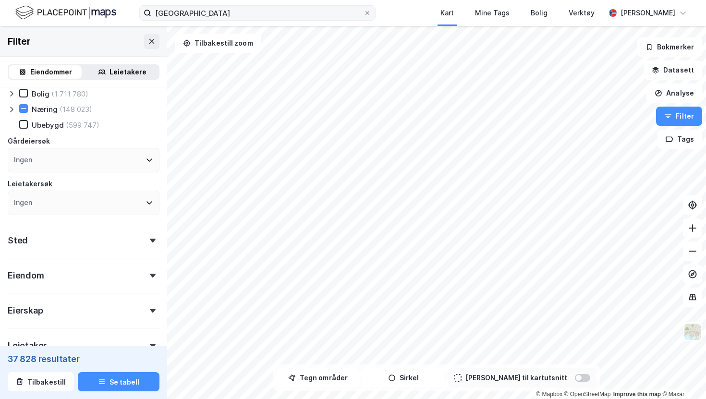
scroll to position [41, 0]
click at [328, 382] on button "Tegn områder" at bounding box center [318, 378] width 82 height 19
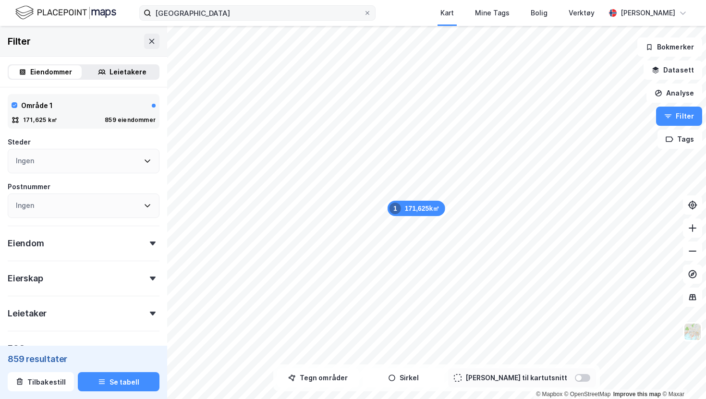
scroll to position [205, 0]
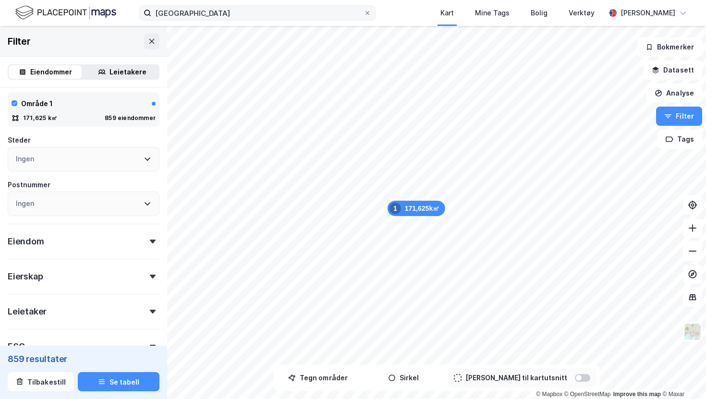
click at [103, 240] on div "Eiendom" at bounding box center [84, 237] width 152 height 27
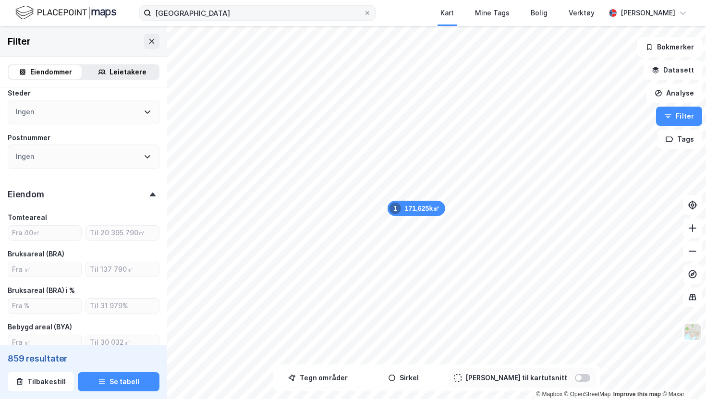
scroll to position [255, 0]
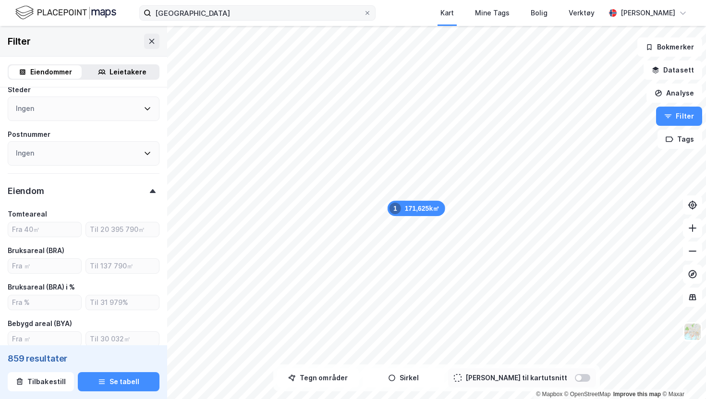
click at [61, 274] on div "Tomteareal Bruksareal (BRA) [GEOGRAPHIC_DATA] (BRA) i % Bebygd areal (BYA) Beby…" at bounding box center [84, 296] width 152 height 175
click at [61, 264] on input "number" at bounding box center [44, 266] width 73 height 14
type input "1000"
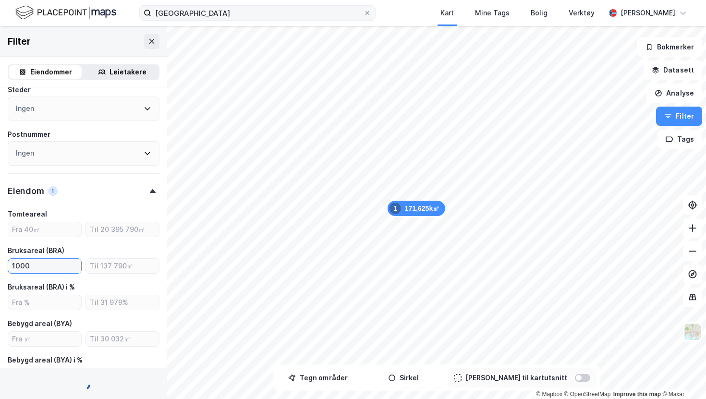
type input "Inkluder (636)"
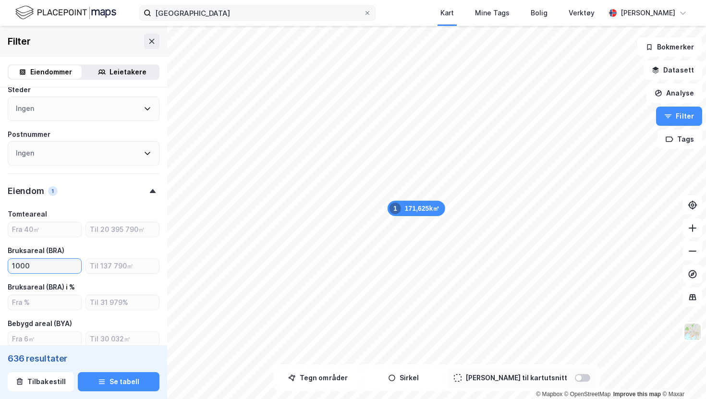
type input "1000"
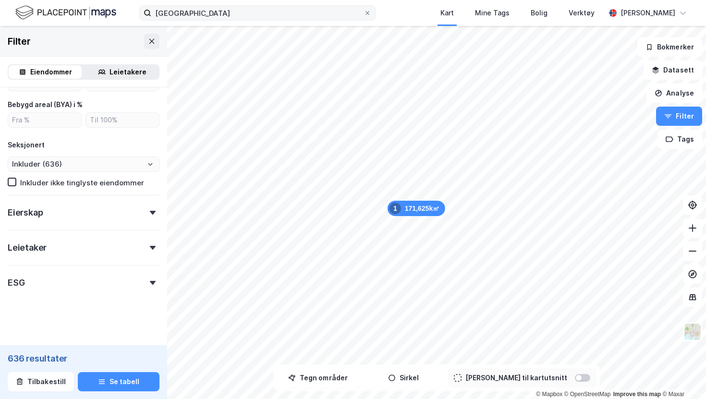
scroll to position [513, 0]
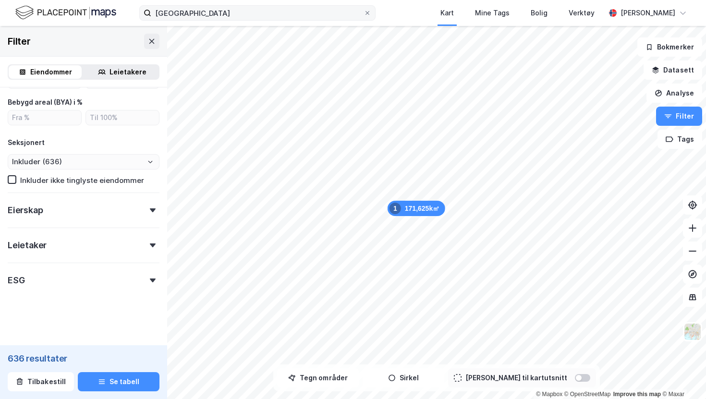
click at [98, 214] on div "Eierskap" at bounding box center [84, 206] width 152 height 27
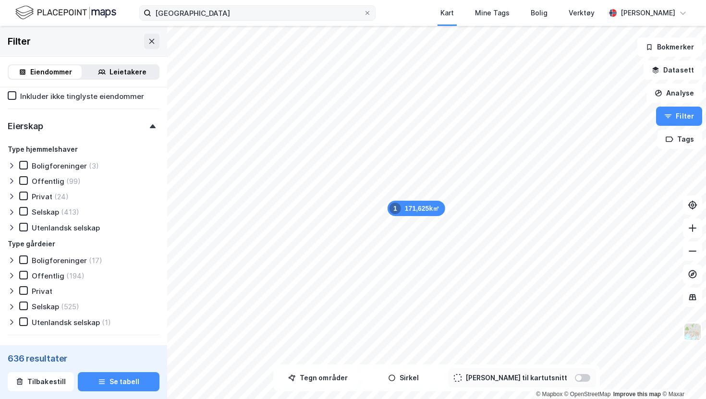
scroll to position [598, 0]
click at [23, 210] on icon at bounding box center [23, 211] width 7 height 7
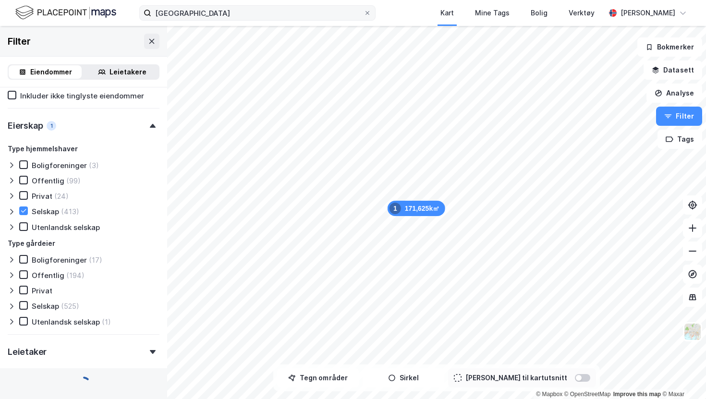
type input "Inkluder (413)"
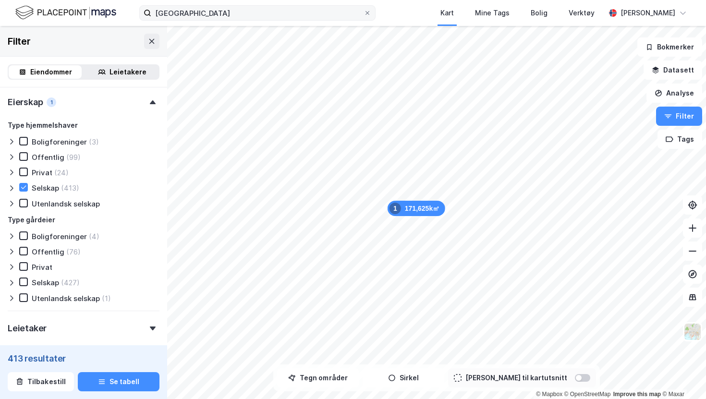
scroll to position [622, 0]
click at [23, 282] on icon at bounding box center [23, 281] width 7 height 7
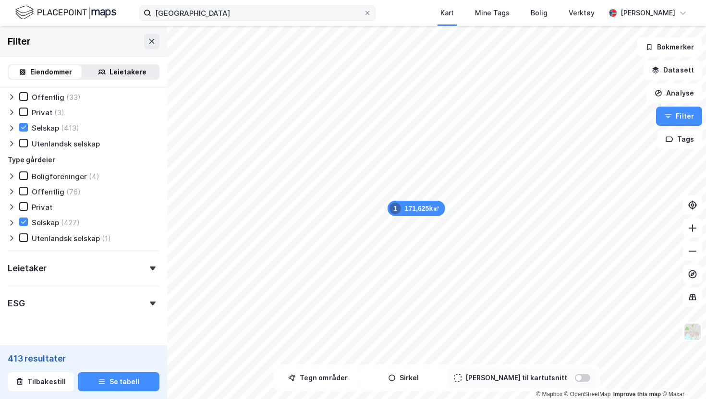
scroll to position [686, 0]
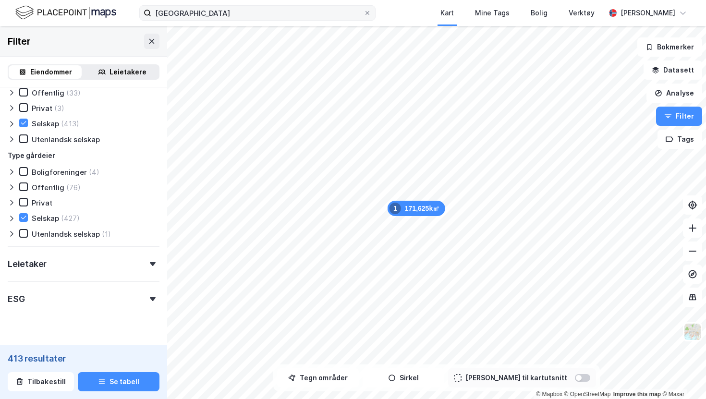
click at [97, 266] on div "Leietaker" at bounding box center [84, 259] width 152 height 27
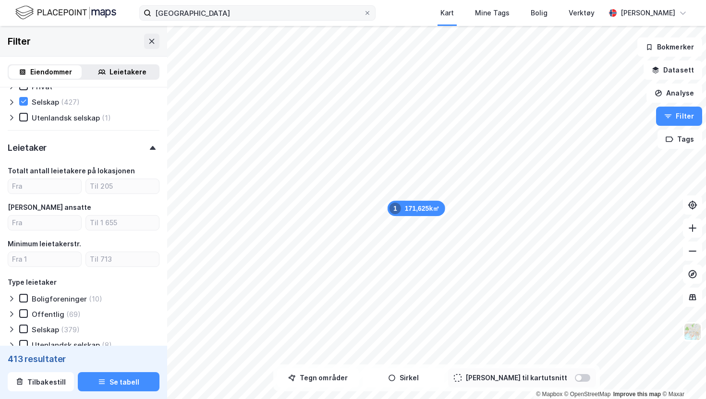
scroll to position [805, 0]
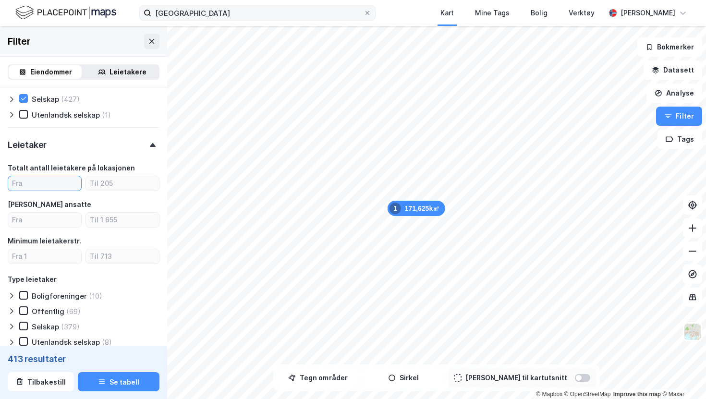
click at [54, 183] on input "number" at bounding box center [44, 183] width 73 height 14
type input "1"
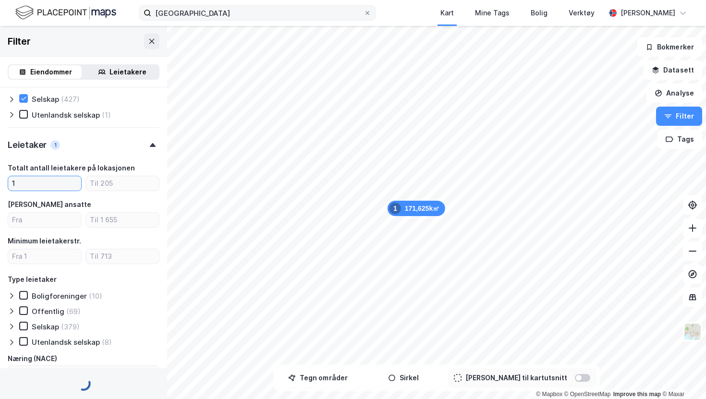
type input "Inkluder (357)"
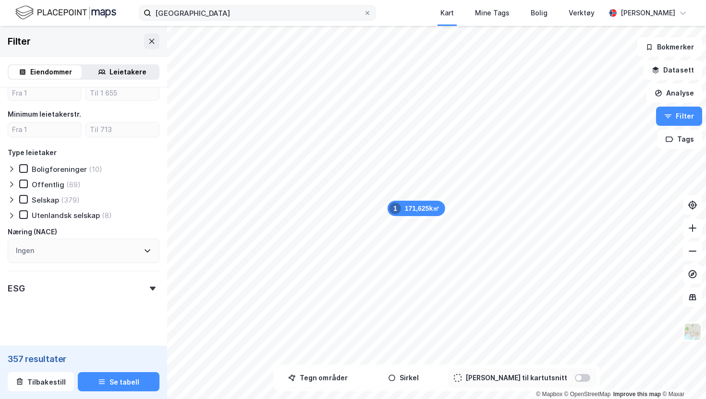
scroll to position [940, 0]
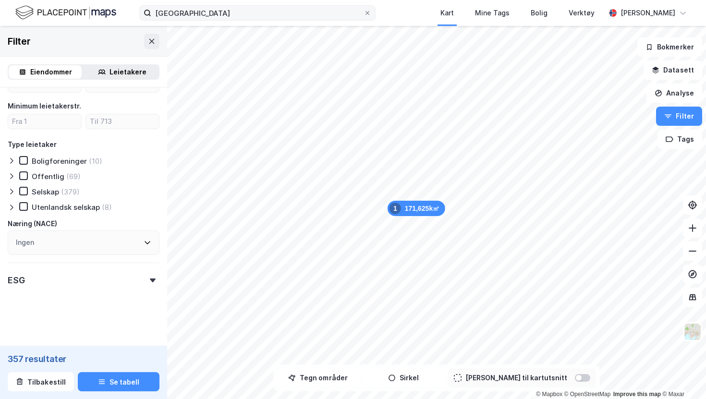
type input "1"
click at [101, 282] on div "ESG" at bounding box center [84, 276] width 152 height 27
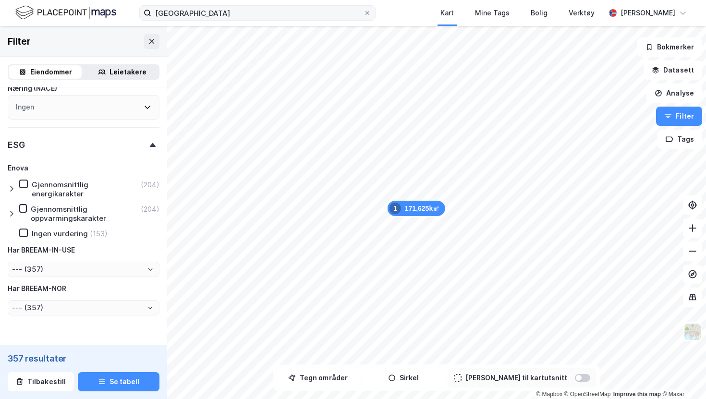
scroll to position [1076, 0]
click at [24, 229] on icon at bounding box center [23, 232] width 7 height 7
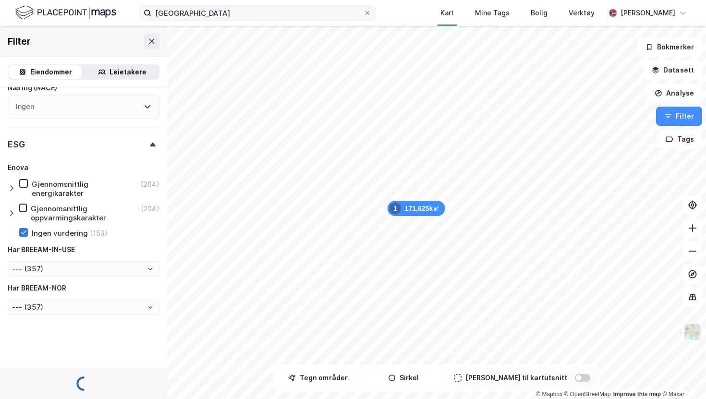
scroll to position [1076, 0]
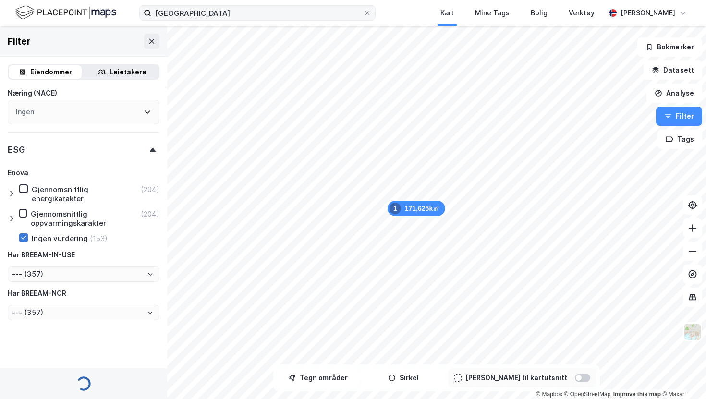
type input "Inkluder (153)"
type input "--- (153)"
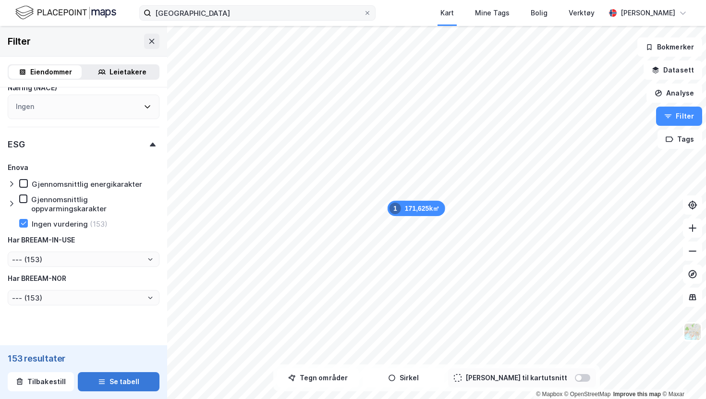
click at [121, 380] on button "Se tabell" at bounding box center [119, 381] width 82 height 19
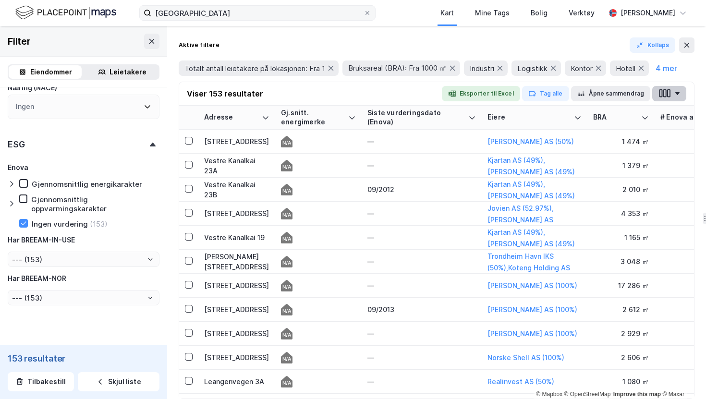
click at [673, 94] on button "button" at bounding box center [669, 93] width 34 height 15
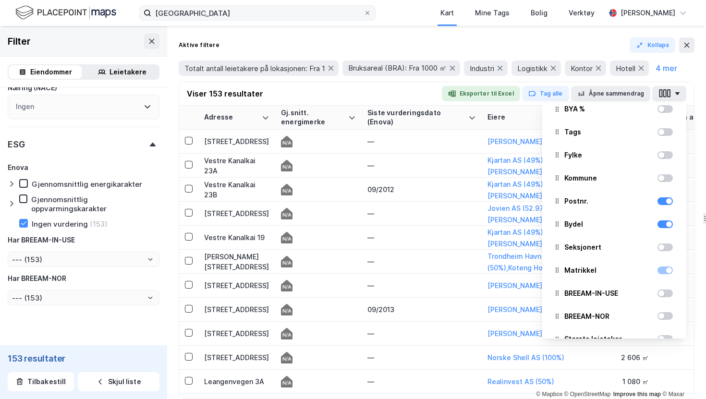
scroll to position [365, 0]
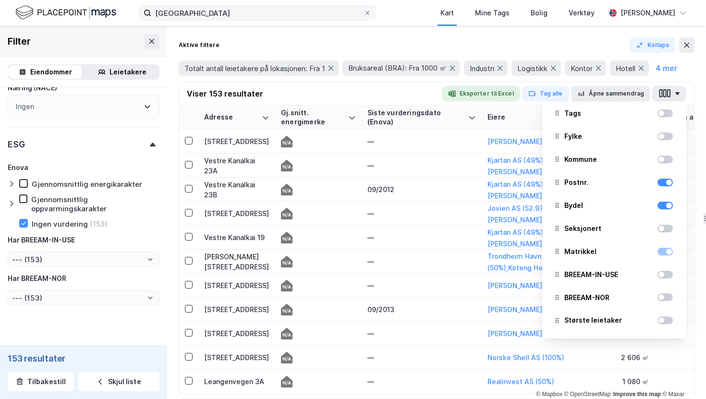
click at [668, 275] on div at bounding box center [665, 275] width 15 height 8
click at [662, 299] on div at bounding box center [662, 298] width 6 height 6
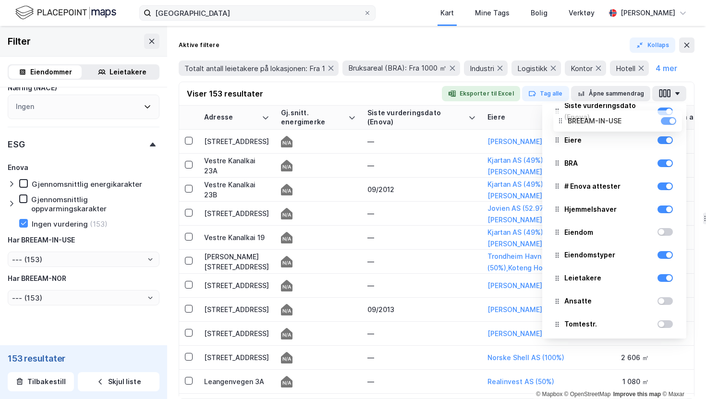
scroll to position [0, 0]
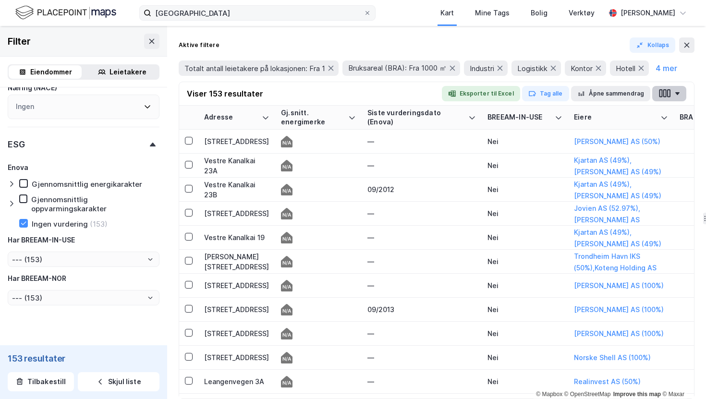
click at [678, 90] on button "button" at bounding box center [669, 93] width 34 height 15
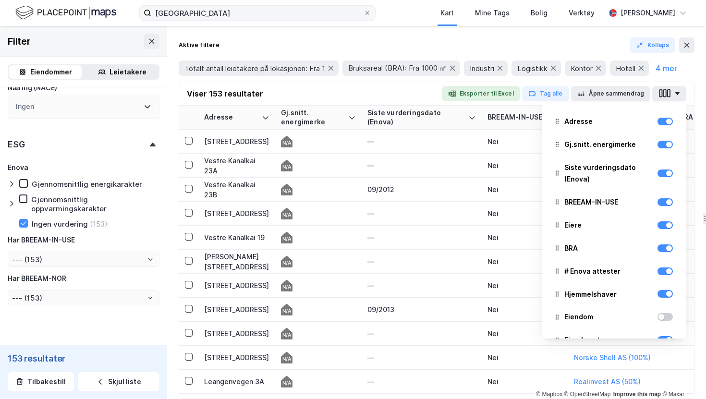
click at [410, 89] on div "Viser 153 resultater Eksporter til Excel Tag alle Åpne sammendrag Adresse Gj.sn…" at bounding box center [436, 94] width 515 height 24
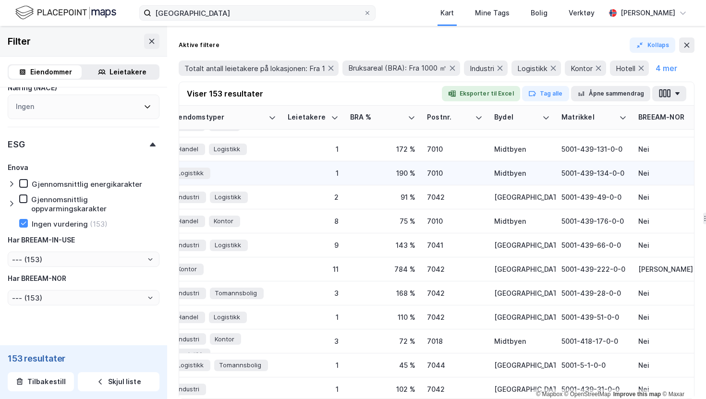
scroll to position [16, 775]
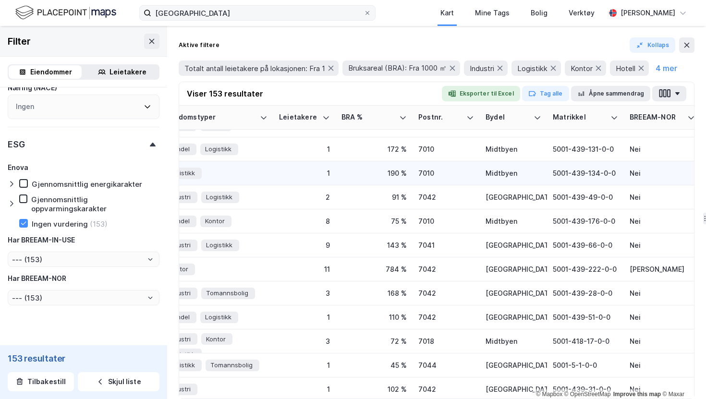
click at [345, 176] on div "190 %" at bounding box center [374, 173] width 65 height 10
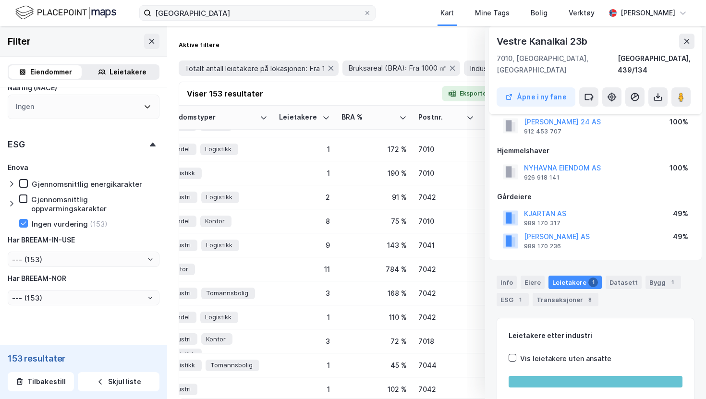
scroll to position [23, 0]
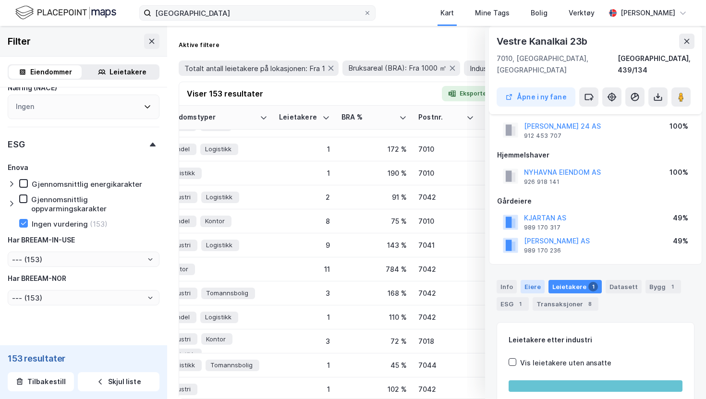
click at [529, 280] on div "Eiere" at bounding box center [533, 286] width 24 height 13
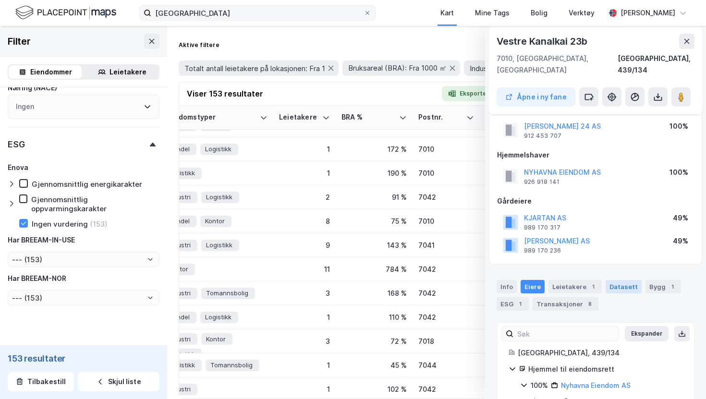
click at [621, 280] on div "Datasett" at bounding box center [624, 286] width 36 height 13
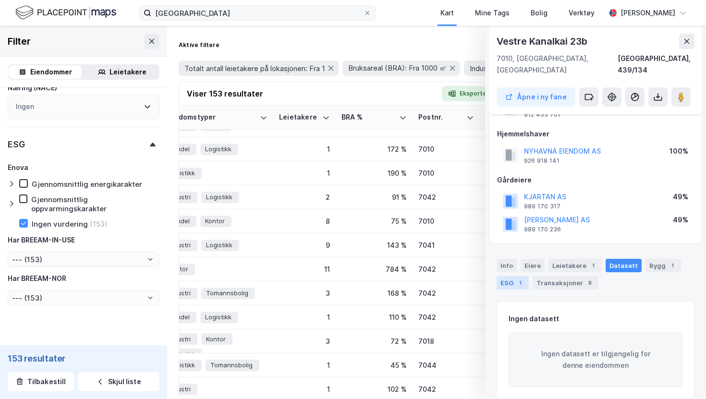
click at [512, 276] on div "ESG 1" at bounding box center [513, 282] width 32 height 13
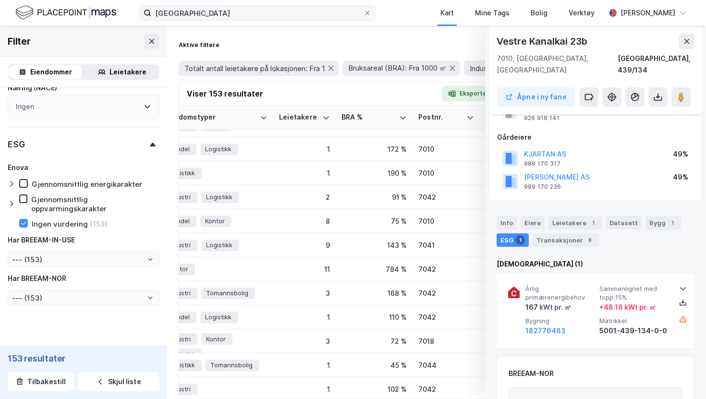
scroll to position [95, 0]
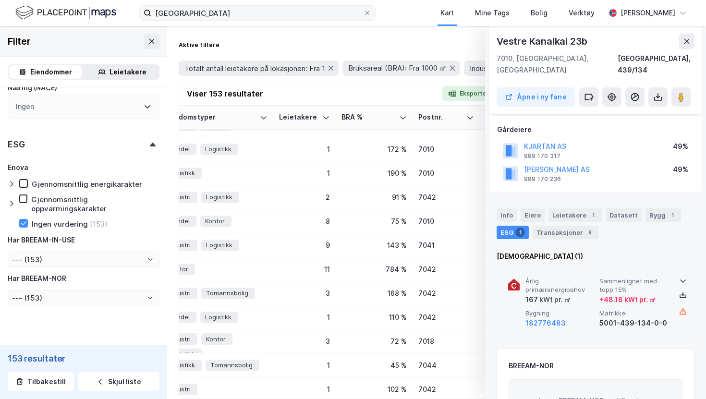
click at [662, 318] on div "5001-439-134-0-0" at bounding box center [635, 324] width 70 height 12
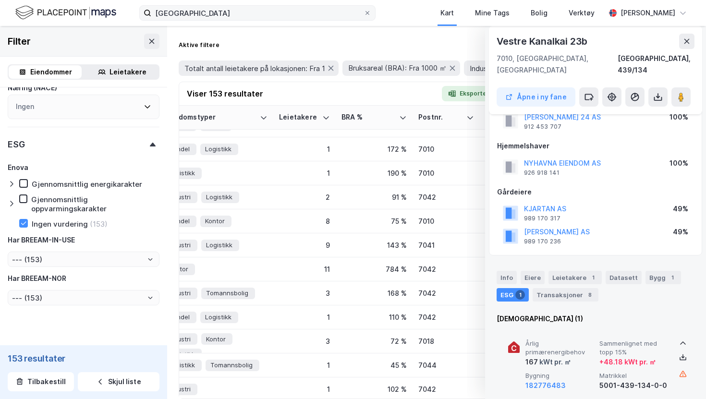
scroll to position [0, 0]
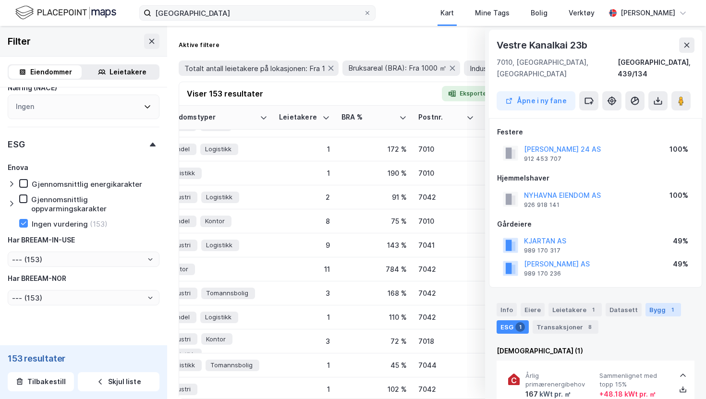
click at [654, 303] on div "Bygg 1" at bounding box center [664, 309] width 36 height 13
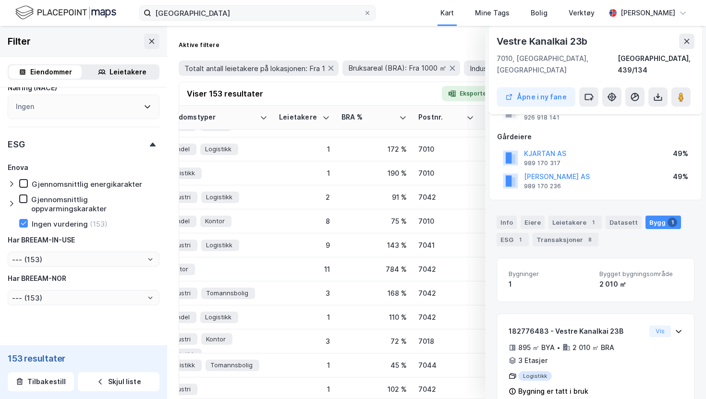
scroll to position [98, 0]
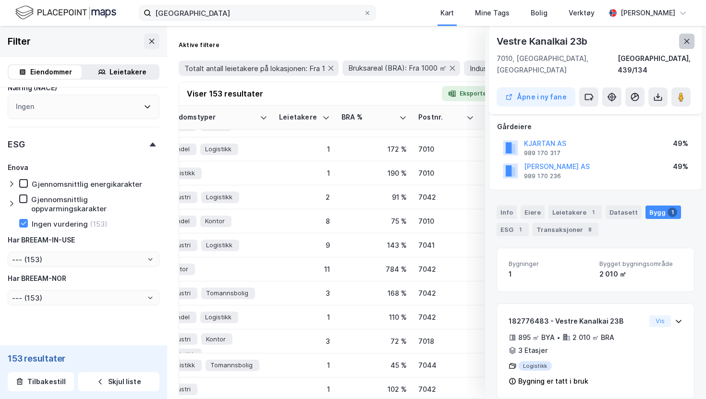
click at [685, 46] on button at bounding box center [686, 41] width 15 height 15
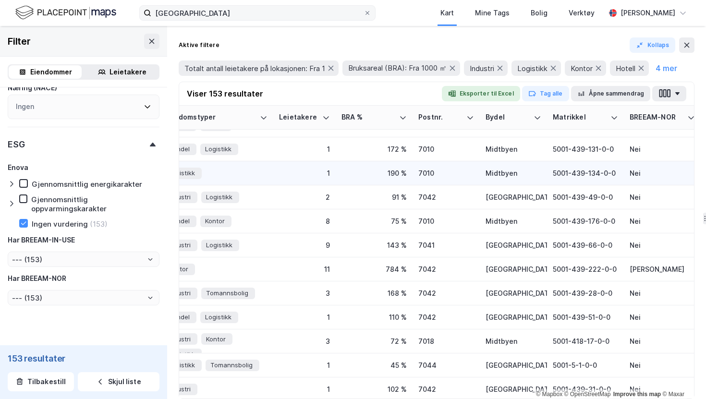
scroll to position [16, 782]
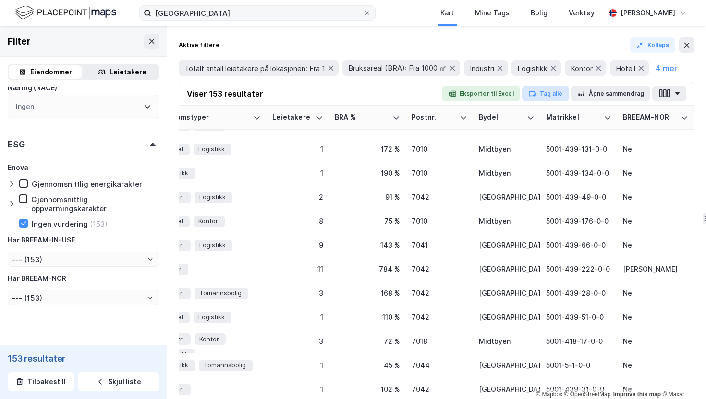
click at [548, 96] on button "Tag alle" at bounding box center [545, 93] width 47 height 15
type input "<"
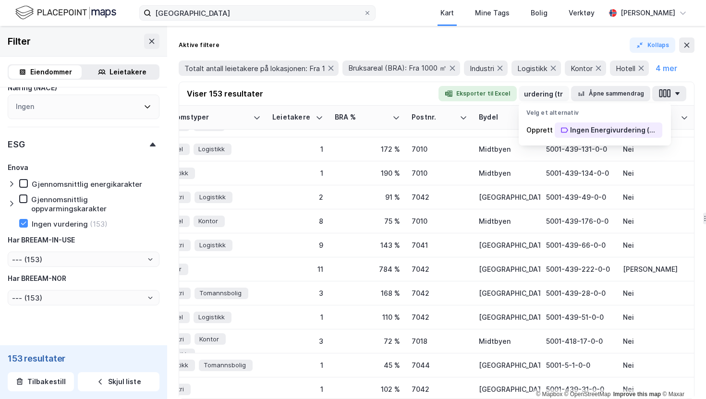
scroll to position [0, 49]
type input "Ingen Energivurdering (trd)"
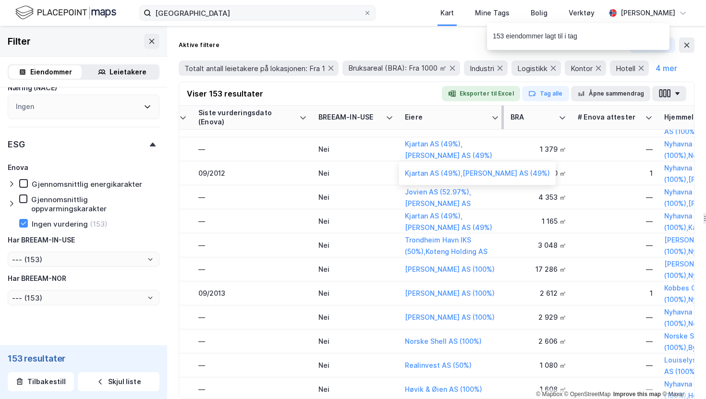
scroll to position [16, 166]
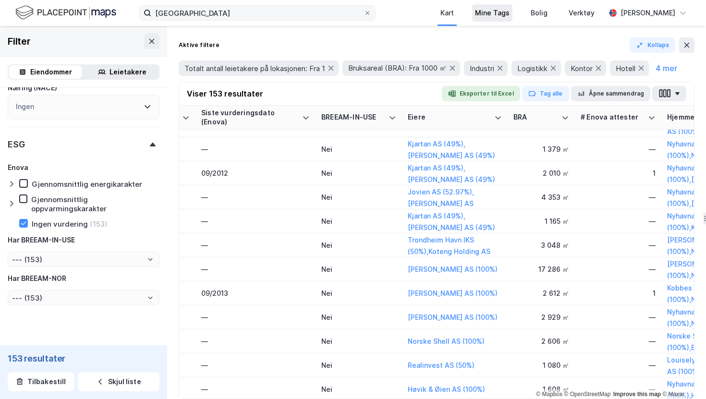
click at [491, 16] on div "Mine Tags" at bounding box center [492, 13] width 35 height 12
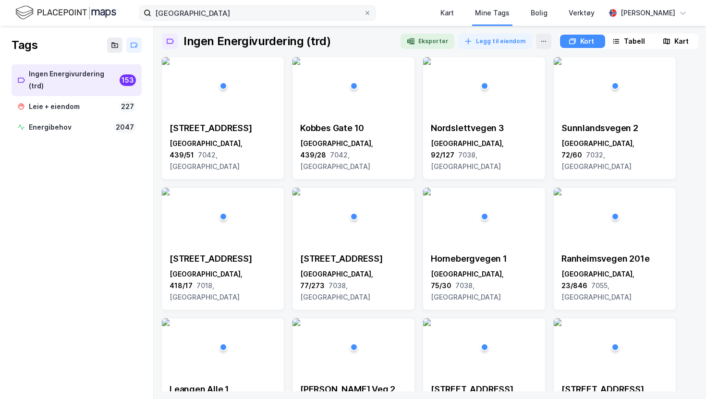
click at [627, 41] on div "Tabell" at bounding box center [634, 42] width 21 height 12
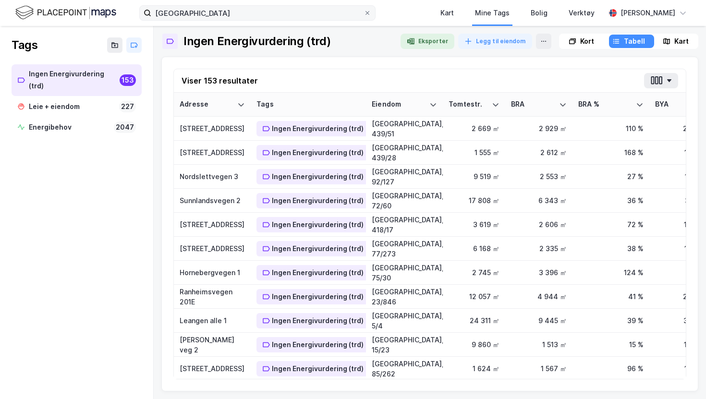
click at [580, 47] on div "Kort" at bounding box center [587, 42] width 14 height 12
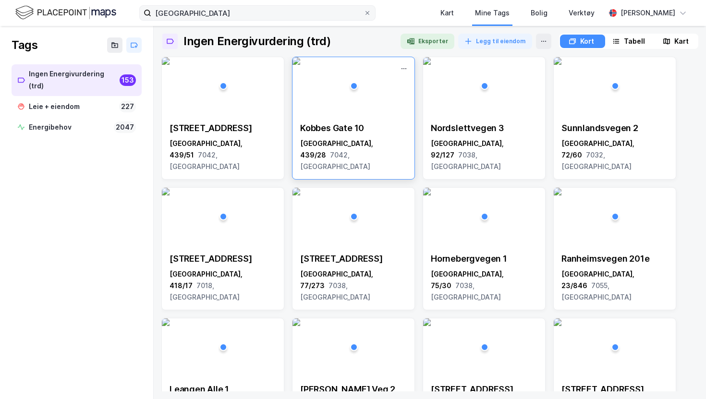
click at [300, 65] on img at bounding box center [297, 61] width 8 height 8
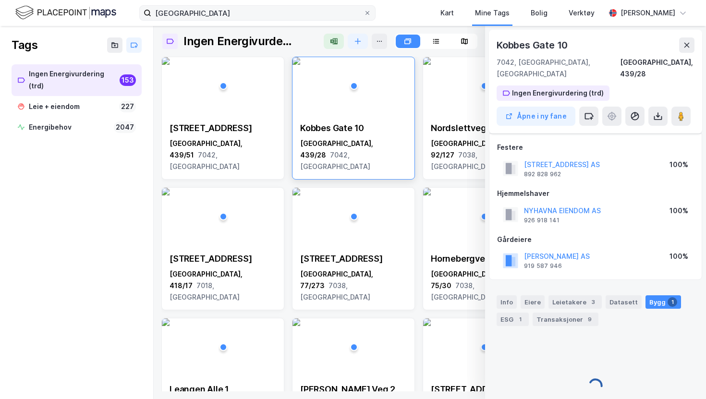
scroll to position [35, 0]
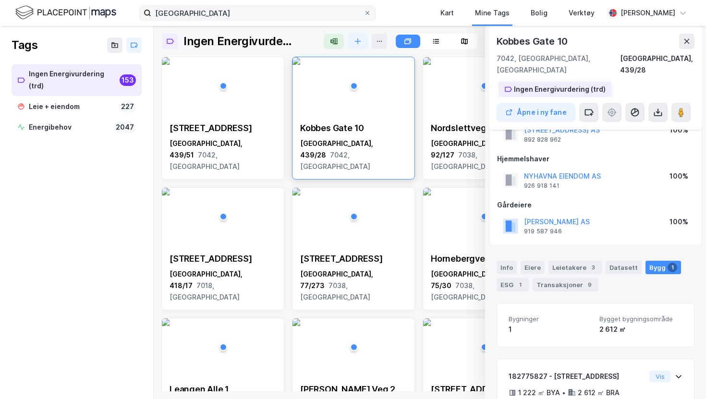
click at [598, 84] on div "Ingen Energivurdering (trd)" at bounding box center [560, 90] width 92 height 12
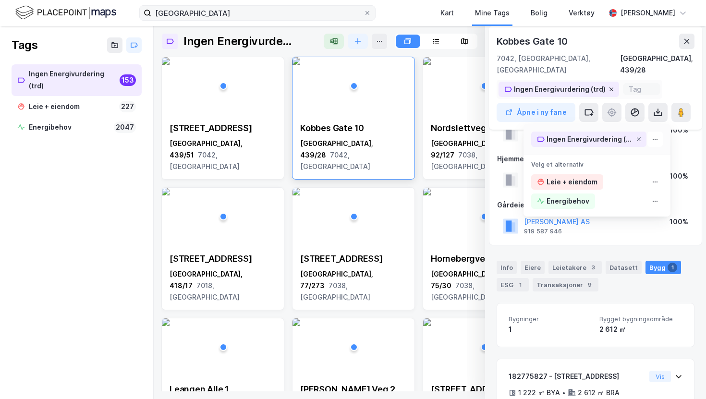
click at [610, 87] on icon at bounding box center [612, 89] width 4 height 4
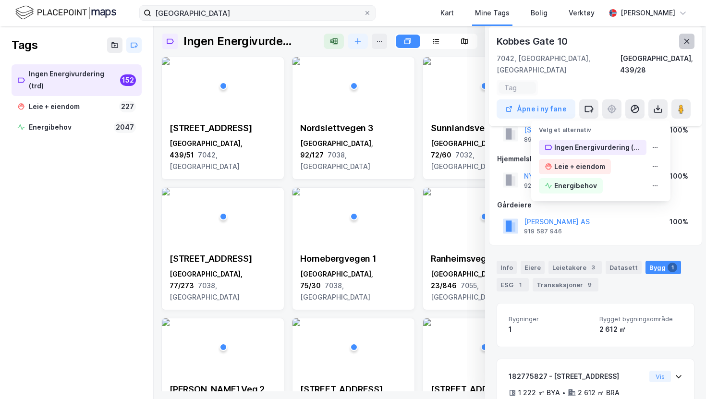
scroll to position [19, 0]
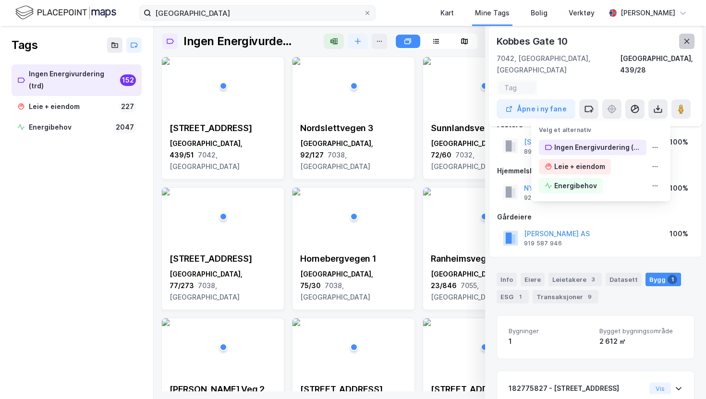
click at [682, 37] on button at bounding box center [686, 41] width 15 height 15
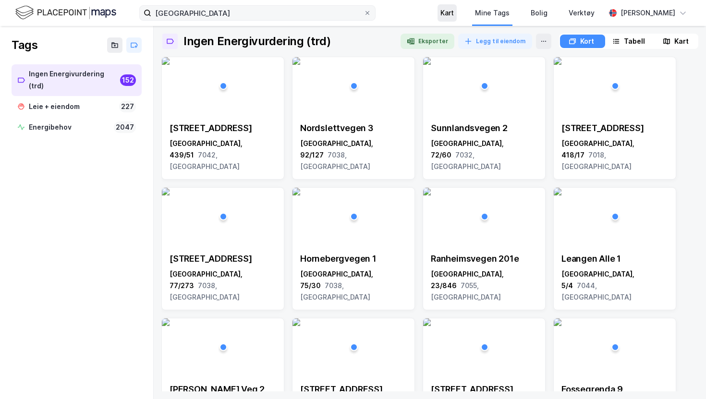
click at [446, 14] on div "Kart" at bounding box center [447, 13] width 13 height 12
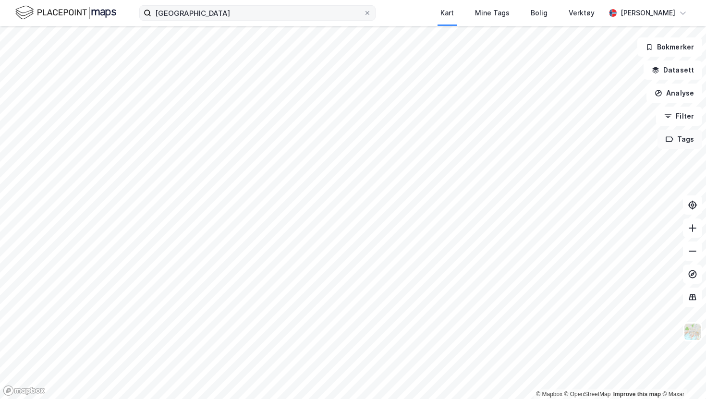
click at [677, 137] on button "Tags" at bounding box center [680, 139] width 45 height 19
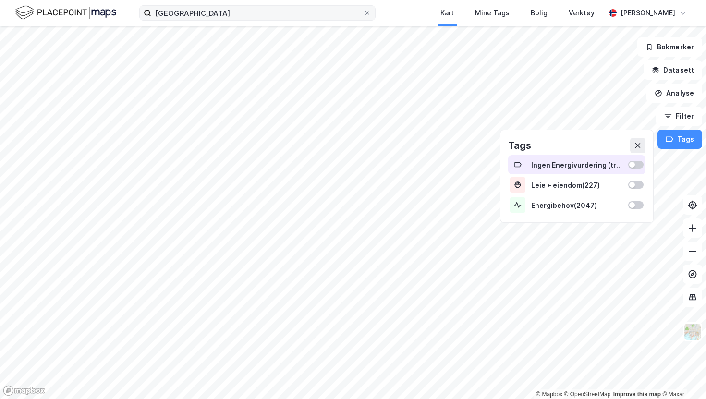
click at [639, 164] on div at bounding box center [635, 165] width 15 height 8
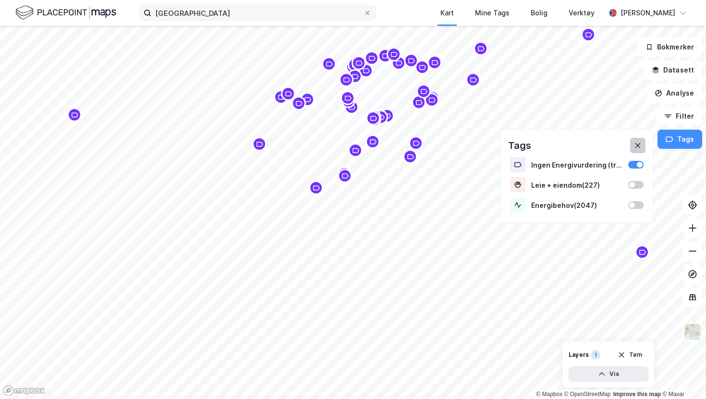
click at [640, 145] on icon at bounding box center [638, 146] width 8 height 8
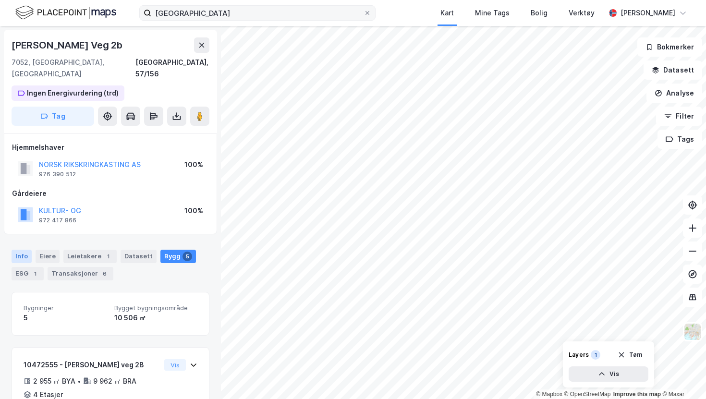
click at [22, 250] on div "Info" at bounding box center [22, 256] width 20 height 13
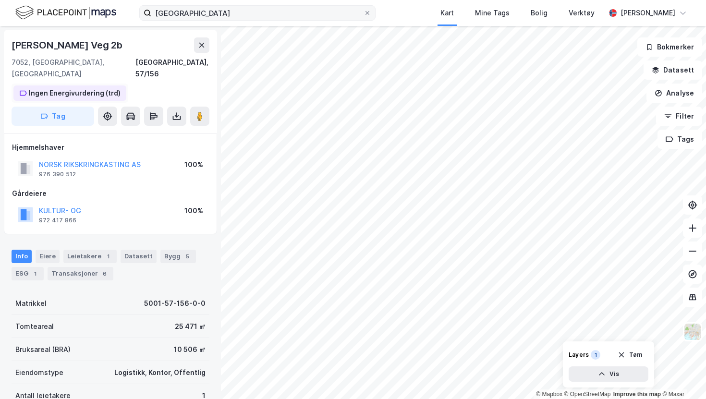
click at [112, 87] on div "Ingen Energivurdering (trd)" at bounding box center [75, 93] width 92 height 12
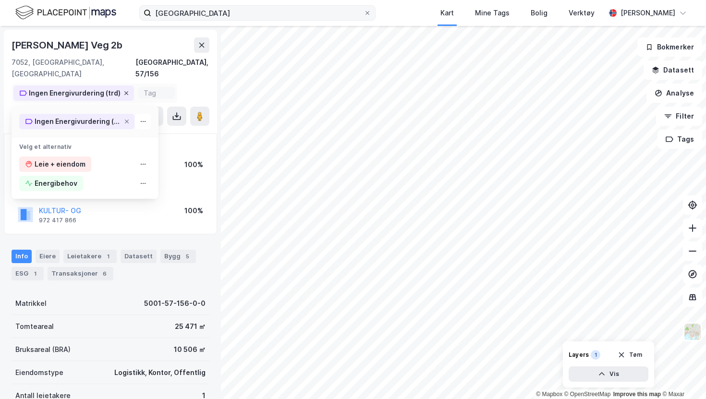
click at [123, 90] on icon at bounding box center [126, 93] width 6 height 6
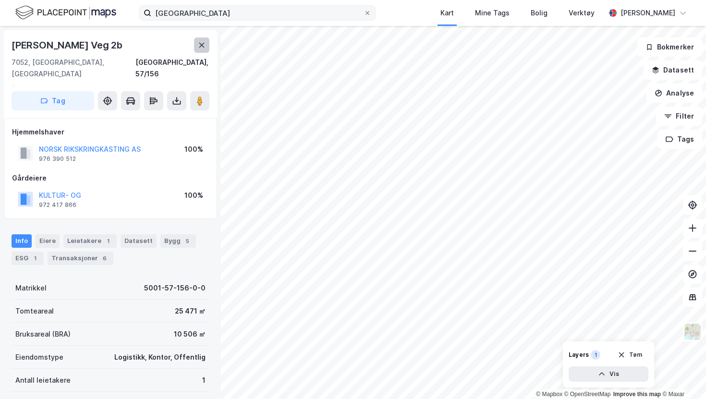
click at [205, 44] on icon at bounding box center [202, 45] width 8 height 8
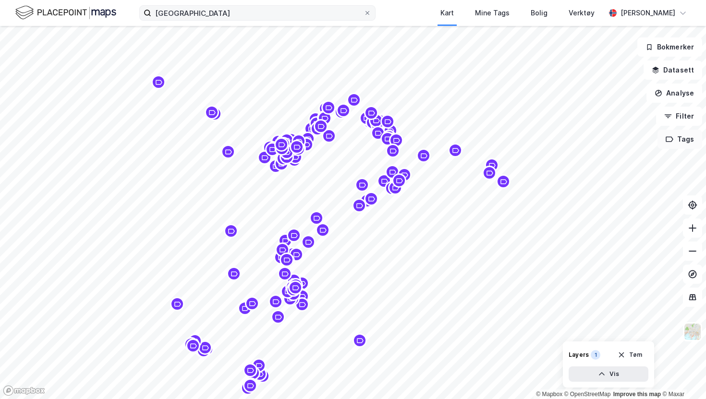
click at [678, 135] on button "Tags" at bounding box center [680, 139] width 45 height 19
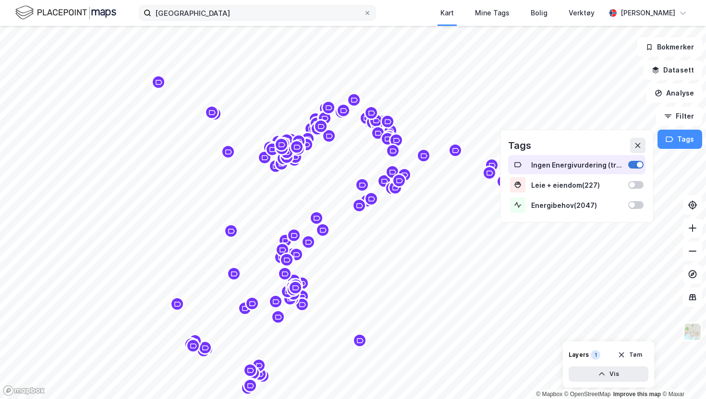
click at [638, 162] on div at bounding box center [635, 165] width 15 height 8
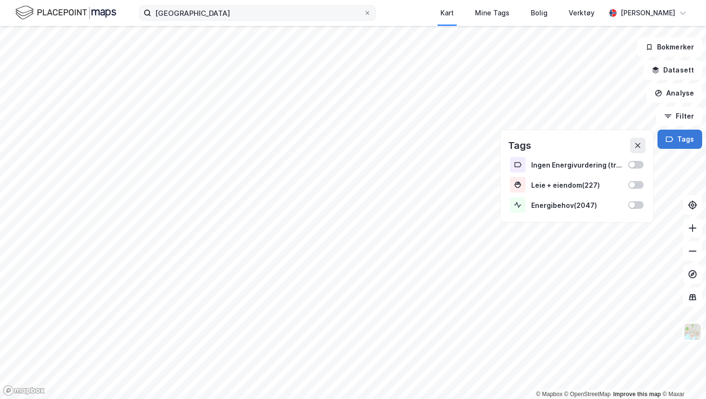
click at [686, 135] on button "Tags" at bounding box center [680, 139] width 45 height 19
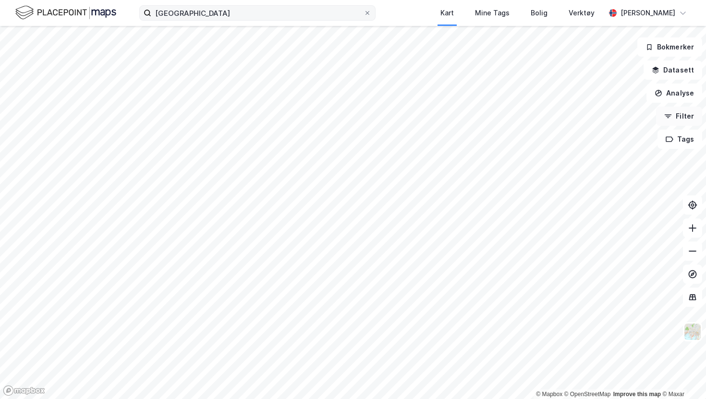
click at [688, 118] on button "Filter" at bounding box center [679, 116] width 46 height 19
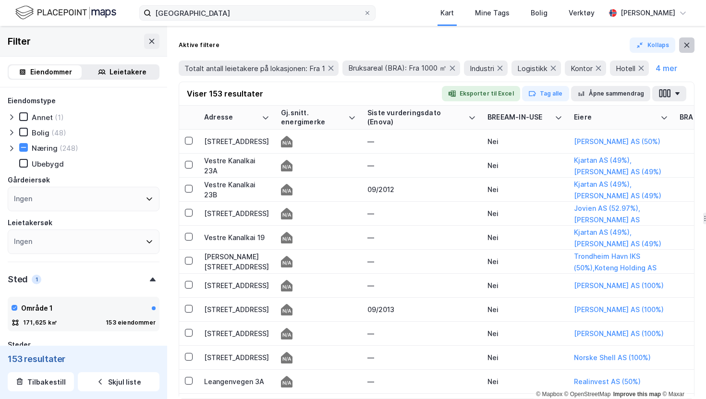
click at [689, 44] on icon at bounding box center [687, 45] width 8 height 8
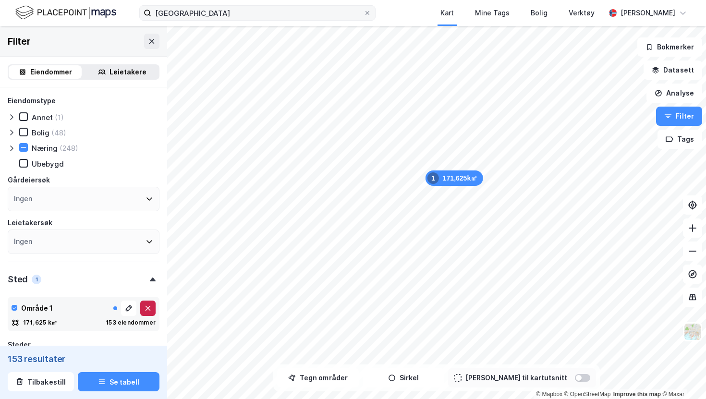
click at [148, 309] on icon at bounding box center [148, 308] width 5 height 5
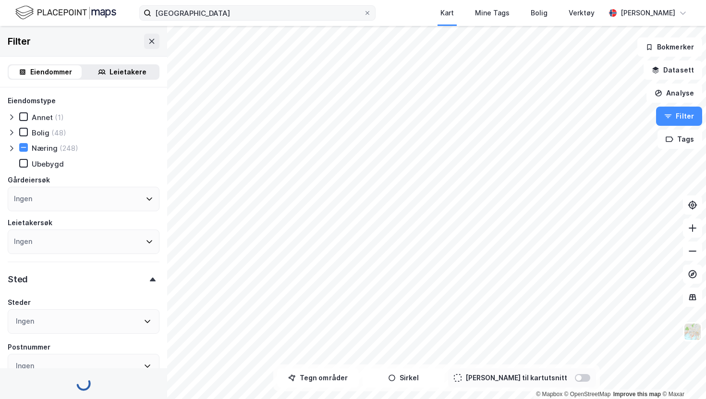
type input "Inkluder (6 599)"
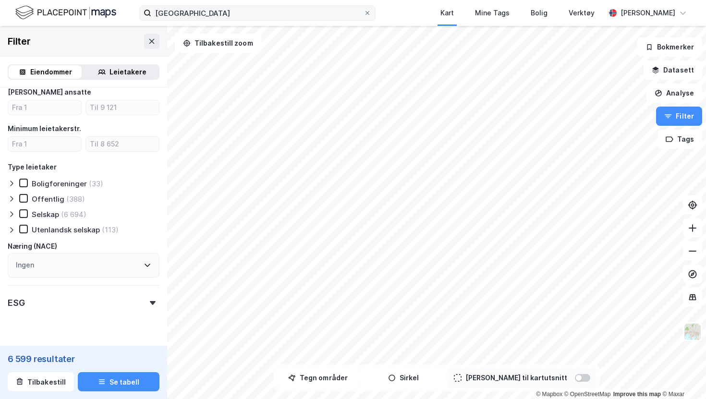
scroll to position [898, 0]
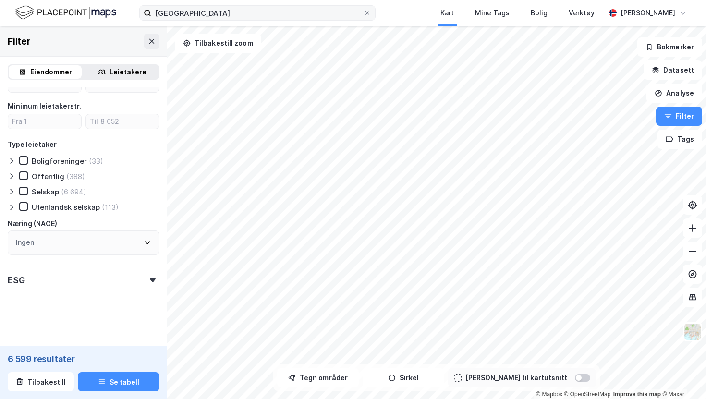
click at [106, 286] on div "ESG" at bounding box center [84, 276] width 152 height 27
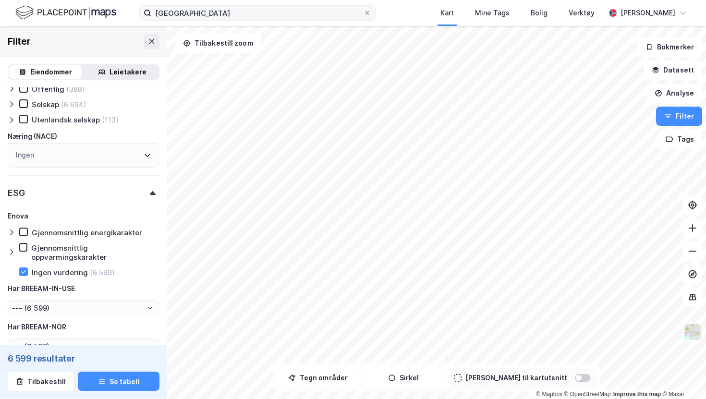
scroll to position [985, 0]
click at [151, 38] on icon at bounding box center [152, 41] width 8 height 8
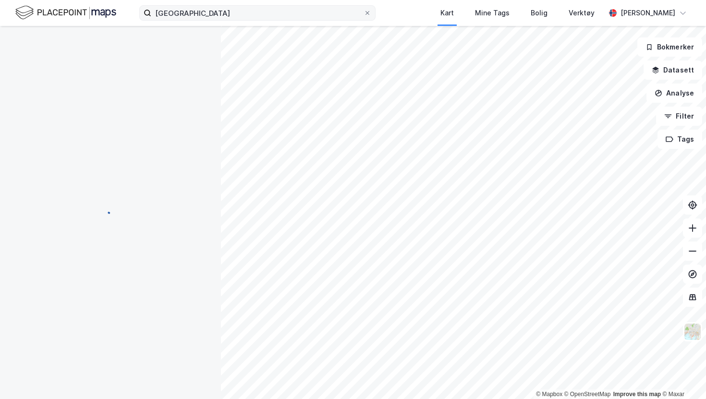
scroll to position [13, 0]
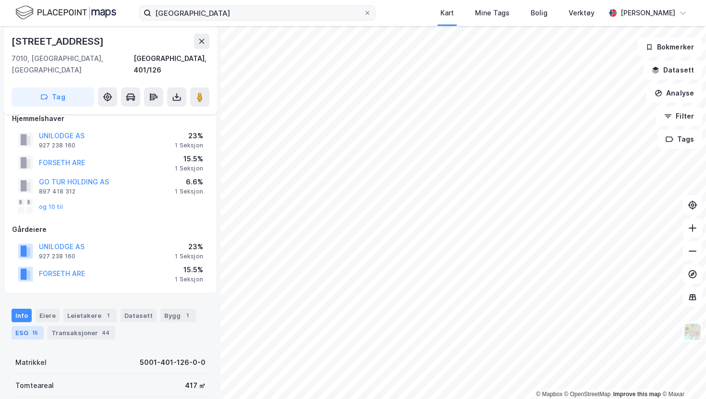
click at [28, 326] on div "ESG 15" at bounding box center [28, 332] width 32 height 13
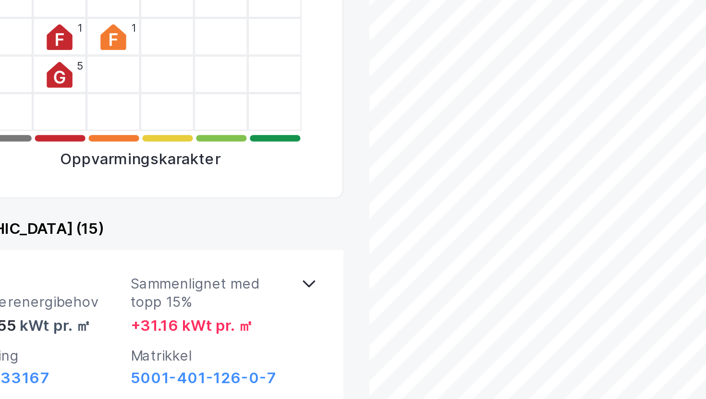
scroll to position [338, 0]
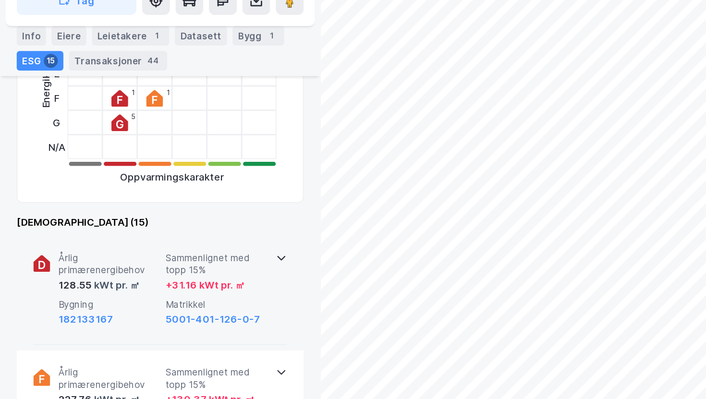
click at [151, 287] on div "+ 31.16 kWt pr. ㎡" at bounding box center [141, 293] width 55 height 12
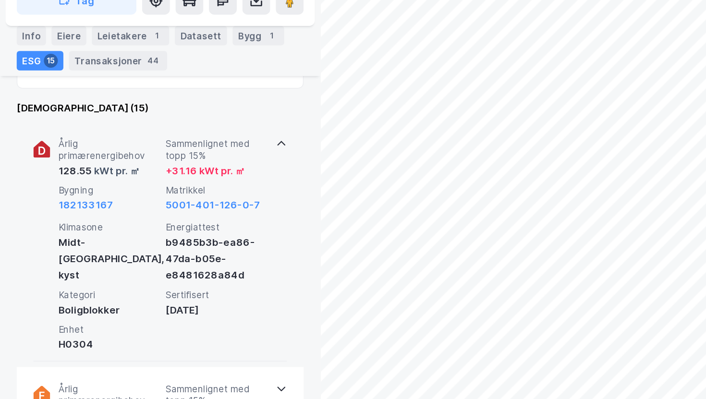
scroll to position [371, 0]
